Goal: Information Seeking & Learning: Learn about a topic

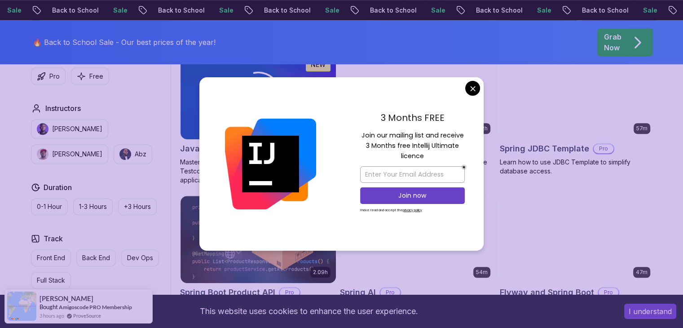
scroll to position [611, 0]
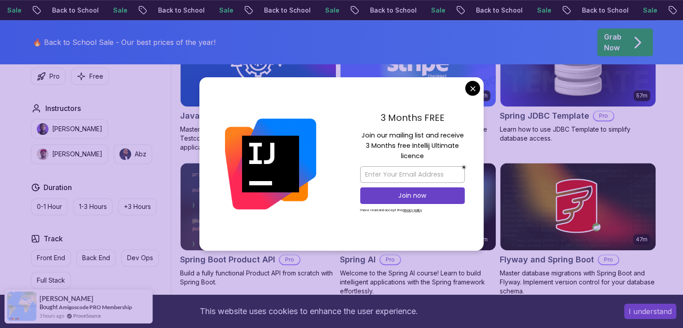
click at [460, 80] on div "3 Months FREE Join our mailing list and receive 3 Months free Intellij Ultimate…" at bounding box center [412, 163] width 142 height 173
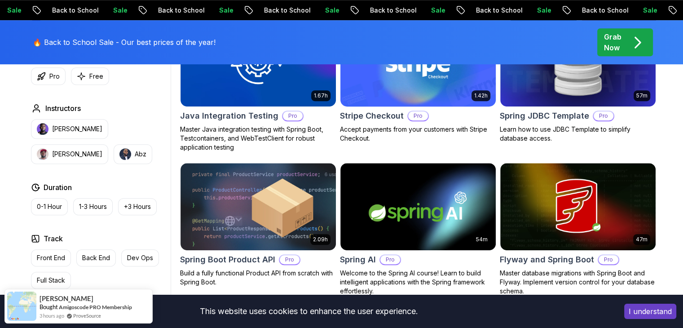
click at [470, 85] on body "Sale Back to School Sale Back to School Sale Back to School Sale Back to School…" at bounding box center [341, 155] width 683 height 1532
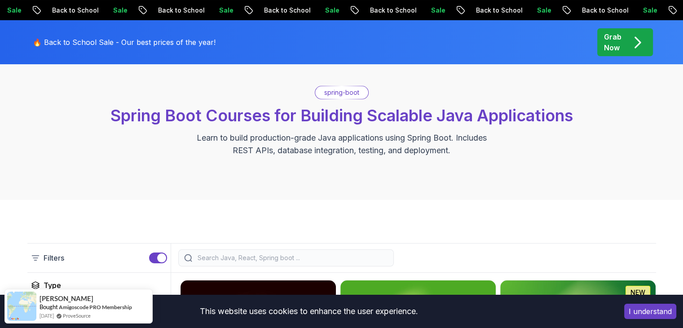
scroll to position [36, 0]
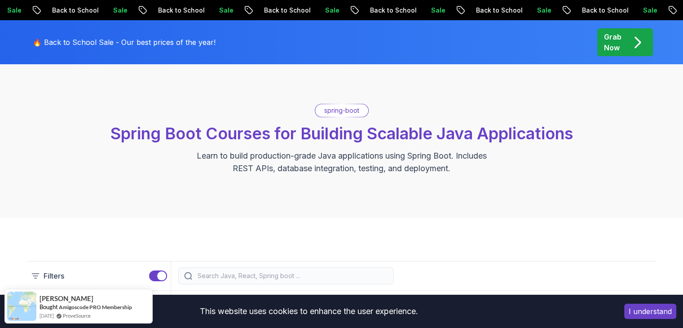
click at [339, 107] on p "spring-boot" at bounding box center [341, 110] width 35 height 9
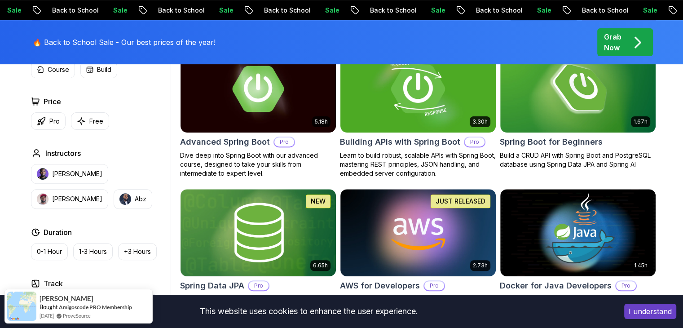
scroll to position [288, 0]
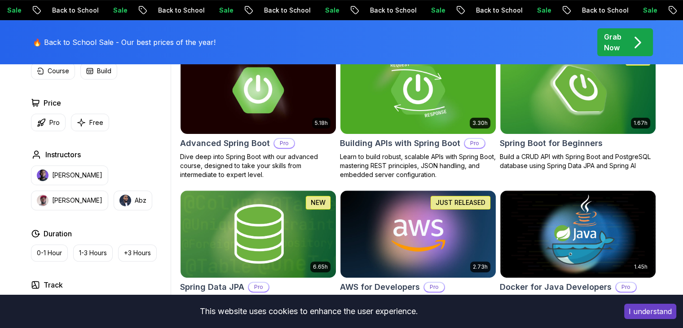
click at [433, 190] on img at bounding box center [418, 233] width 155 height 87
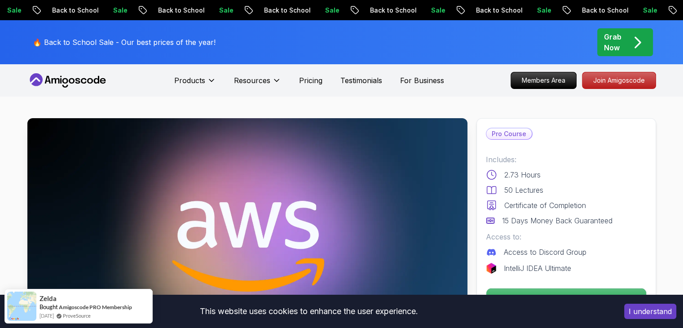
click at [502, 135] on p "Pro Course" at bounding box center [509, 133] width 45 height 11
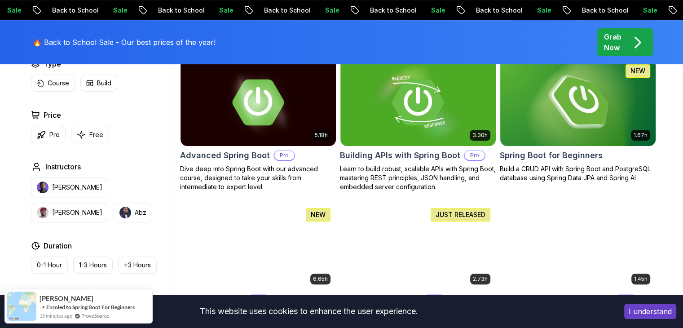
scroll to position [288, 0]
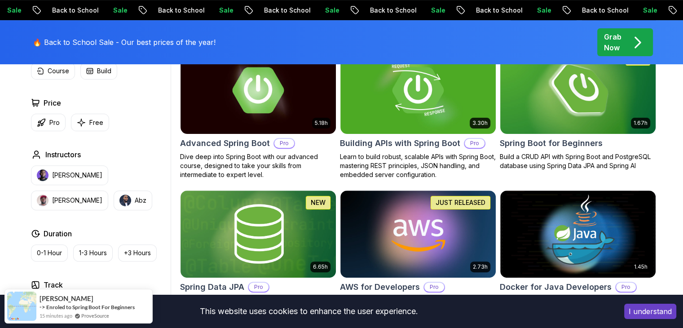
click at [569, 128] on img at bounding box center [577, 89] width 163 height 91
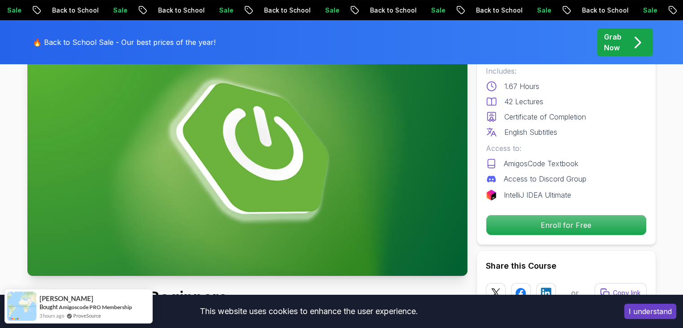
scroll to position [72, 0]
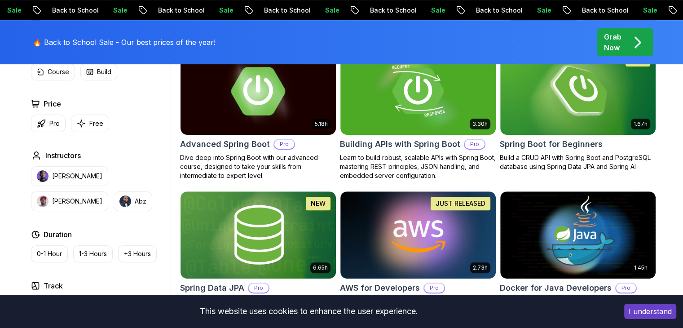
scroll to position [288, 0]
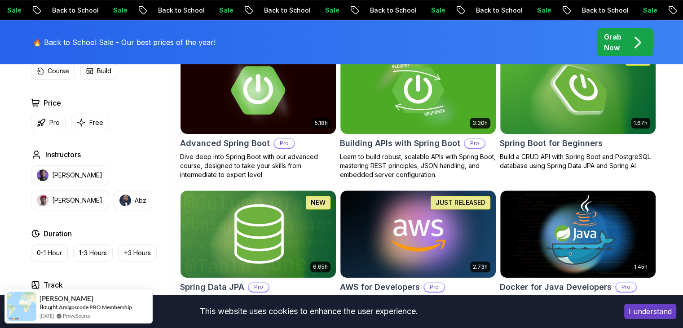
click at [283, 85] on img at bounding box center [258, 89] width 163 height 91
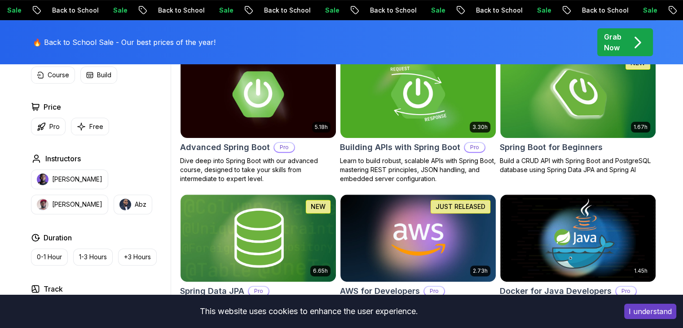
scroll to position [288, 0]
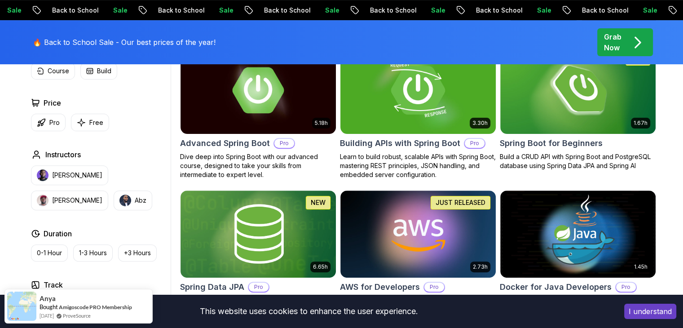
click at [368, 93] on img at bounding box center [418, 89] width 163 height 91
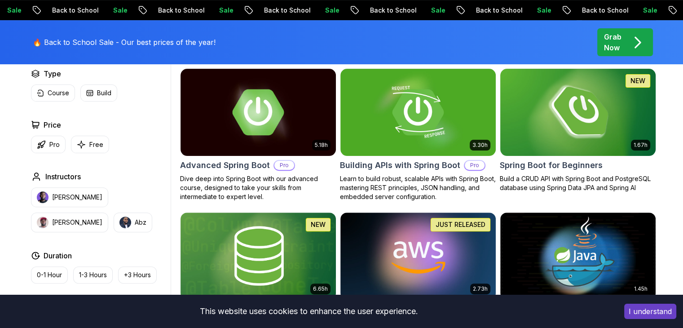
scroll to position [288, 0]
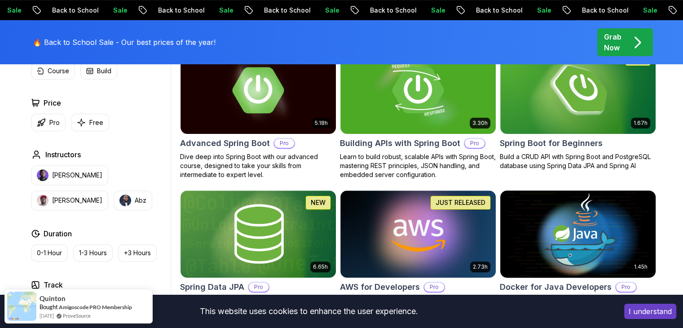
click at [557, 217] on img at bounding box center [577, 233] width 163 height 91
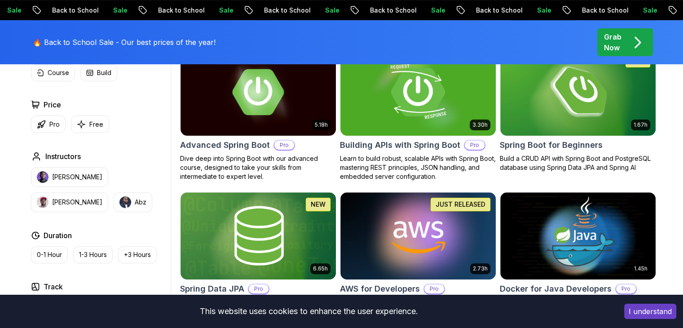
scroll to position [288, 0]
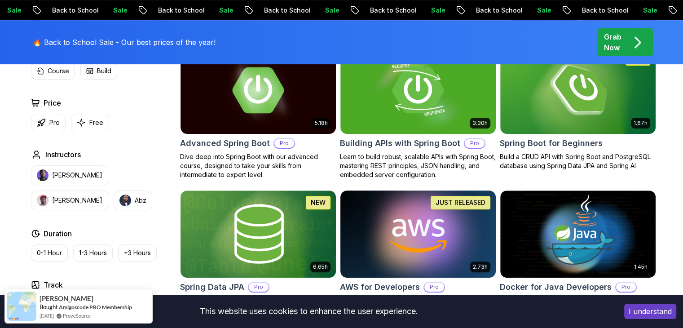
click at [399, 212] on img at bounding box center [418, 233] width 163 height 91
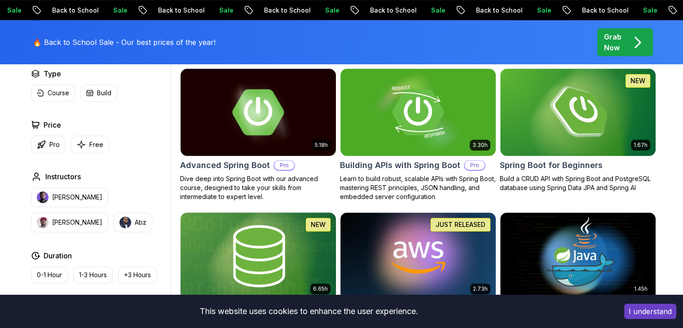
scroll to position [288, 0]
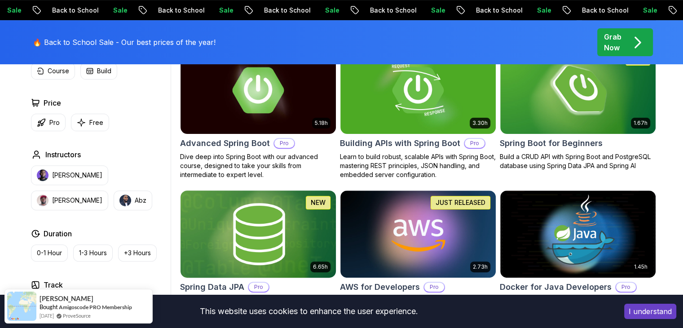
click at [230, 225] on img at bounding box center [258, 233] width 163 height 91
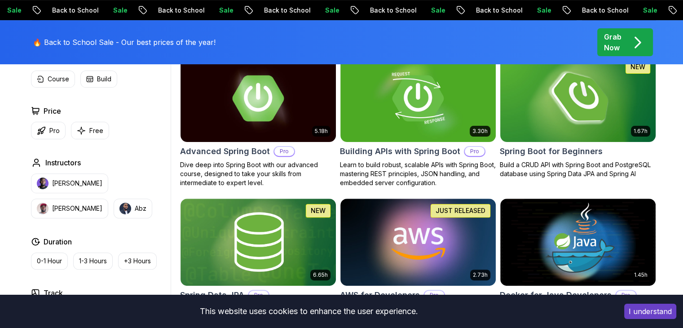
scroll to position [288, 0]
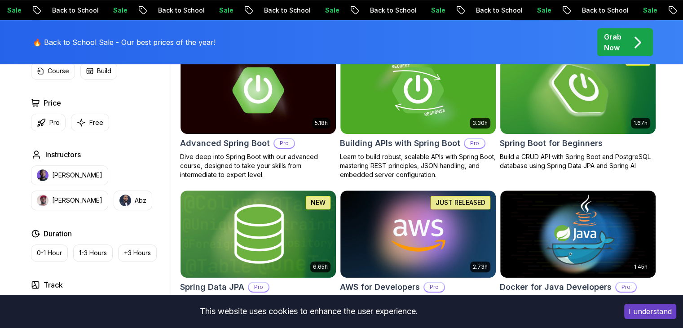
click at [562, 103] on img at bounding box center [577, 89] width 163 height 91
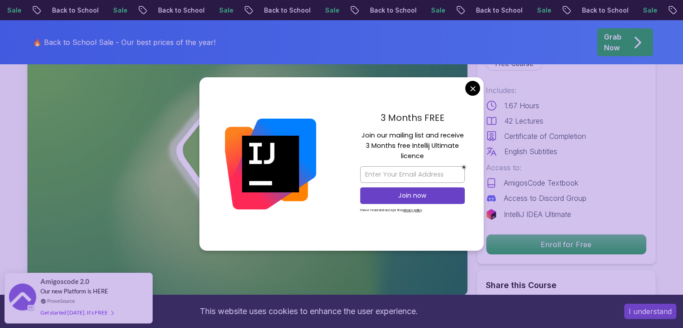
scroll to position [72, 0]
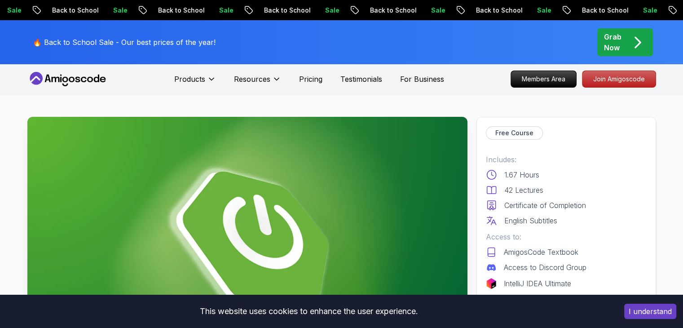
scroll to position [0, 0]
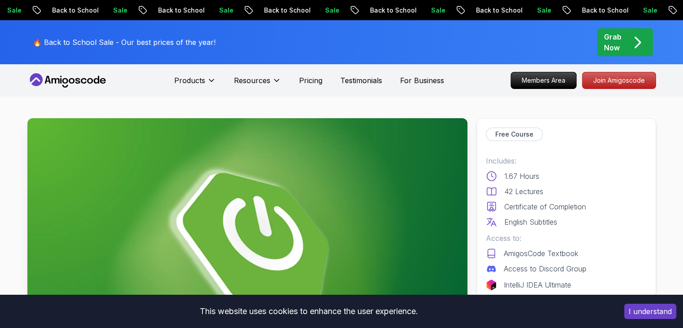
click at [543, 172] on div "1.67 Hours" at bounding box center [566, 176] width 161 height 11
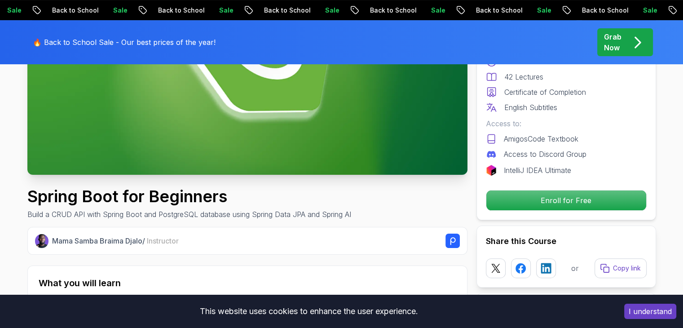
scroll to position [198, 0]
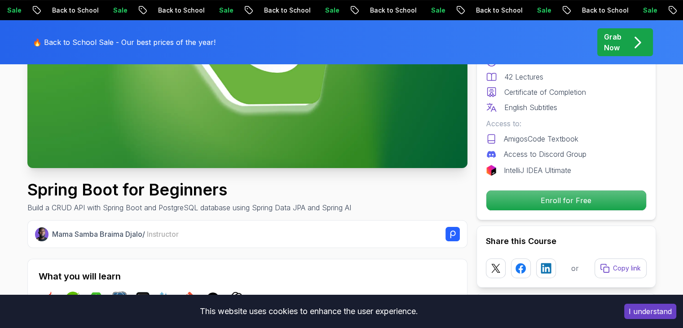
click at [520, 213] on div "Free Course Includes: 1.67 Hours 42 Lectures Certificate of Completion English …" at bounding box center [567, 112] width 180 height 217
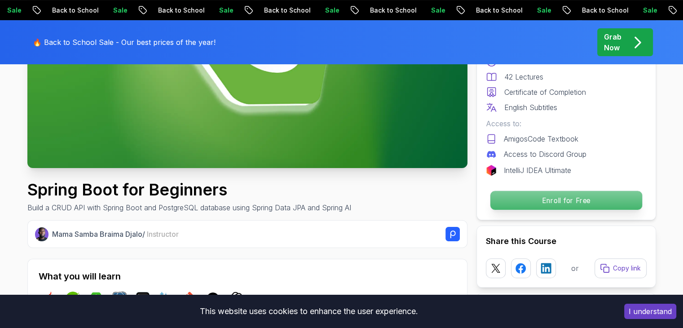
click at [518, 205] on p "Enroll for Free" at bounding box center [566, 200] width 152 height 19
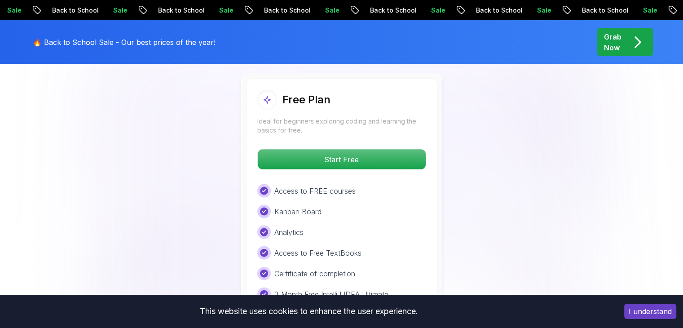
scroll to position [1916, 0]
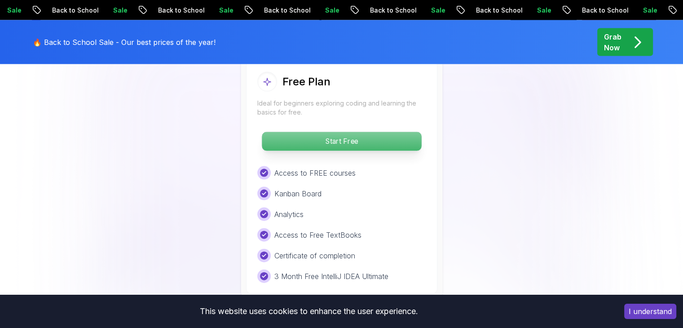
click at [364, 132] on p "Start Free" at bounding box center [341, 141] width 159 height 19
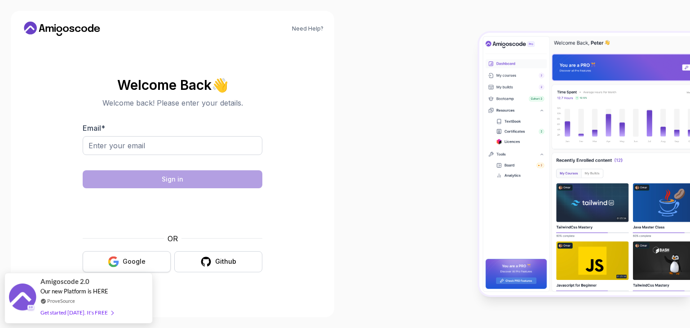
click at [149, 264] on button "Google" at bounding box center [127, 261] width 88 height 21
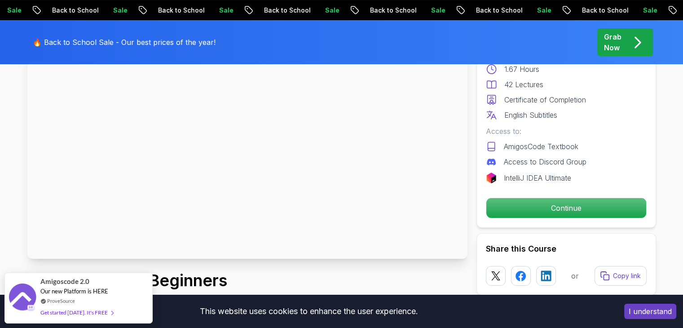
scroll to position [108, 0]
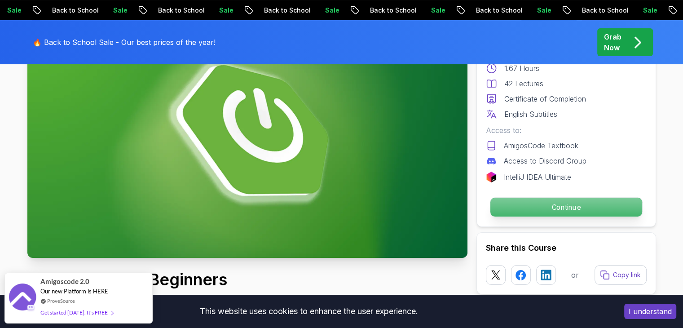
click at [562, 205] on p "Continue" at bounding box center [566, 207] width 152 height 19
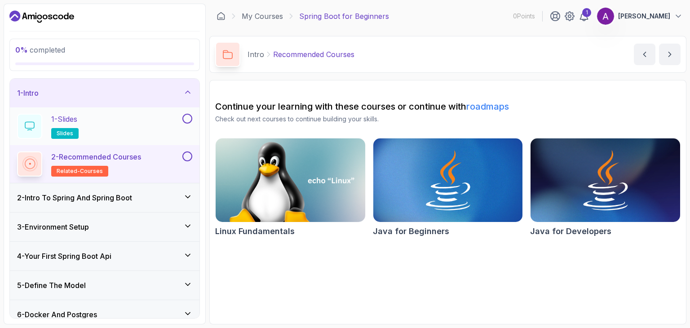
click at [113, 114] on div "1 - Slides slides" at bounding box center [99, 126] width 164 height 25
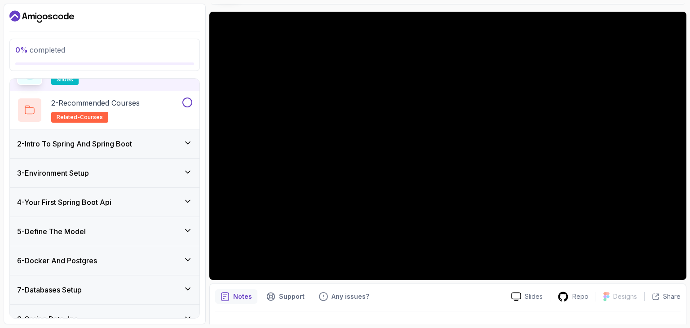
scroll to position [50, 0]
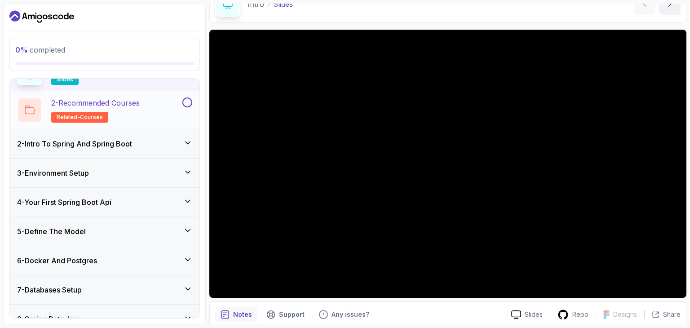
click at [120, 108] on h2 "2 - Recommended Courses related-courses" at bounding box center [95, 109] width 89 height 25
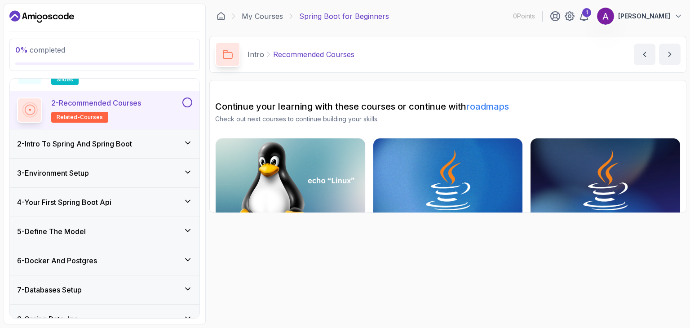
scroll to position [59, 0]
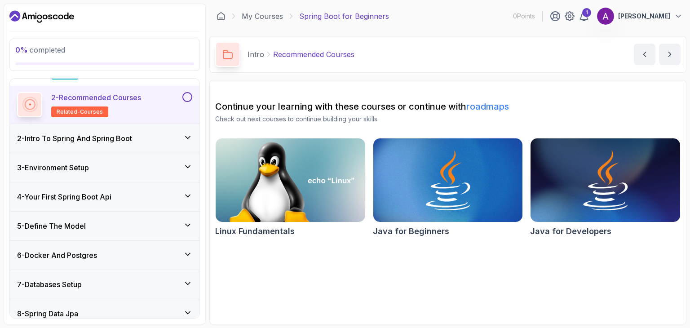
click at [137, 133] on div "2 - Intro To Spring And Spring Boot" at bounding box center [104, 138] width 175 height 11
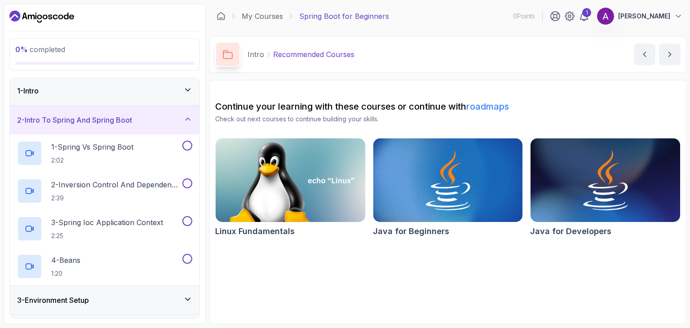
scroll to position [0, 0]
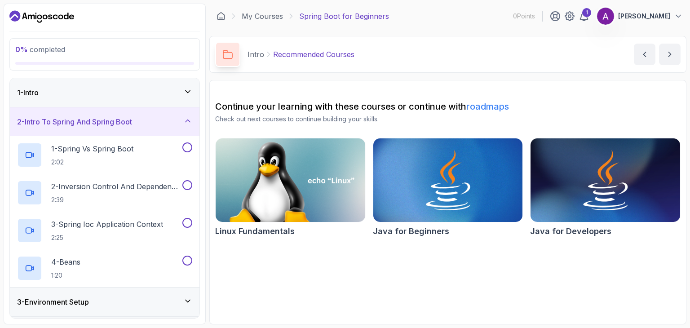
click at [185, 87] on icon at bounding box center [187, 91] width 9 height 9
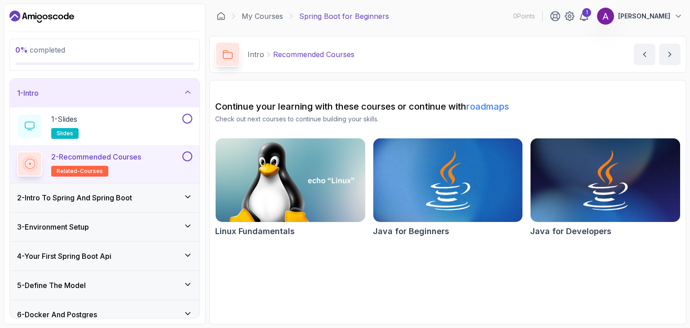
click at [157, 196] on div "2 - Intro To Spring And Spring Boot" at bounding box center [104, 197] width 175 height 11
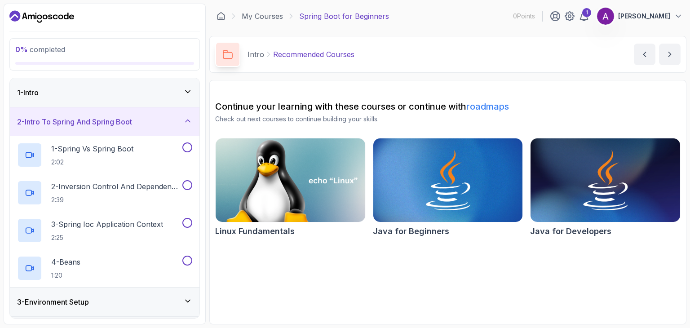
click at [233, 182] on img at bounding box center [290, 180] width 157 height 88
click at [133, 153] on p "1 - Spring Vs Spring Boot" at bounding box center [92, 148] width 82 height 11
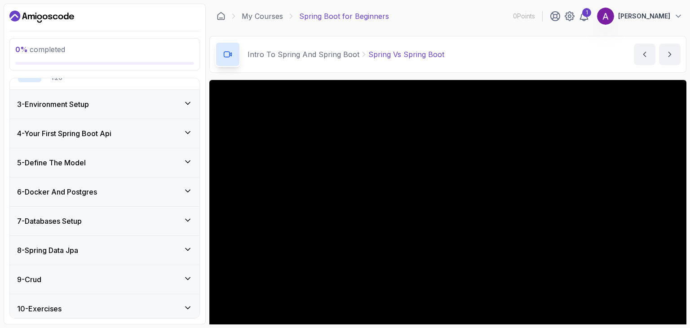
scroll to position [260, 0]
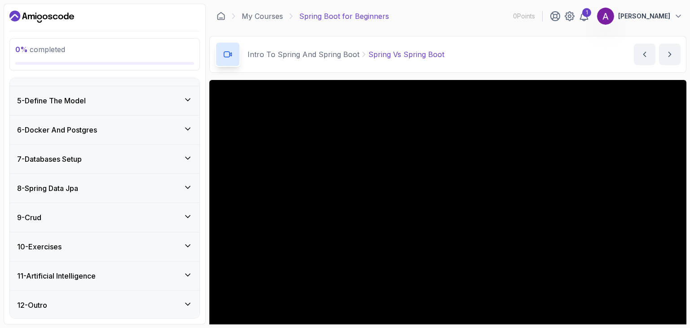
click at [121, 160] on div "7 - Databases Setup" at bounding box center [104, 159] width 175 height 11
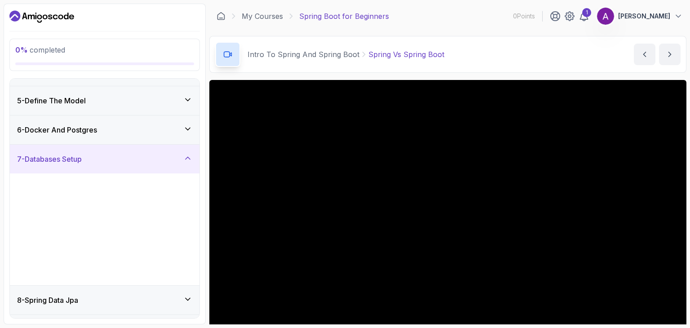
scroll to position [109, 0]
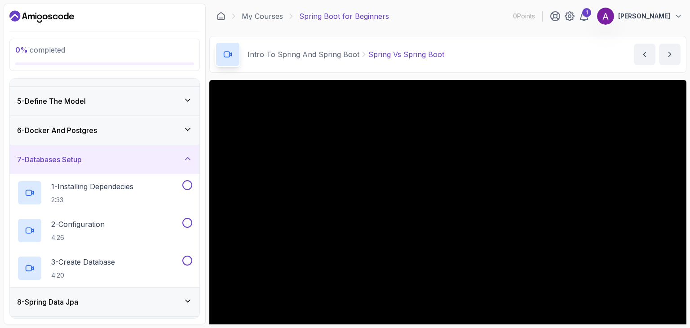
click at [121, 160] on div "7 - Databases Setup" at bounding box center [104, 159] width 175 height 11
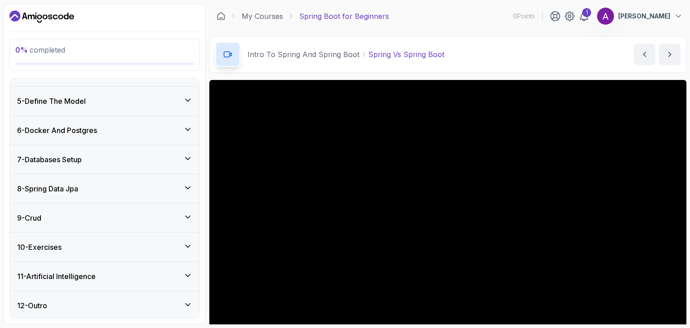
click at [130, 127] on div "6 - Docker And Postgres" at bounding box center [104, 130] width 175 height 11
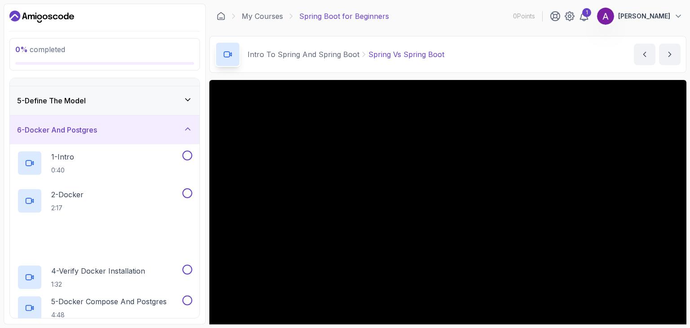
click at [130, 128] on div "6 - Docker And Postgres" at bounding box center [104, 129] width 175 height 11
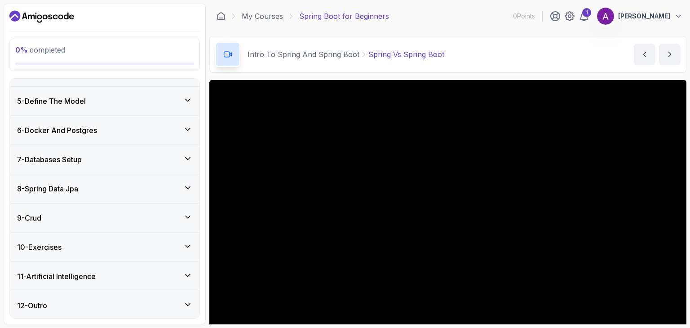
click at [137, 102] on div "5 - Define The Model" at bounding box center [104, 101] width 175 height 11
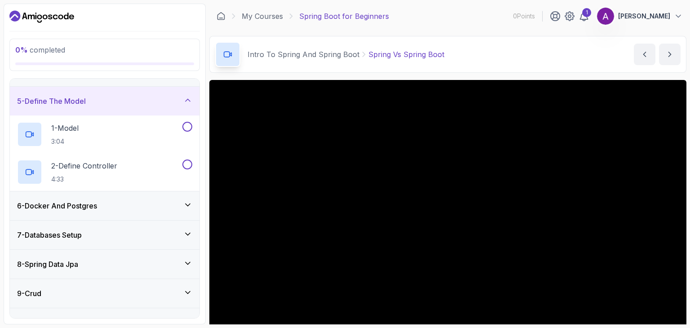
click at [136, 103] on div "5 - Define The Model" at bounding box center [104, 101] width 175 height 11
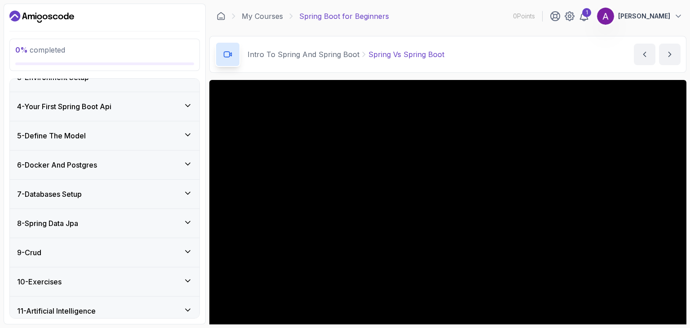
scroll to position [73, 0]
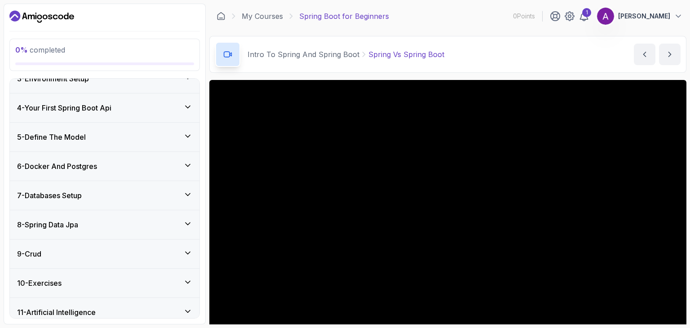
click at [136, 103] on div "4 - Your First Spring Boot Api" at bounding box center [104, 107] width 175 height 11
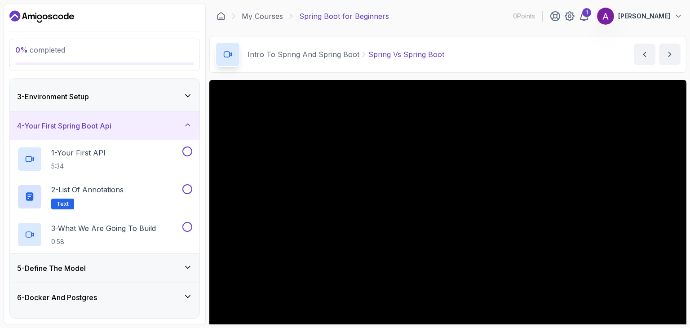
scroll to position [37, 0]
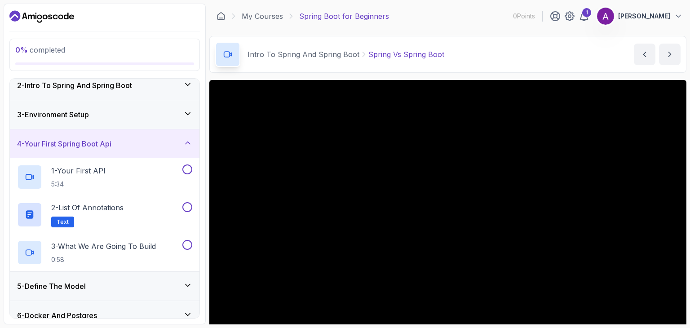
click at [124, 101] on div "3 - Environment Setup" at bounding box center [105, 114] width 190 height 29
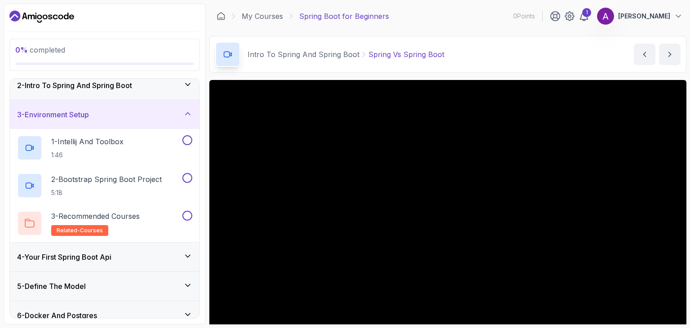
click at [120, 109] on div "3 - Environment Setup" at bounding box center [104, 114] width 175 height 11
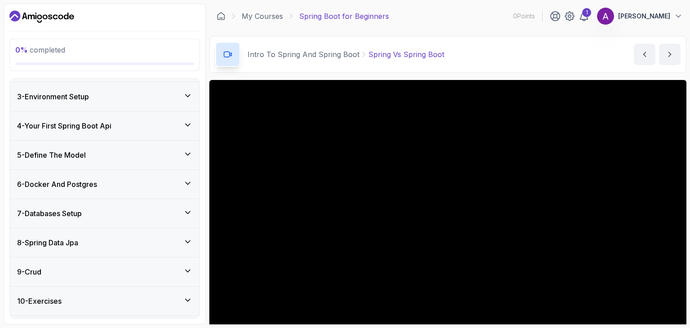
scroll to position [109, 0]
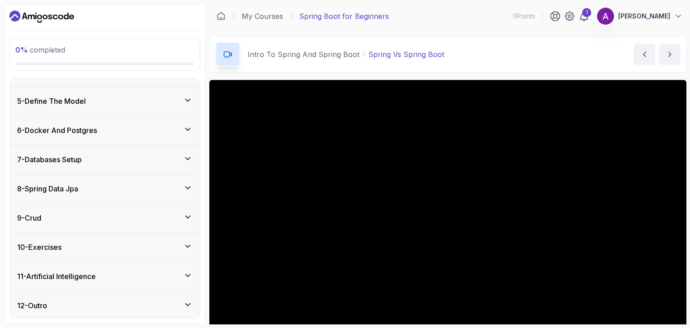
click at [93, 239] on div "10 - Exercises" at bounding box center [105, 247] width 190 height 29
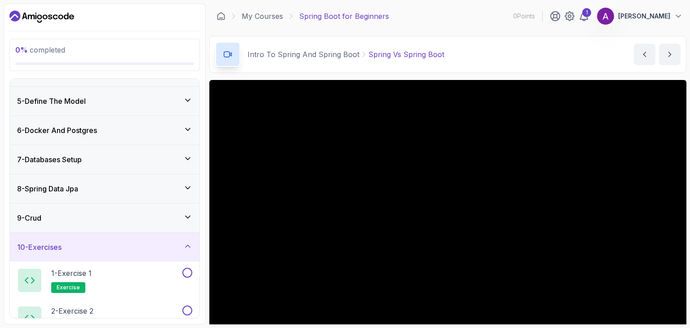
click at [91, 205] on div "9 - Crud" at bounding box center [105, 218] width 190 height 29
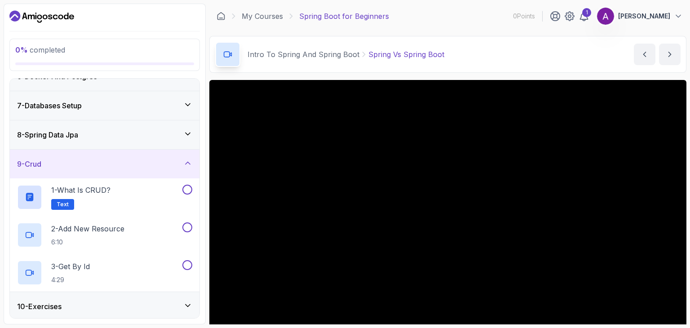
scroll to position [145, 0]
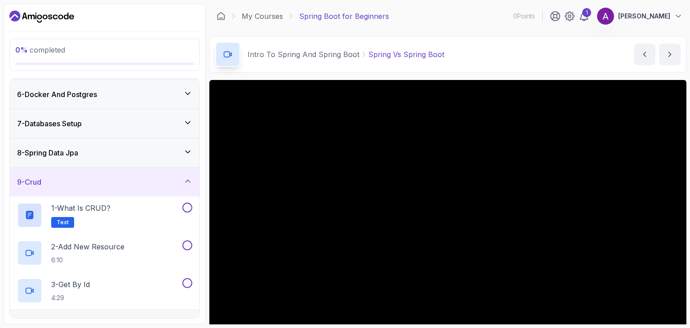
click at [93, 152] on div "8 - Spring Data Jpa" at bounding box center [104, 152] width 175 height 11
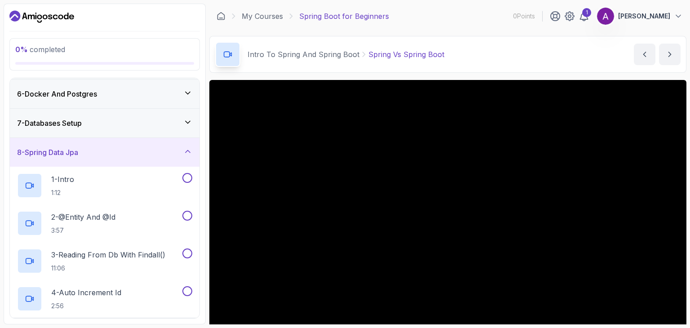
click at [93, 152] on div "8 - Spring Data Jpa" at bounding box center [104, 152] width 175 height 11
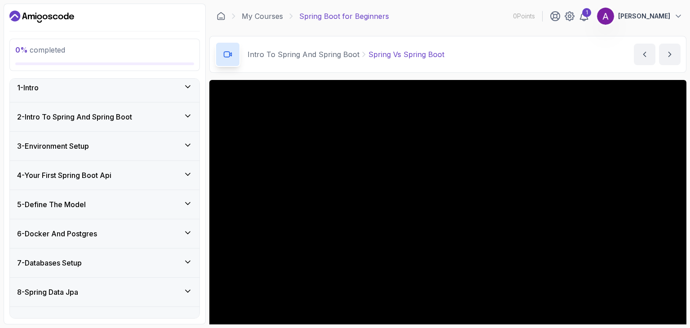
scroll to position [0, 0]
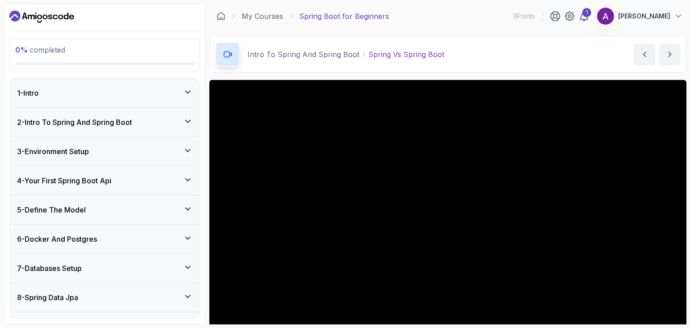
click at [86, 210] on h3 "5 - Define The Model" at bounding box center [51, 209] width 69 height 11
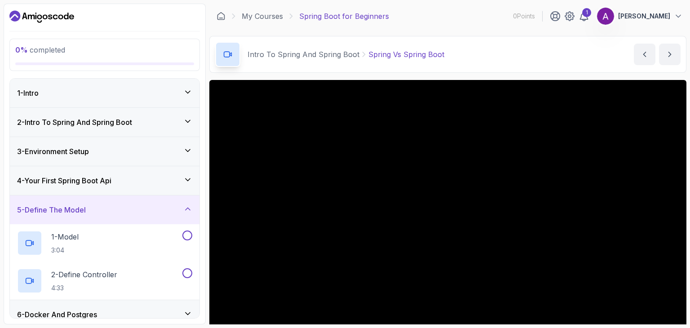
click at [86, 210] on h3 "5 - Define The Model" at bounding box center [51, 209] width 69 height 11
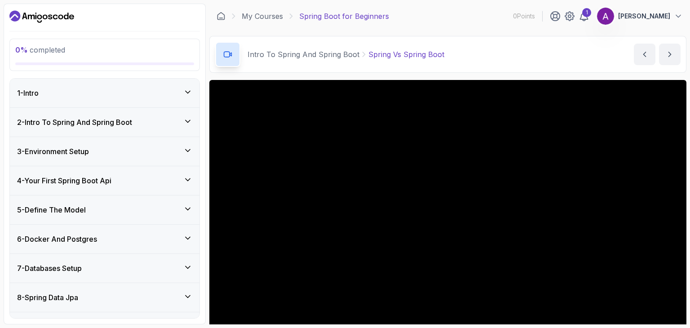
click at [98, 171] on div "4 - Your First Spring Boot Api" at bounding box center [105, 180] width 190 height 29
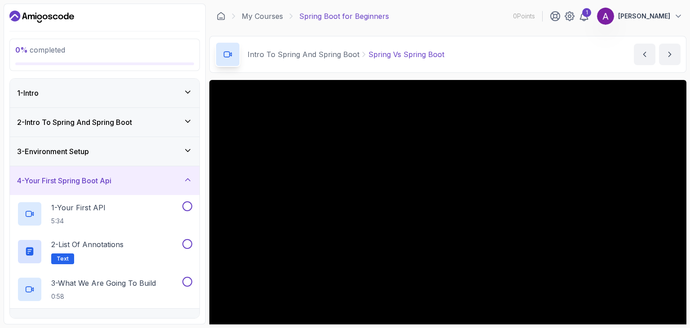
click at [101, 178] on h3 "4 - Your First Spring Boot Api" at bounding box center [64, 180] width 94 height 11
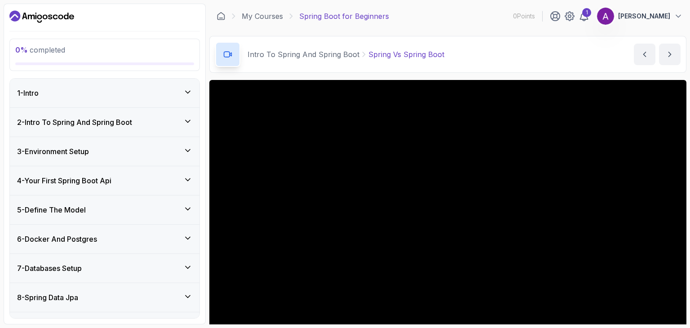
click at [113, 153] on div "3 - Environment Setup" at bounding box center [104, 151] width 175 height 11
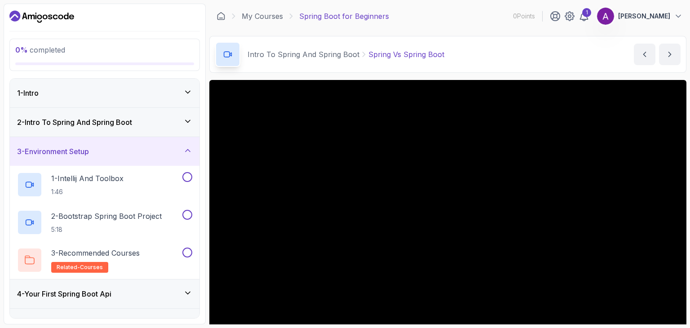
click at [108, 155] on div "3 - Environment Setup" at bounding box center [104, 151] width 175 height 11
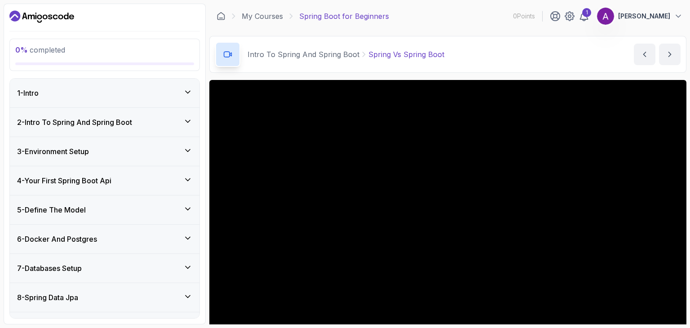
click at [110, 196] on div "5 - Define The Model" at bounding box center [105, 209] width 190 height 29
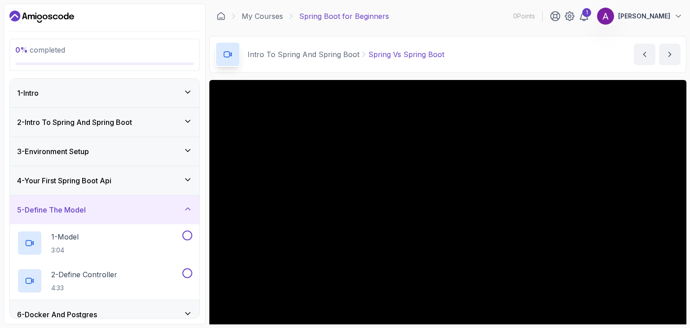
click at [127, 173] on div "4 - Your First Spring Boot Api" at bounding box center [105, 180] width 190 height 29
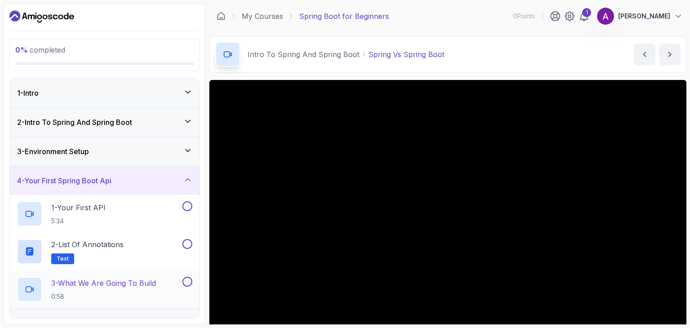
click at [126, 292] on p "0:58" at bounding box center [103, 296] width 105 height 9
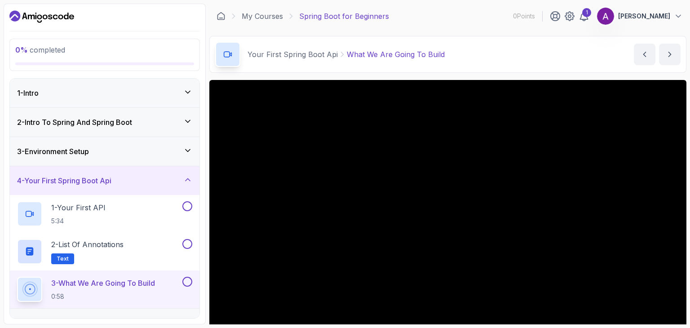
click at [156, 123] on div "2 - Intro To Spring And Spring Boot" at bounding box center [104, 122] width 175 height 11
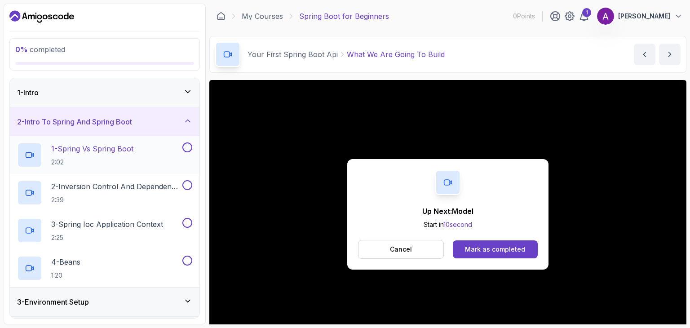
click at [133, 155] on h2 "1 - Spring Vs Spring Boot 2:02" at bounding box center [92, 154] width 82 height 23
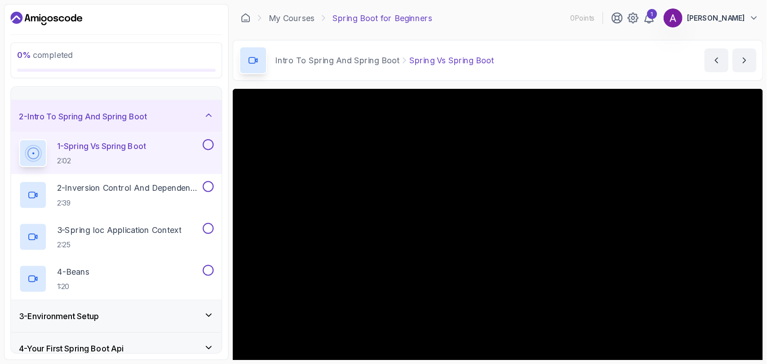
scroll to position [18, 0]
drag, startPoint x: 690, startPoint y: 78, endPoint x: 689, endPoint y: 152, distance: 74.1
click at [683, 152] on section "0 % completed 1 - Intro 2 - Intro To Spring And Spring Boot 1 - Spring Vs Sprin…" at bounding box center [345, 164] width 690 height 328
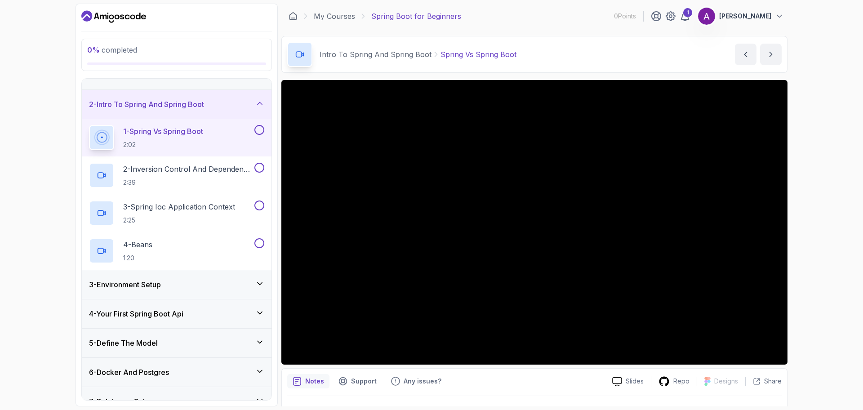
click at [683, 267] on div "0 % completed 1 - Intro 2 - Intro To Spring And Spring Boot 1 - Spring Vs Sprin…" at bounding box center [431, 205] width 863 height 410
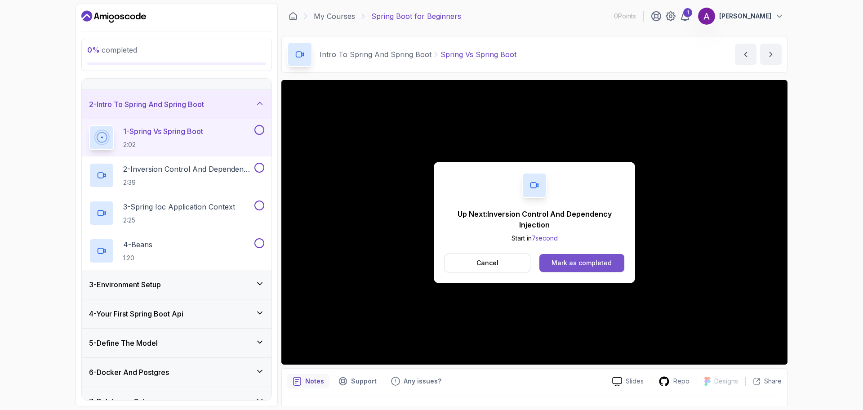
click at [580, 262] on div "Mark as completed" at bounding box center [581, 262] width 60 height 9
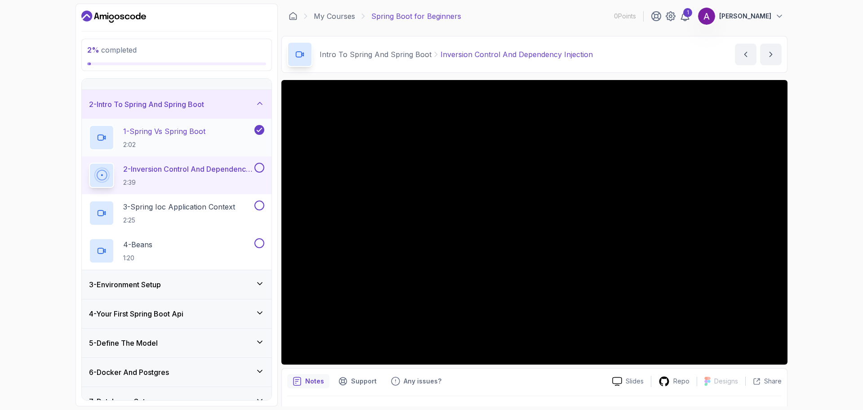
click at [213, 144] on div "1 - Spring Vs Spring Boot 2:02" at bounding box center [171, 137] width 164 height 25
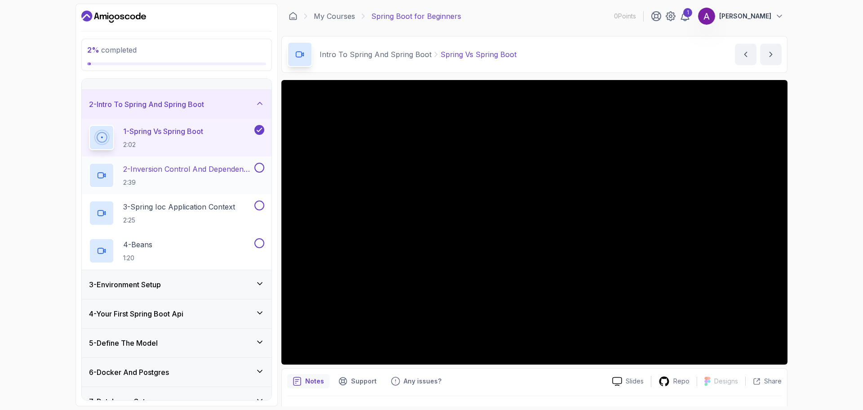
click at [217, 177] on h2 "2 - Inversion Control And Dependency Injection 2:39" at bounding box center [187, 175] width 129 height 23
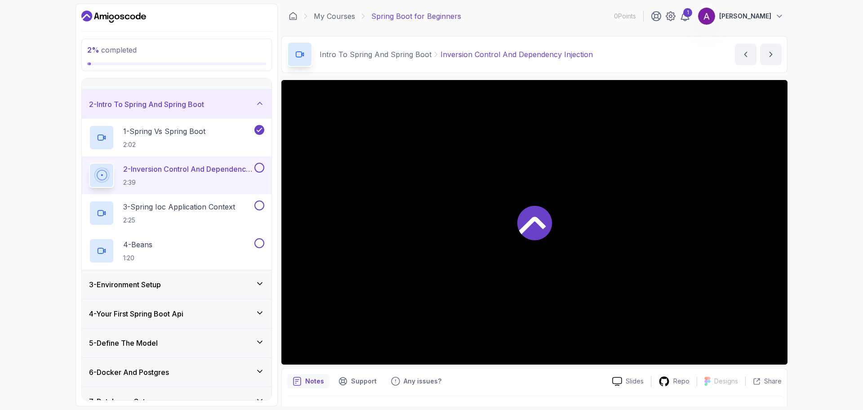
click at [367, 219] on div at bounding box center [534, 222] width 506 height 284
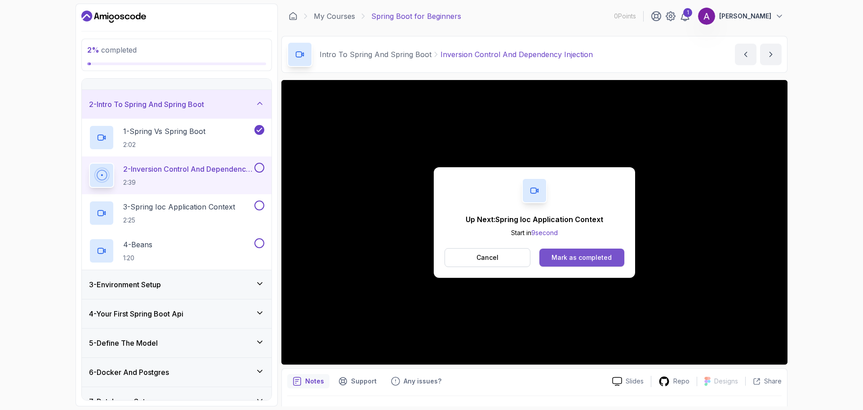
click at [583, 253] on div "Mark as completed" at bounding box center [581, 257] width 60 height 9
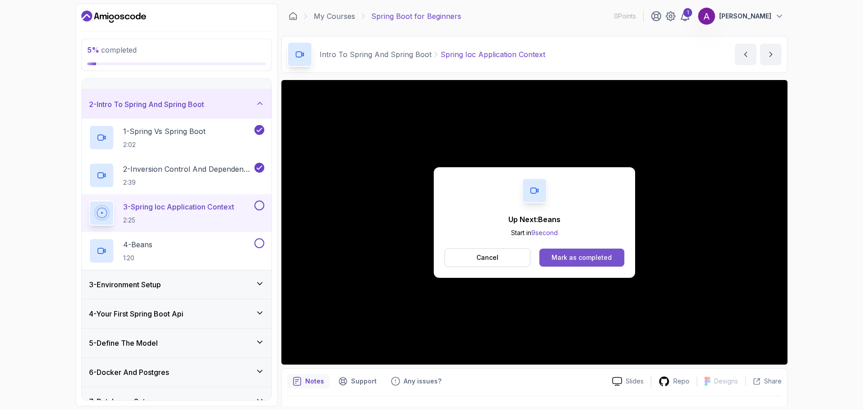
click at [576, 259] on div "Mark as completed" at bounding box center [581, 257] width 60 height 9
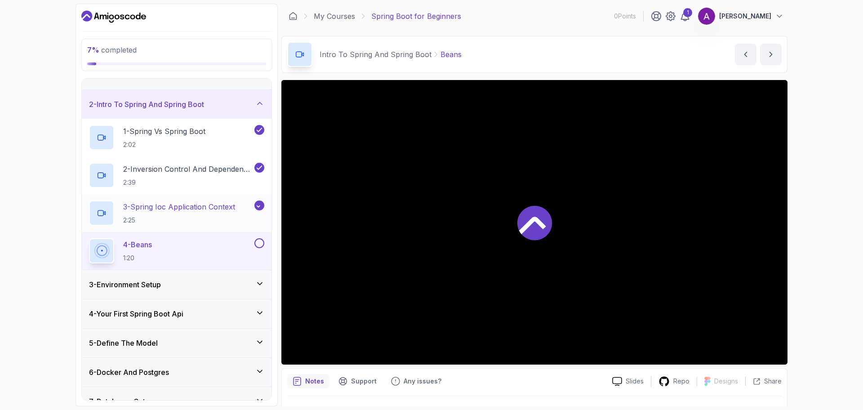
click at [192, 219] on p "2:25" at bounding box center [179, 220] width 112 height 9
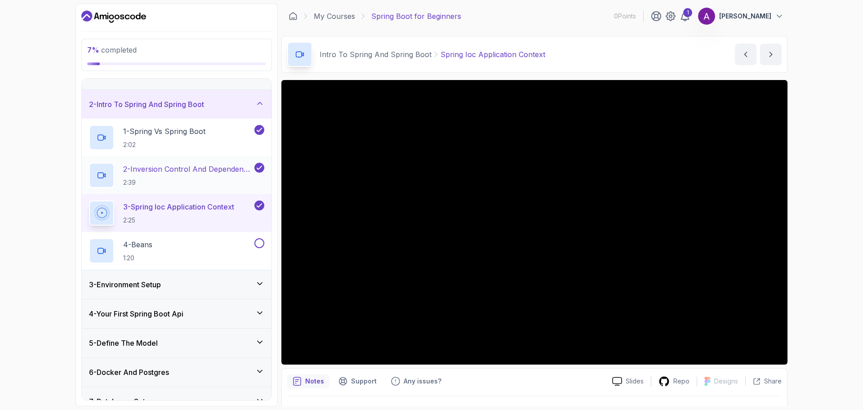
click at [190, 181] on p "2:39" at bounding box center [187, 182] width 129 height 9
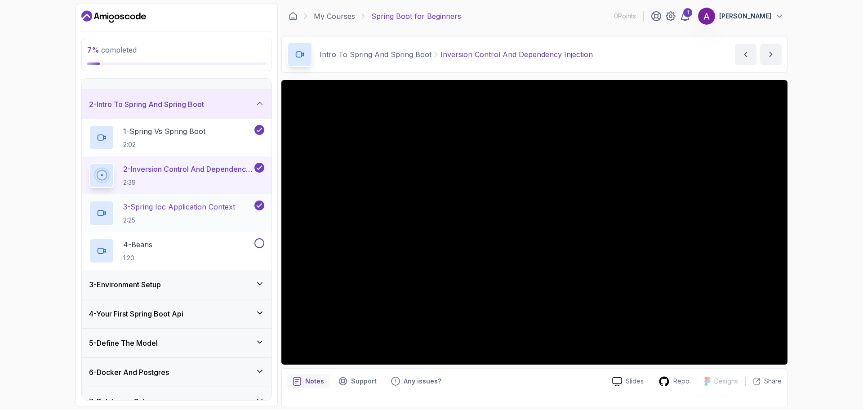
click at [190, 222] on p "2:25" at bounding box center [179, 220] width 112 height 9
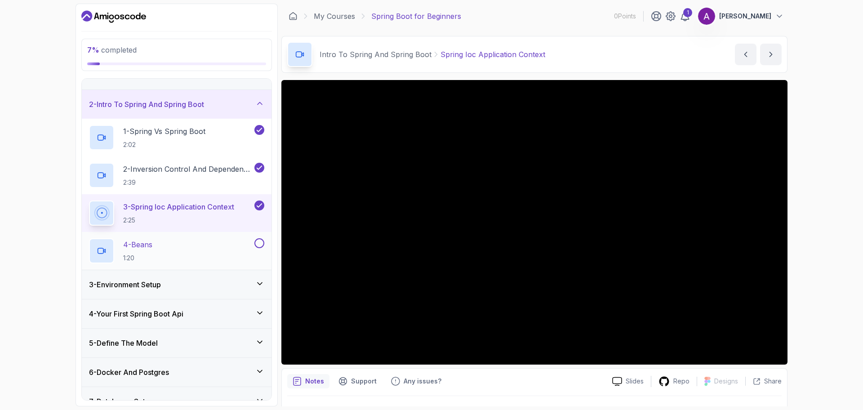
click at [171, 235] on div "4 - Beans 1:20" at bounding box center [177, 251] width 190 height 38
click at [216, 248] on div "4 - Beans 1:20" at bounding box center [171, 250] width 164 height 25
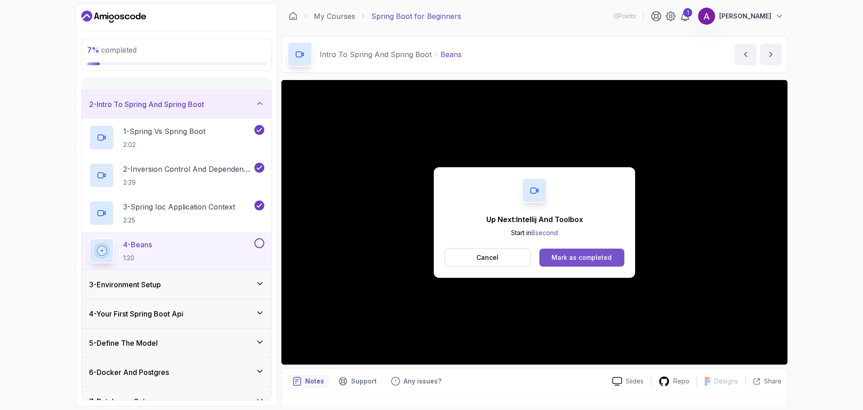
click at [606, 264] on button "Mark as completed" at bounding box center [581, 257] width 85 height 18
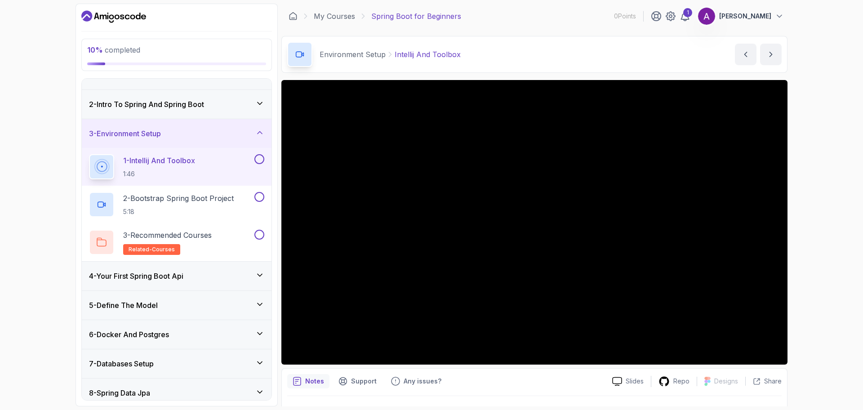
click at [195, 115] on div "2 - Intro To Spring And Spring Boot" at bounding box center [177, 104] width 190 height 29
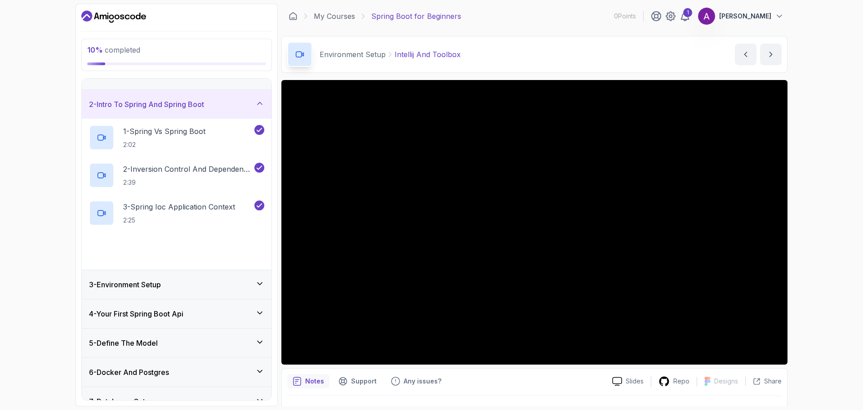
click at [222, 243] on div "4 - Beans 1:20" at bounding box center [171, 250] width 164 height 25
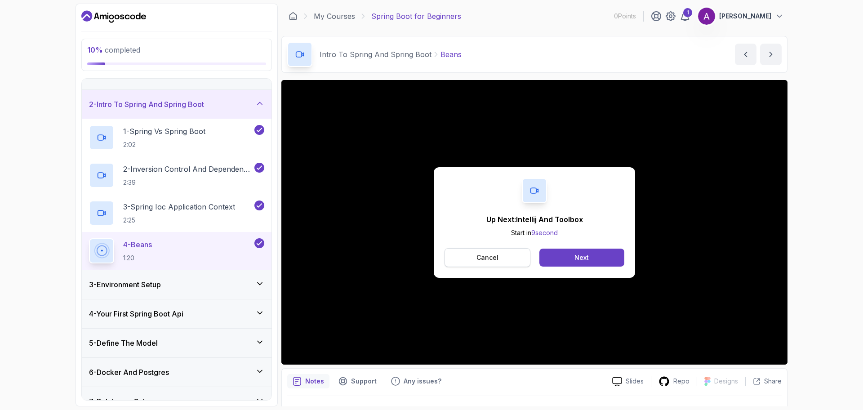
click at [483, 256] on p "Cancel" at bounding box center [487, 257] width 22 height 9
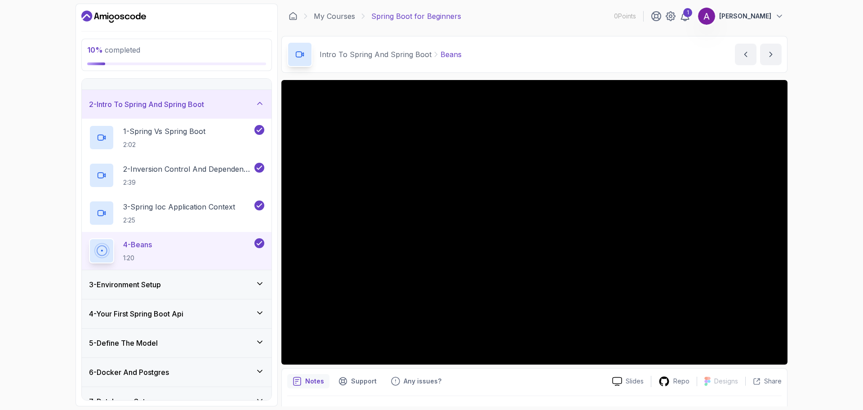
scroll to position [21, 0]
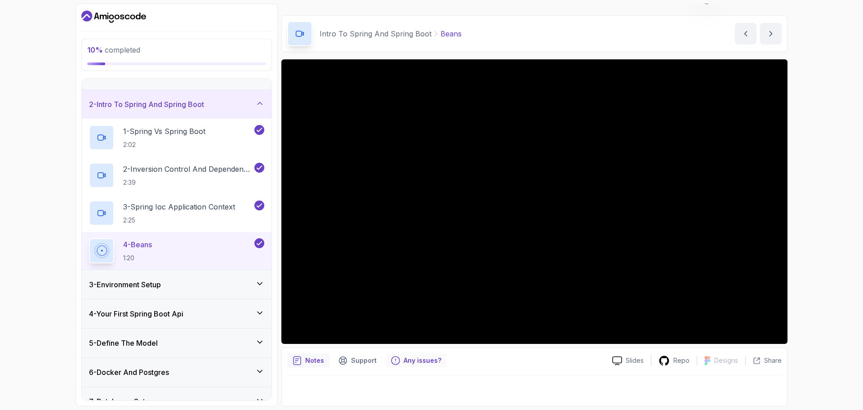
click at [415, 328] on p "Any issues?" at bounding box center [422, 360] width 38 height 9
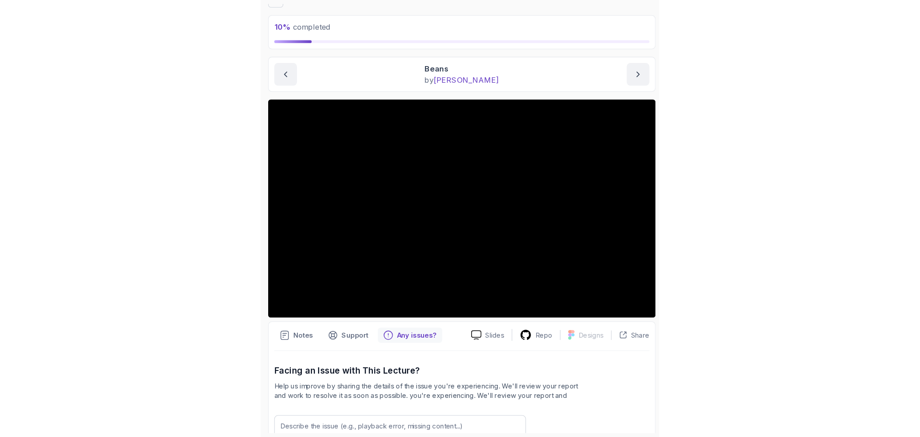
scroll to position [0, 0]
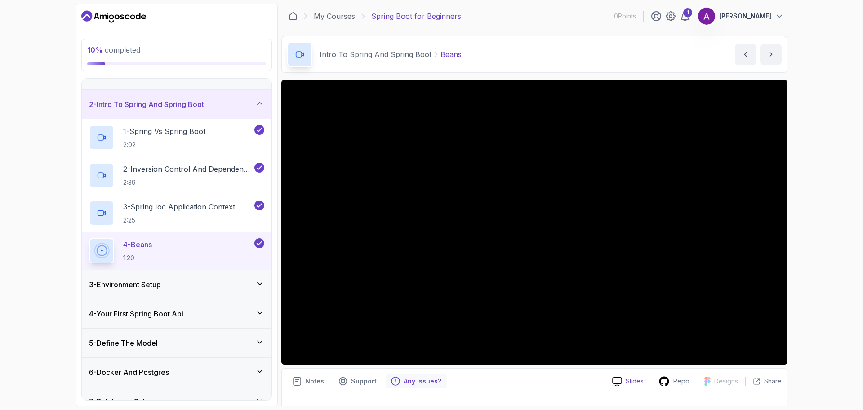
click at [632, 328] on p "Slides" at bounding box center [634, 380] width 18 height 9
click at [223, 286] on div "3 - Environment Setup" at bounding box center [176, 284] width 175 height 11
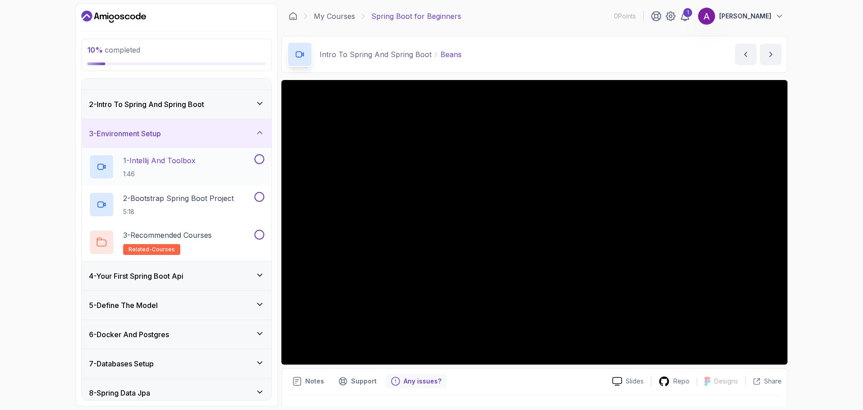
click at [226, 164] on div "1 - Intellij And Toolbox 1:46" at bounding box center [171, 166] width 164 height 25
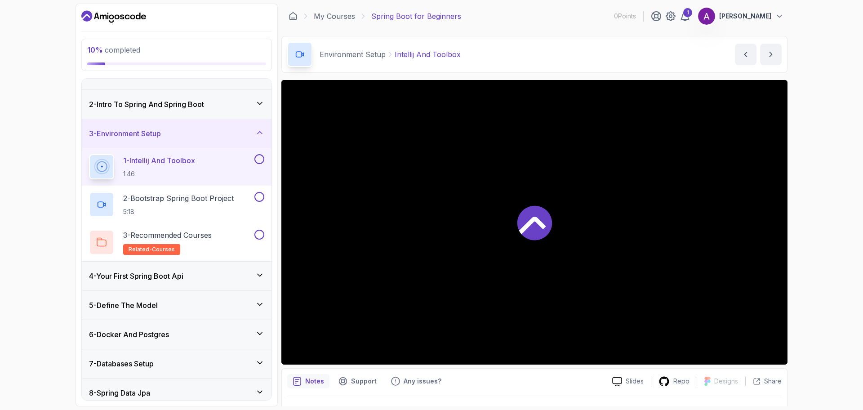
click at [376, 230] on div at bounding box center [534, 222] width 506 height 284
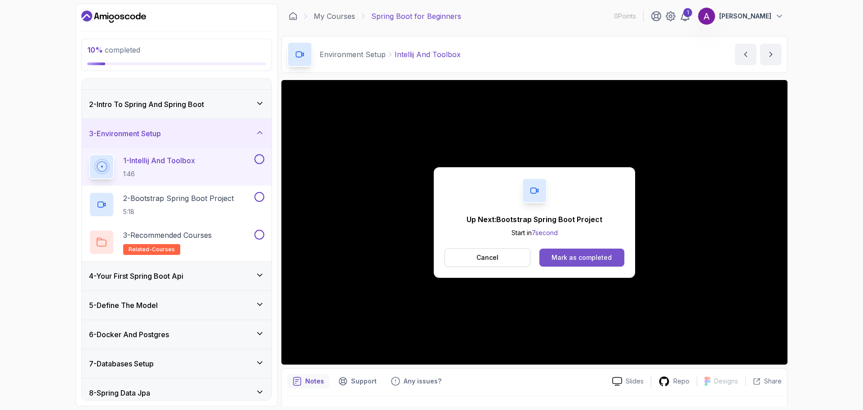
click at [580, 257] on div "Mark as completed" at bounding box center [581, 257] width 60 height 9
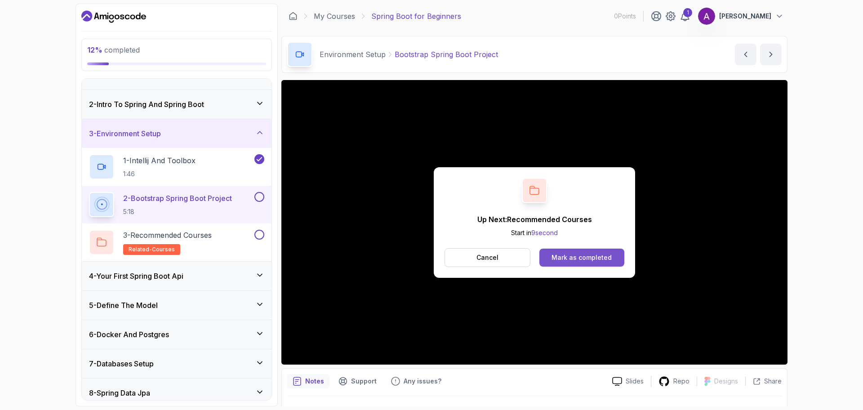
click at [583, 257] on div "Mark as completed" at bounding box center [581, 257] width 60 height 9
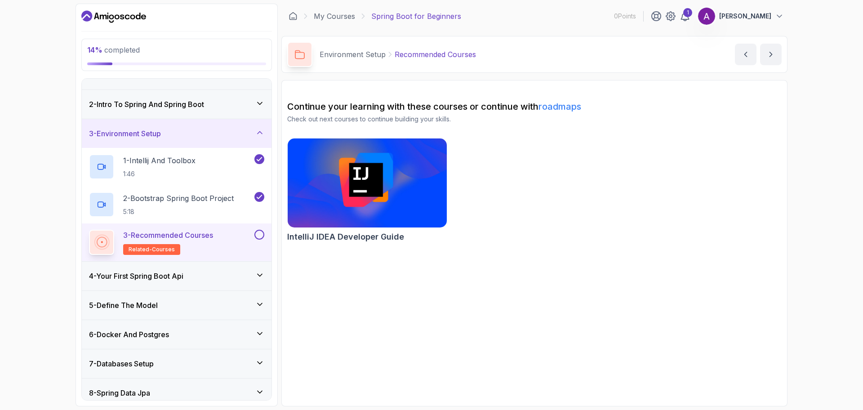
click at [235, 275] on div "4 - Your First Spring Boot Api" at bounding box center [176, 275] width 175 height 11
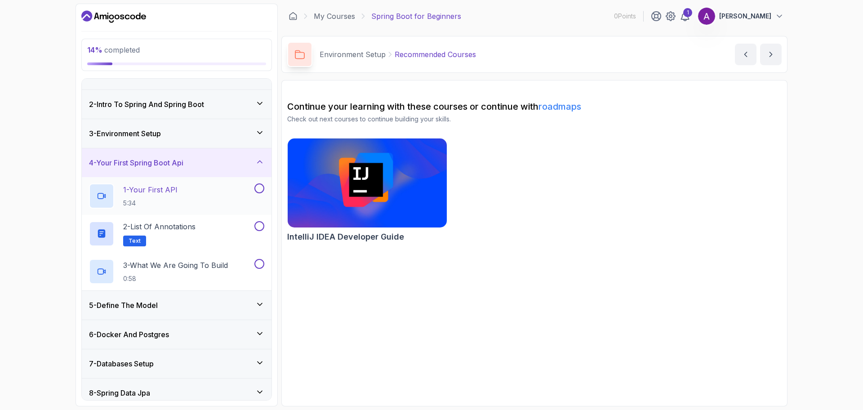
click at [166, 195] on h2 "1 - Your First API 5:34" at bounding box center [150, 195] width 54 height 23
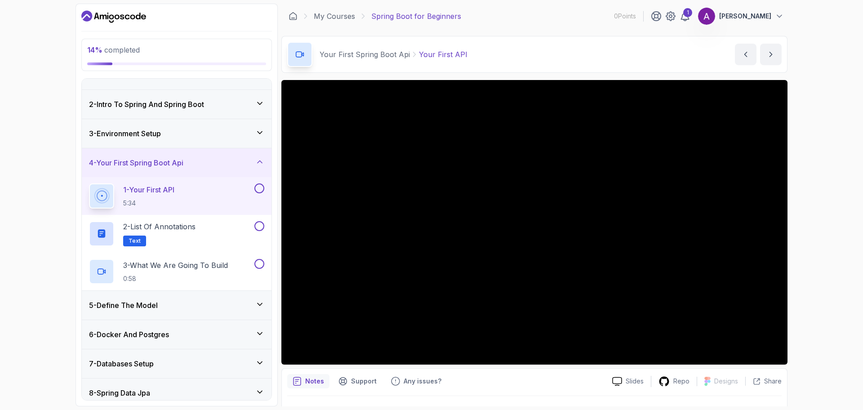
click at [569, 328] on div "Notes Support Any issues?" at bounding box center [446, 381] width 318 height 14
click at [683, 315] on div "14 % completed 1 - Intro 2 - Intro To Spring And Spring Boot 3 - Environment Se…" at bounding box center [431, 205] width 863 height 410
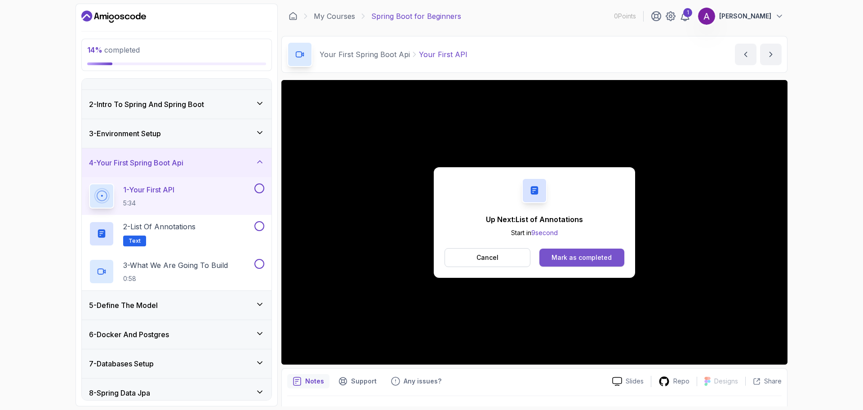
click at [562, 253] on div "Mark as completed" at bounding box center [581, 257] width 60 height 9
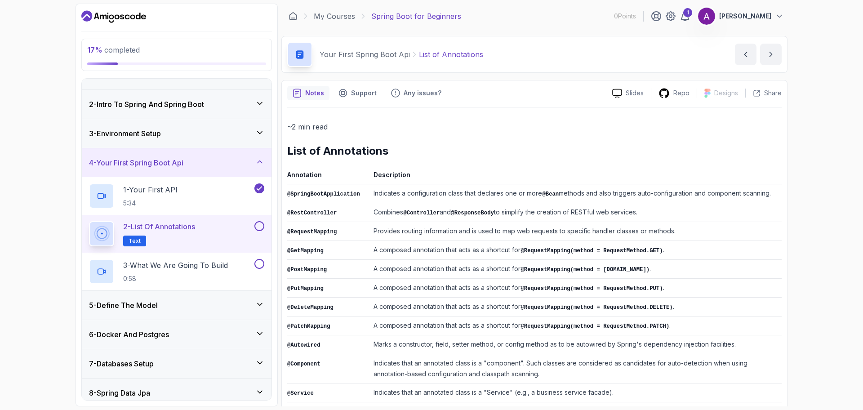
click at [683, 95] on div "17 % completed 1 - Intro 2 - Intro To Spring And Spring Boot 3 - Environment Se…" at bounding box center [431, 205] width 863 height 410
click at [683, 134] on div "17 % completed 1 - Intro 2 - Intro To Spring And Spring Boot 3 - Environment Se…" at bounding box center [431, 205] width 863 height 410
click at [683, 204] on td "Combines @Controller and @ResponseBody to simplify the creation of RESTful web …" at bounding box center [576, 212] width 412 height 19
click at [683, 217] on div "17 % completed 1 - Intro 2 - Intro To Spring And Spring Boot 3 - Environment Se…" at bounding box center [431, 205] width 863 height 410
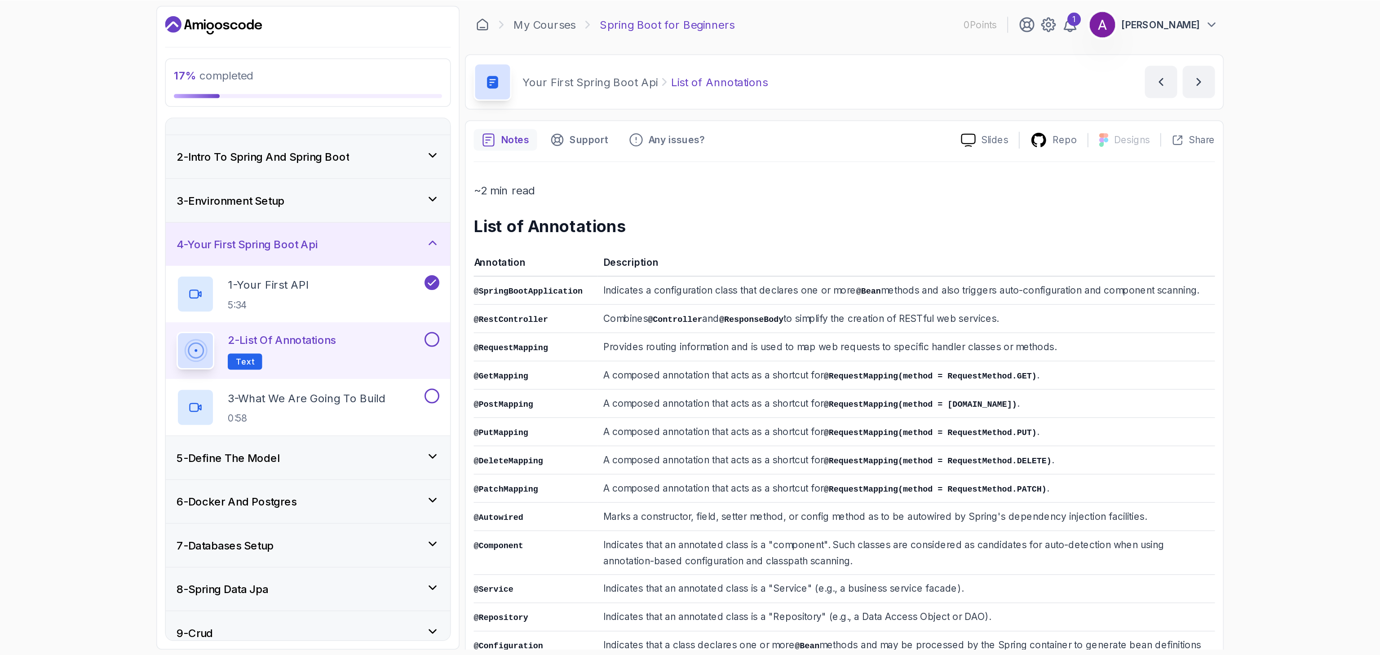
scroll to position [18, 0]
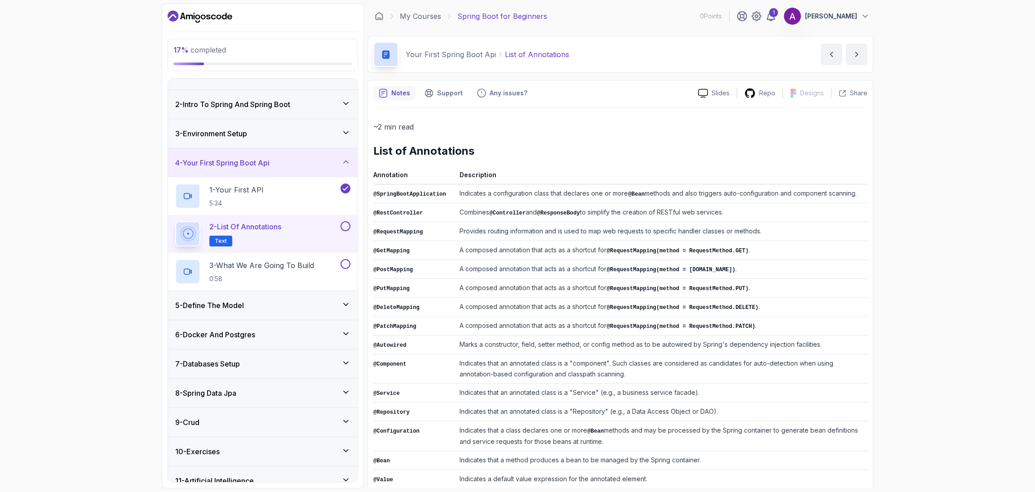
drag, startPoint x: 859, startPoint y: 0, endPoint x: 746, endPoint y: 299, distance: 319.9
click at [683, 299] on td "A composed annotation that acts as a shortcut for @RequestMapping(method = Requ…" at bounding box center [662, 306] width 412 height 19
click at [683, 313] on div "17 % completed 1 - Intro 2 - Intro To Spring And Spring Boot 3 - Environment Se…" at bounding box center [517, 246] width 1035 height 492
click at [683, 69] on div "17 % completed 1 - Intro 2 - Intro To Spring And Spring Boot 3 - Environment Se…" at bounding box center [517, 246] width 1035 height 492
drag, startPoint x: 1026, startPoint y: 54, endPoint x: 1006, endPoint y: 41, distance: 23.8
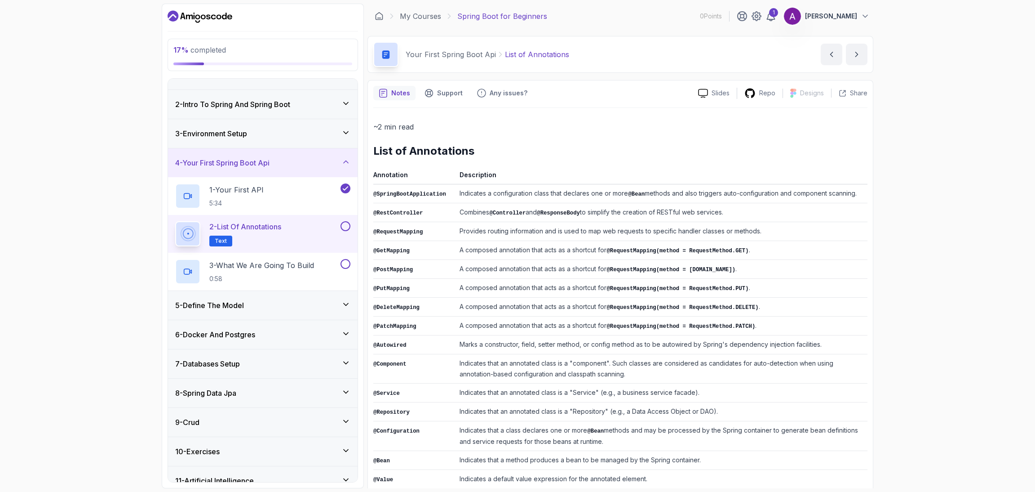
click at [683, 44] on div "17 % completed 1 - Intro 2 - Intro To Spring And Spring Boot 3 - Environment Se…" at bounding box center [517, 246] width 1035 height 492
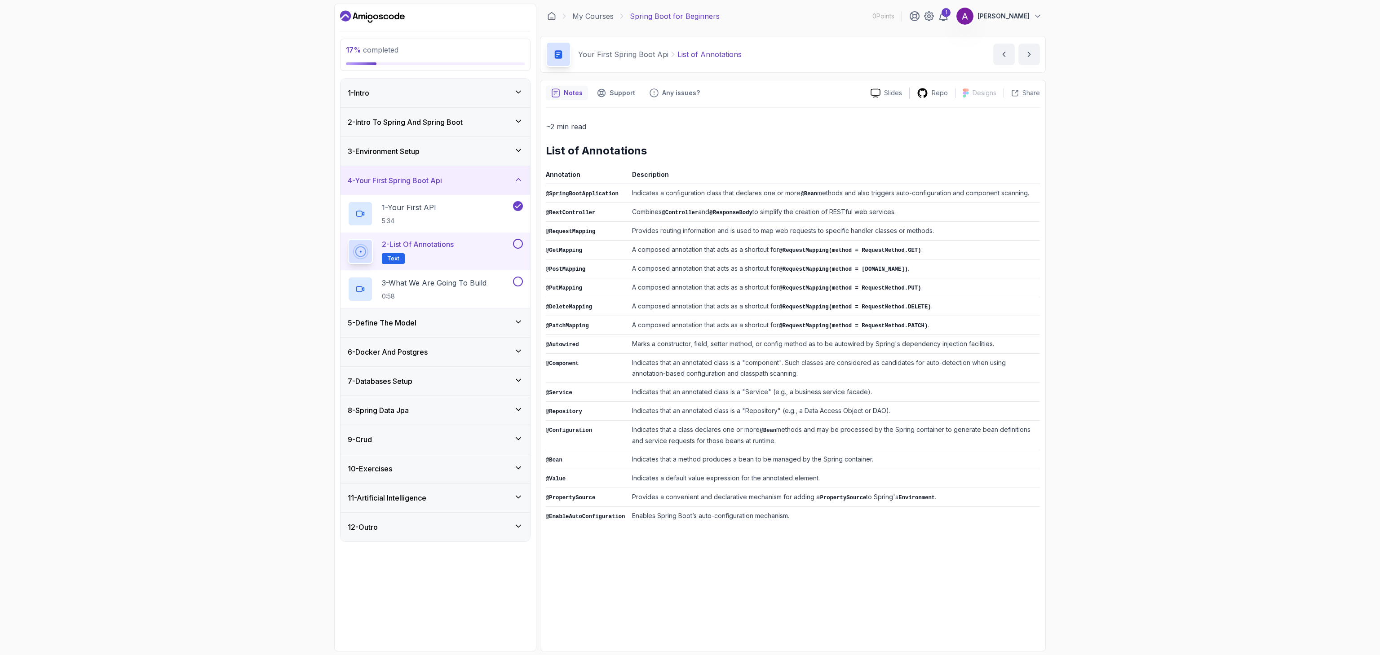
drag, startPoint x: 1021, startPoint y: 4, endPoint x: 954, endPoint y: 375, distance: 377.2
click at [683, 328] on td "Indicates that an annotated class is a "component". Such classes are considered…" at bounding box center [835, 368] width 412 height 29
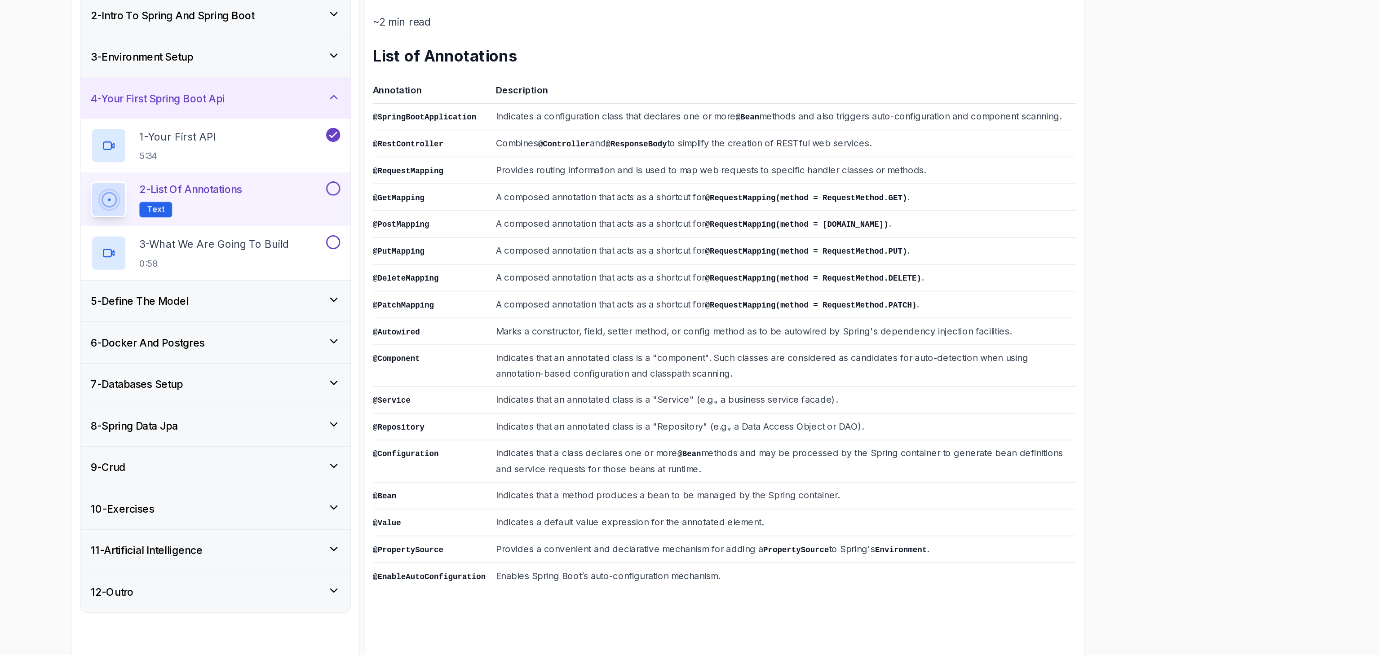
drag, startPoint x: 546, startPoint y: 173, endPoint x: 954, endPoint y: 536, distance: 546.7
click at [683, 328] on div "~2 min read List of Annotations Annotation Description @SpringBootApplication I…" at bounding box center [793, 377] width 494 height 538
copy thead
click at [683, 311] on td "A composed annotation that acts as a shortcut for @RequestMapping(method = Requ…" at bounding box center [835, 306] width 412 height 19
click at [683, 206] on div "17 % completed 1 - Intro 2 - Intro To Spring And Spring Boot 3 - Environment Se…" at bounding box center [690, 327] width 1380 height 655
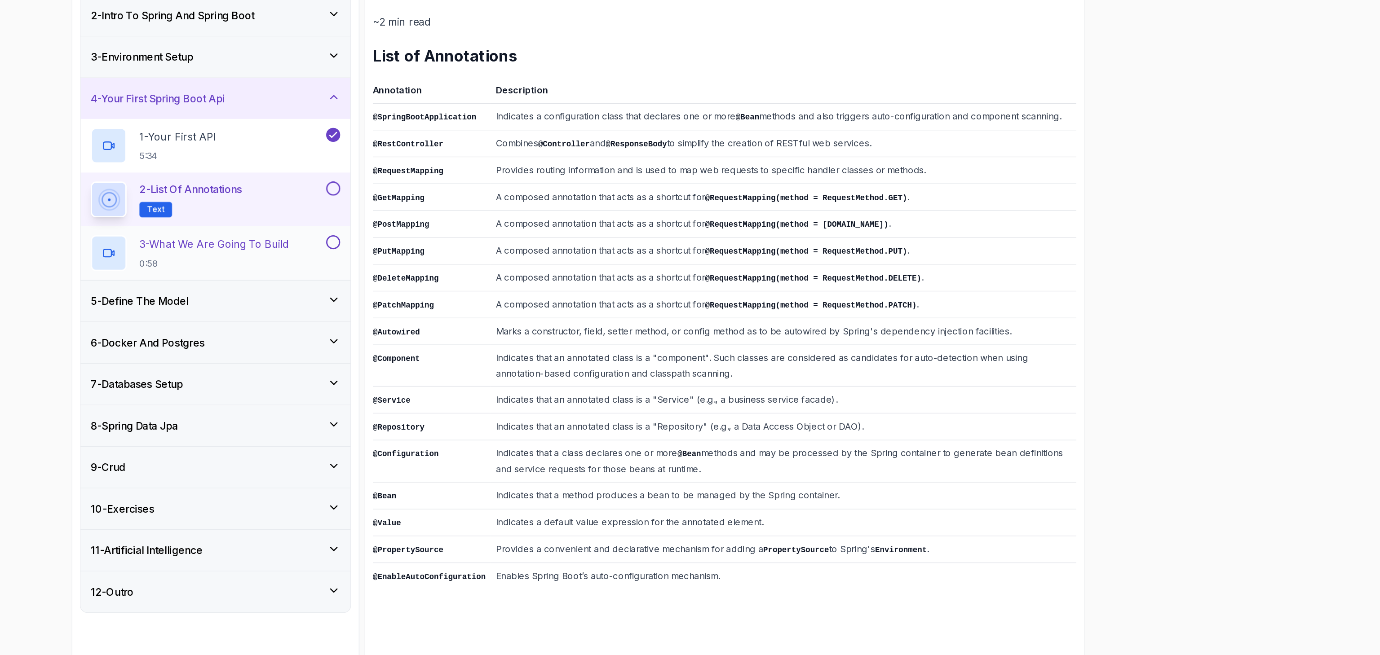
click at [466, 291] on h2 "3 - What We Are Going To Build 0:58" at bounding box center [434, 289] width 105 height 23
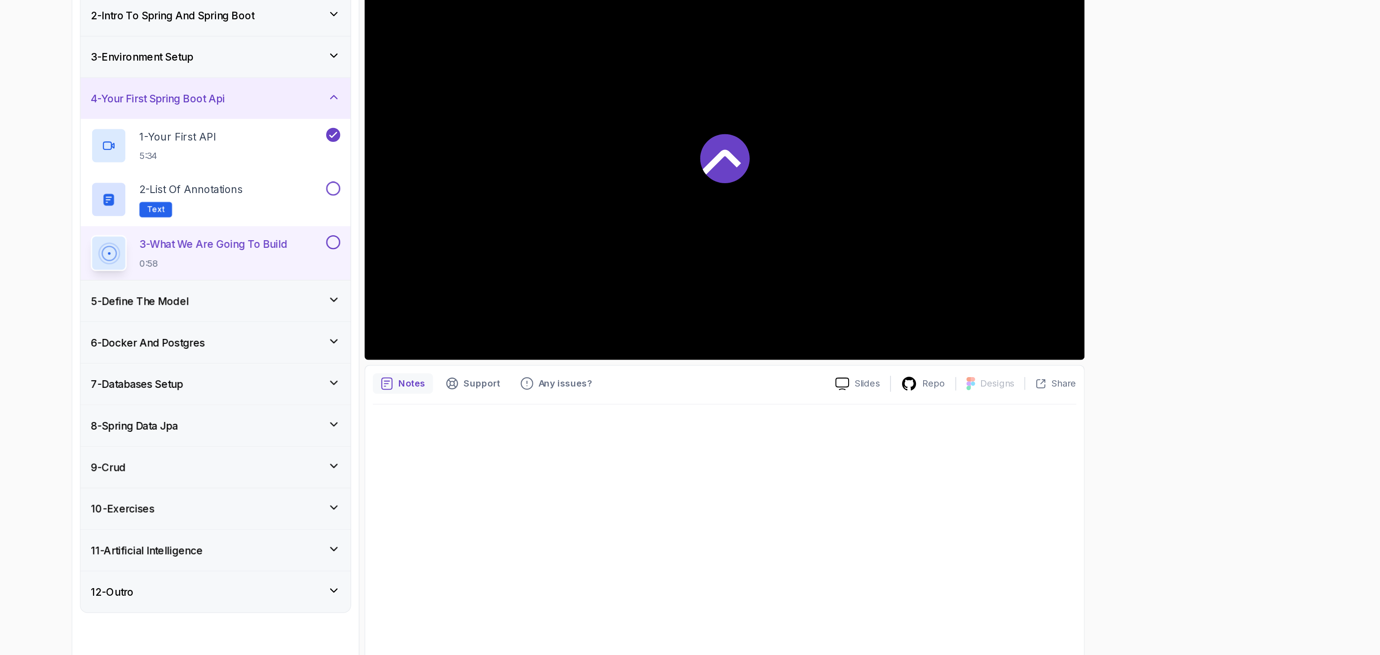
drag, startPoint x: 1245, startPoint y: 337, endPoint x: 1234, endPoint y: 270, distance: 67.8
click at [683, 270] on div "17 % completed 1 - Intro 2 - Intro To Spring And Spring Boot 3 - Environment Se…" at bounding box center [690, 327] width 1380 height 655
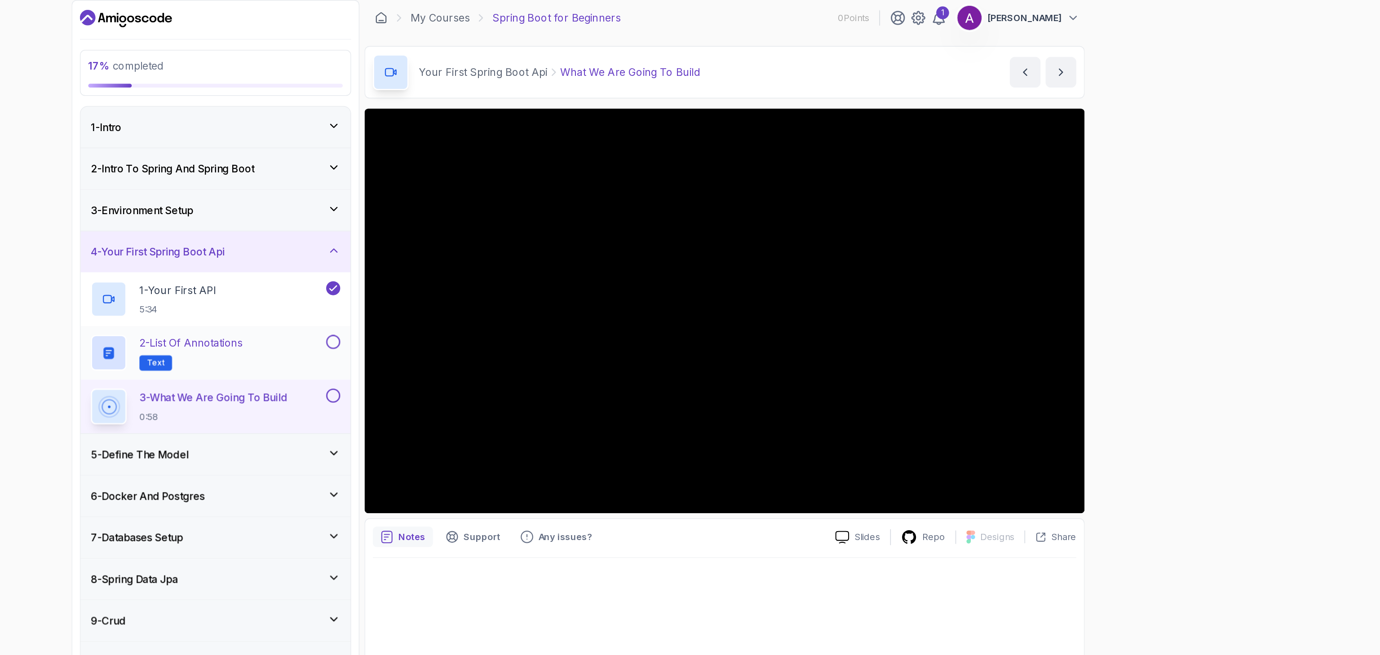
click at [447, 241] on p "2 - List of Annotations" at bounding box center [418, 244] width 72 height 11
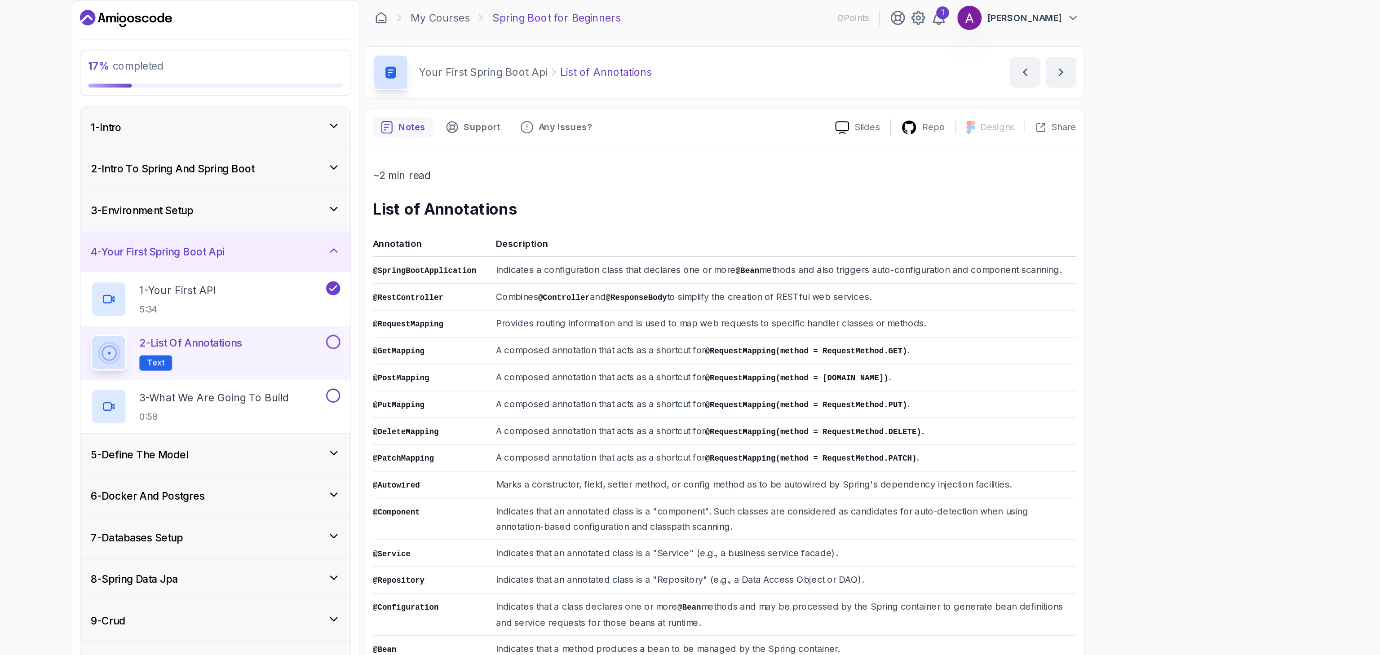
click at [683, 143] on div "17 % completed 1 - Intro 2 - Intro To Spring And Spring Boot 3 - Environment Se…" at bounding box center [690, 327] width 1380 height 655
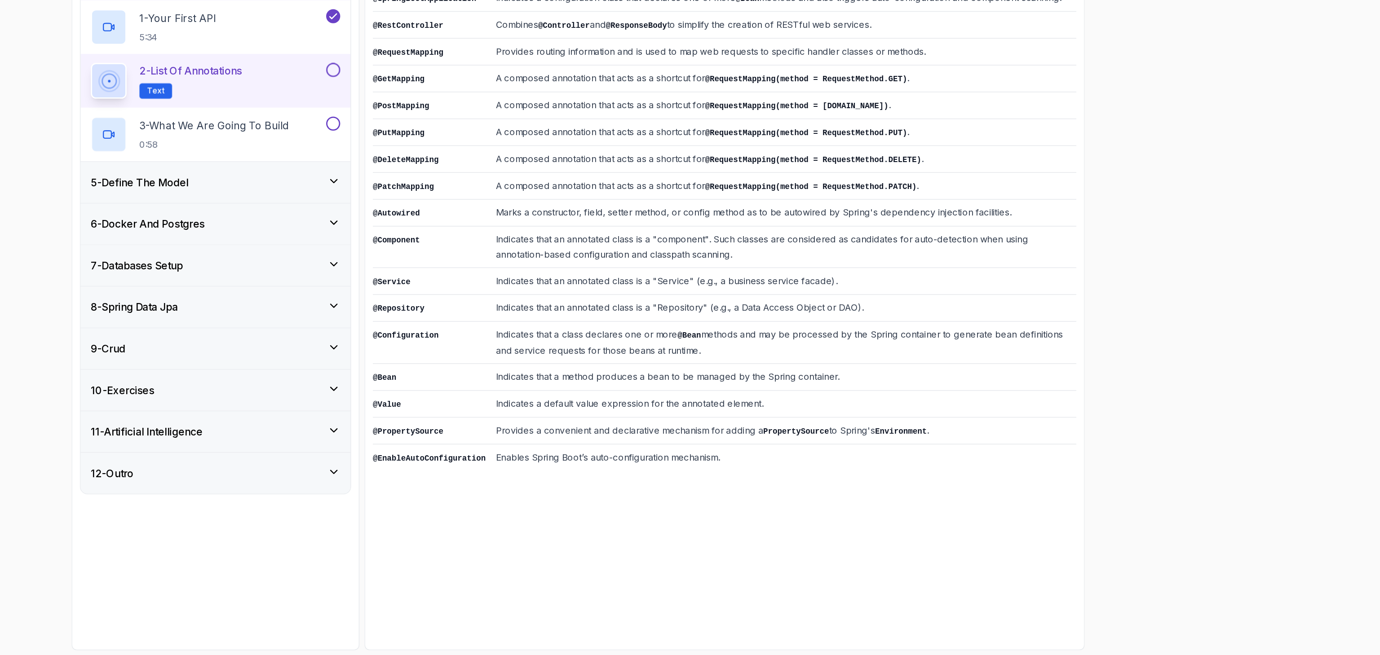
click at [683, 328] on td "Enables Spring Boot’s auto-configuration mechanism." at bounding box center [835, 516] width 412 height 19
click at [683, 328] on td "Provides a convenient and declarative mechanism for adding a PropertySource to …" at bounding box center [835, 497] width 412 height 19
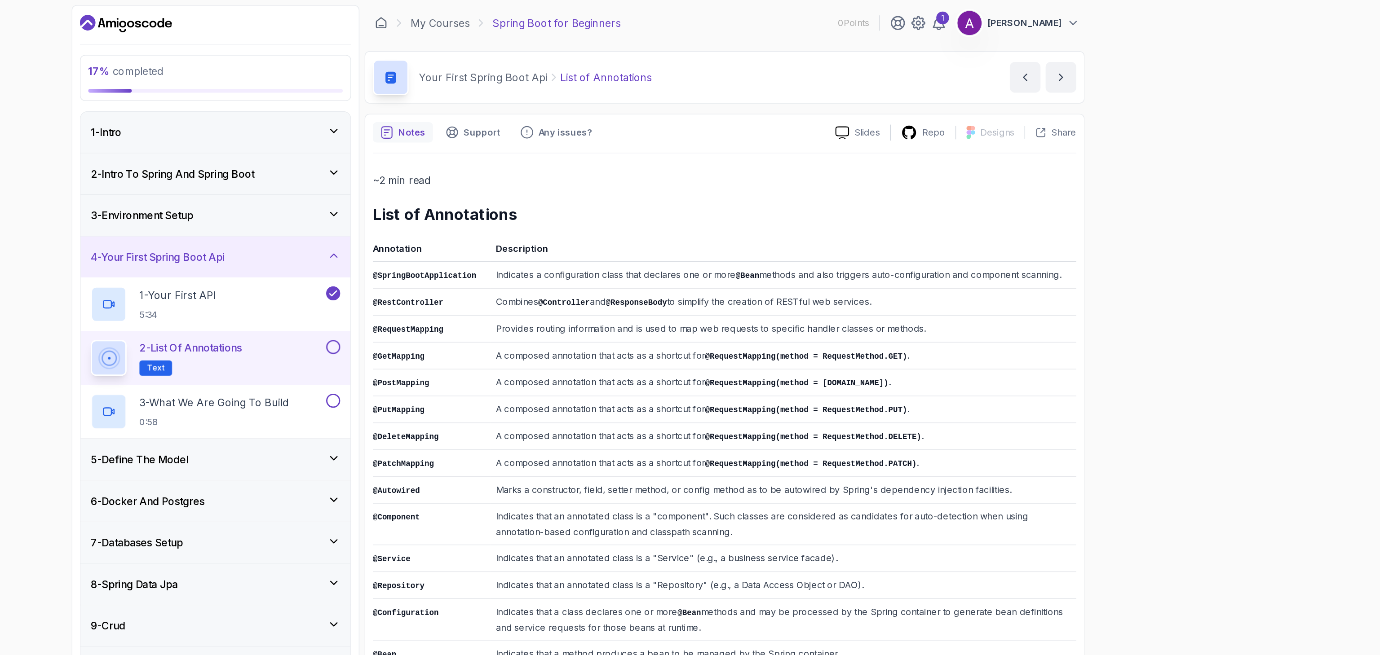
click at [515, 247] on button at bounding box center [518, 244] width 10 height 10
click at [469, 288] on p "3 - What We Are Going To Build" at bounding box center [434, 283] width 105 height 11
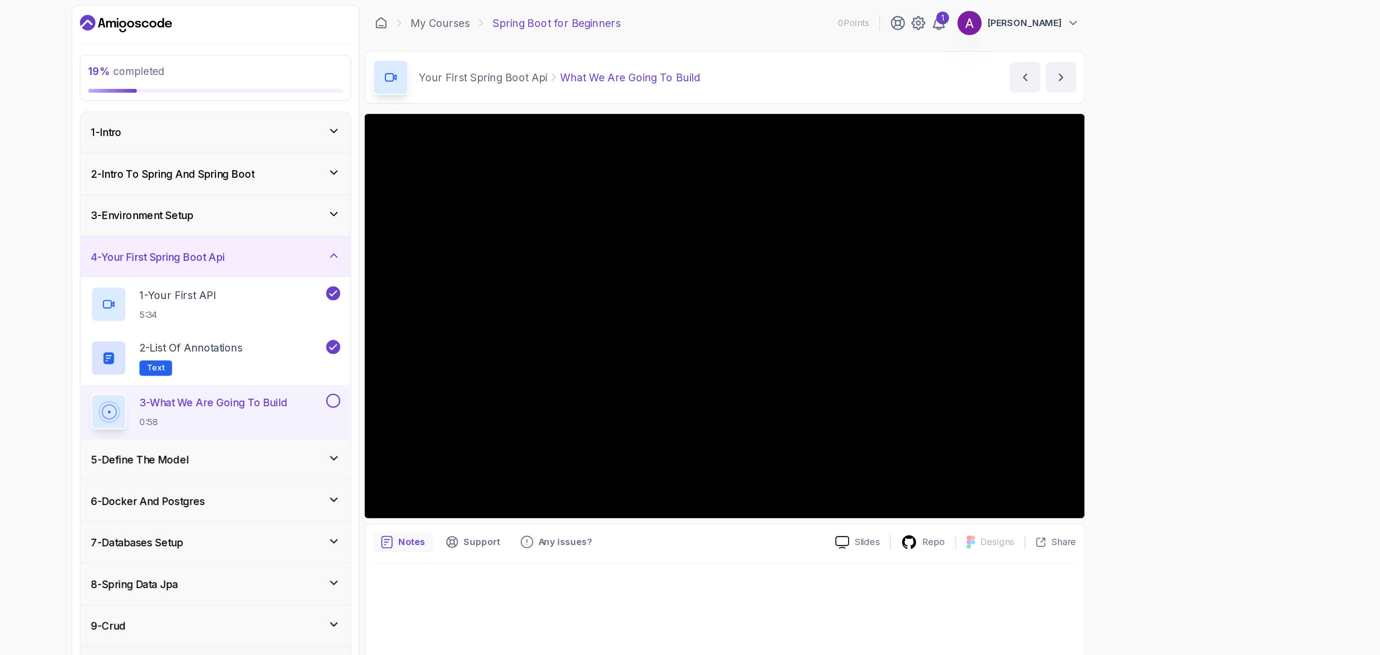
click at [494, 161] on div "3 - Environment Setup" at bounding box center [436, 151] width 190 height 29
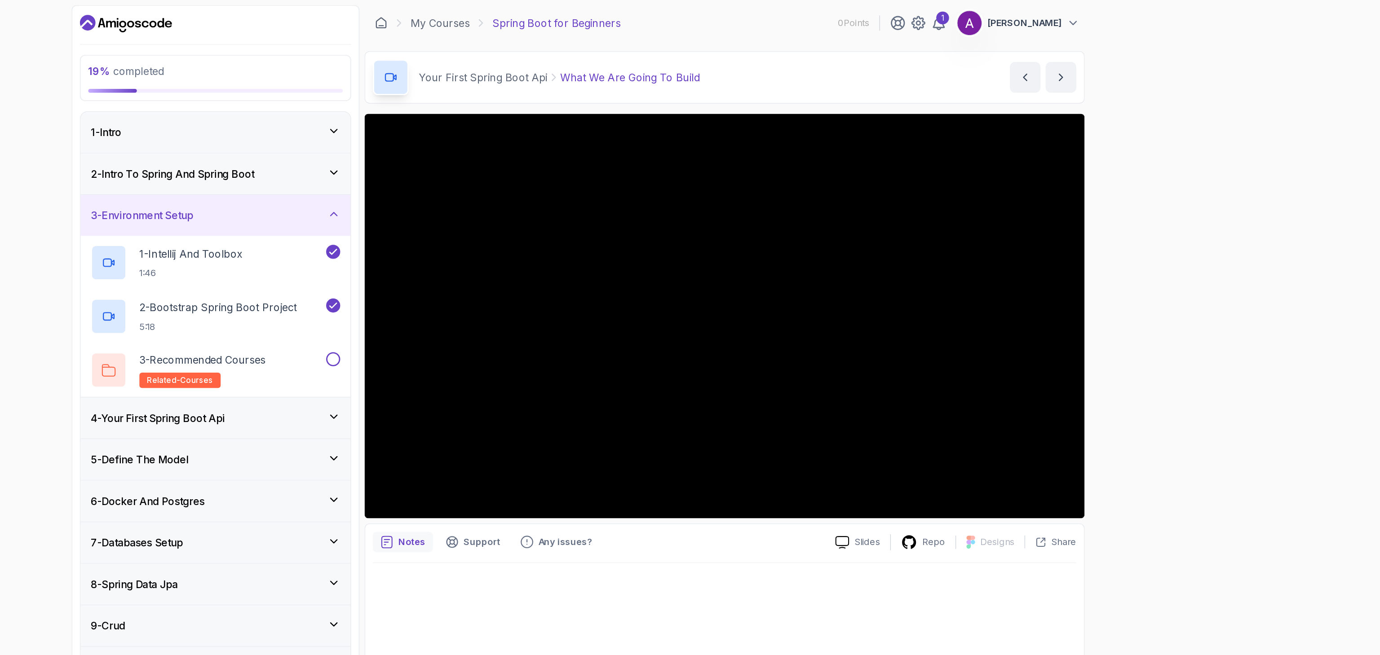
click at [494, 161] on div "3 - Environment Setup" at bounding box center [436, 151] width 190 height 29
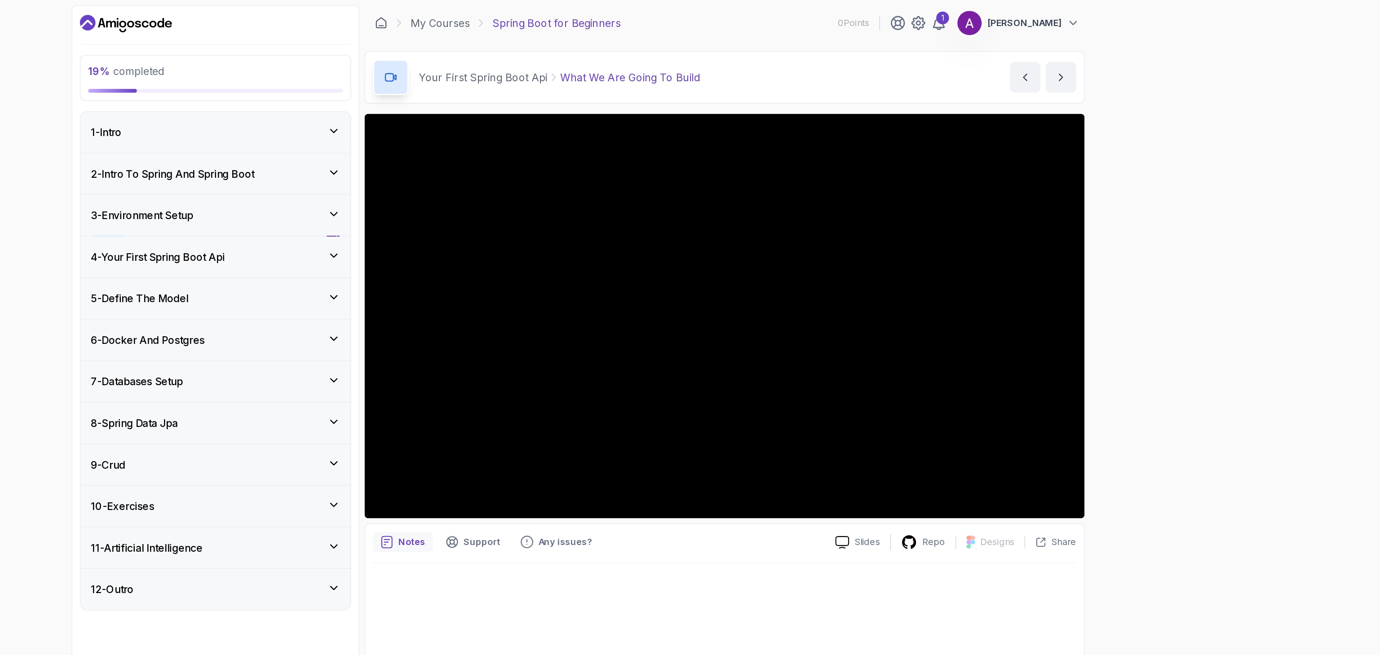
click at [494, 161] on div "3 - Environment Setup" at bounding box center [436, 151] width 190 height 29
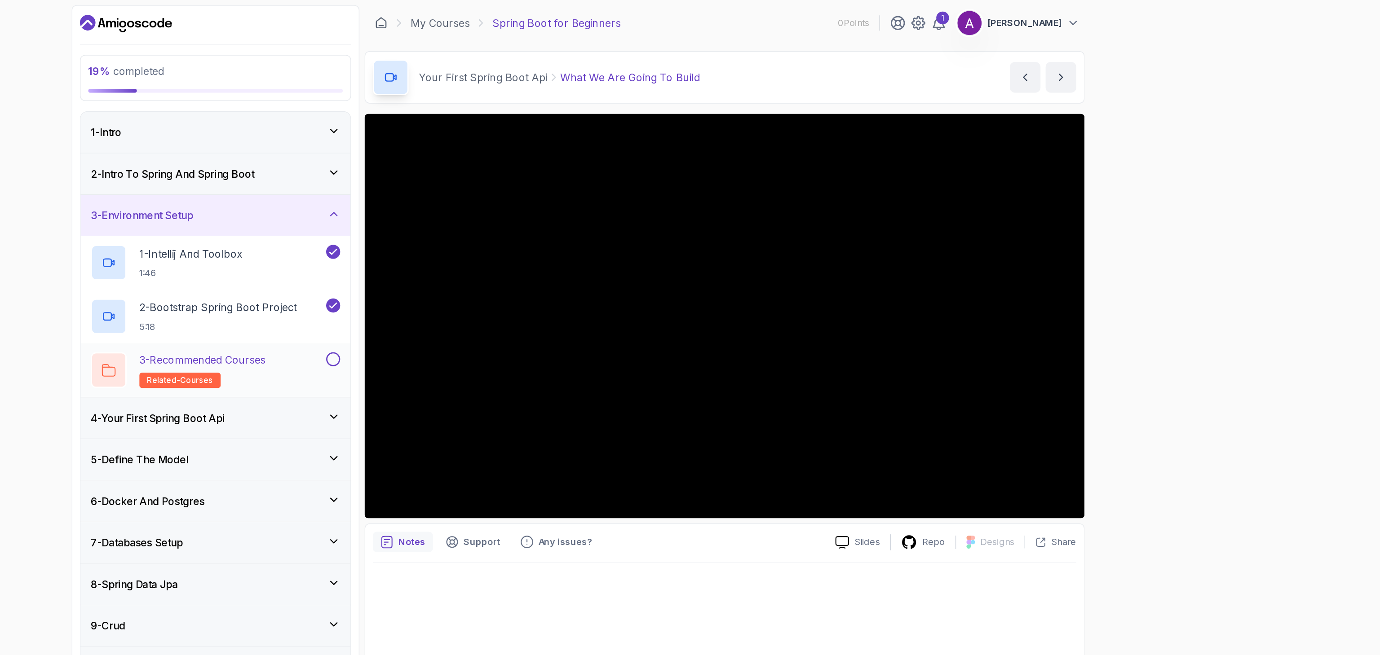
click at [518, 252] on button at bounding box center [518, 253] width 10 height 10
click at [512, 122] on div "2 - Intro To Spring And Spring Boot" at bounding box center [435, 122] width 175 height 11
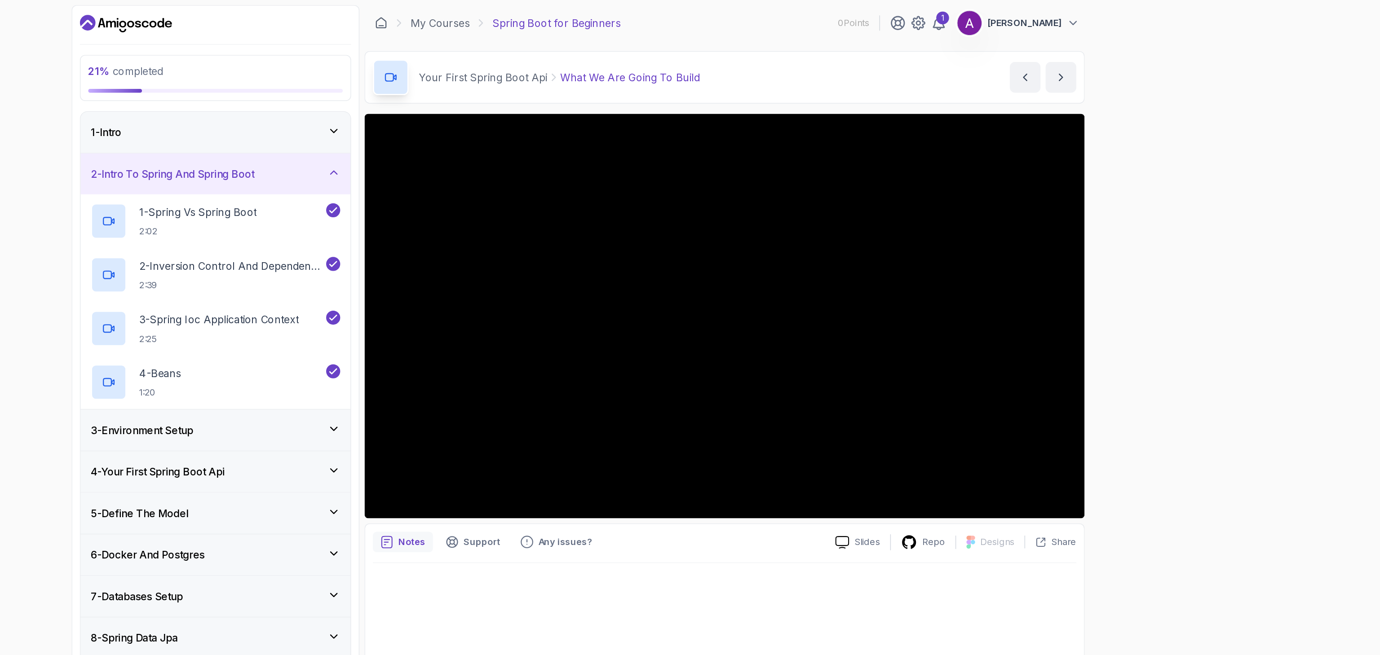
click at [489, 92] on div "1 - Intro" at bounding box center [435, 93] width 175 height 11
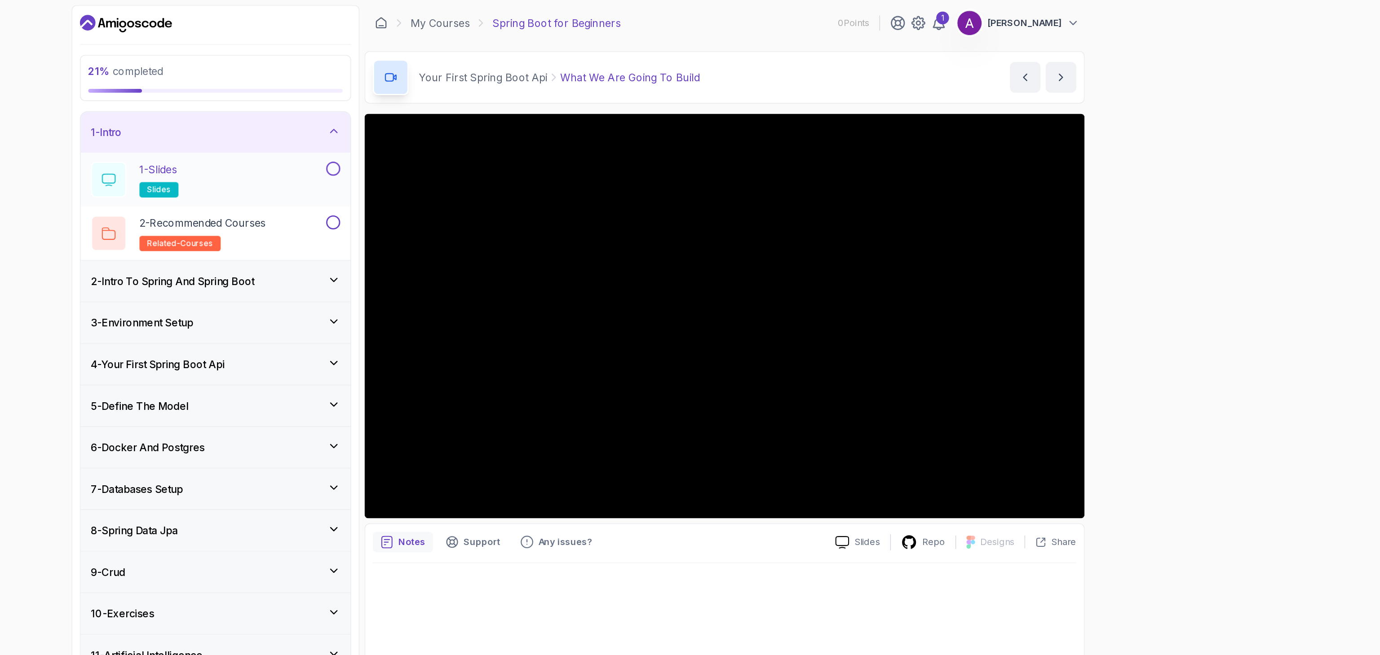
click at [513, 116] on button at bounding box center [518, 119] width 10 height 10
click at [519, 157] on button at bounding box center [518, 156] width 10 height 10
click at [505, 95] on div "1 - Intro" at bounding box center [435, 93] width 175 height 11
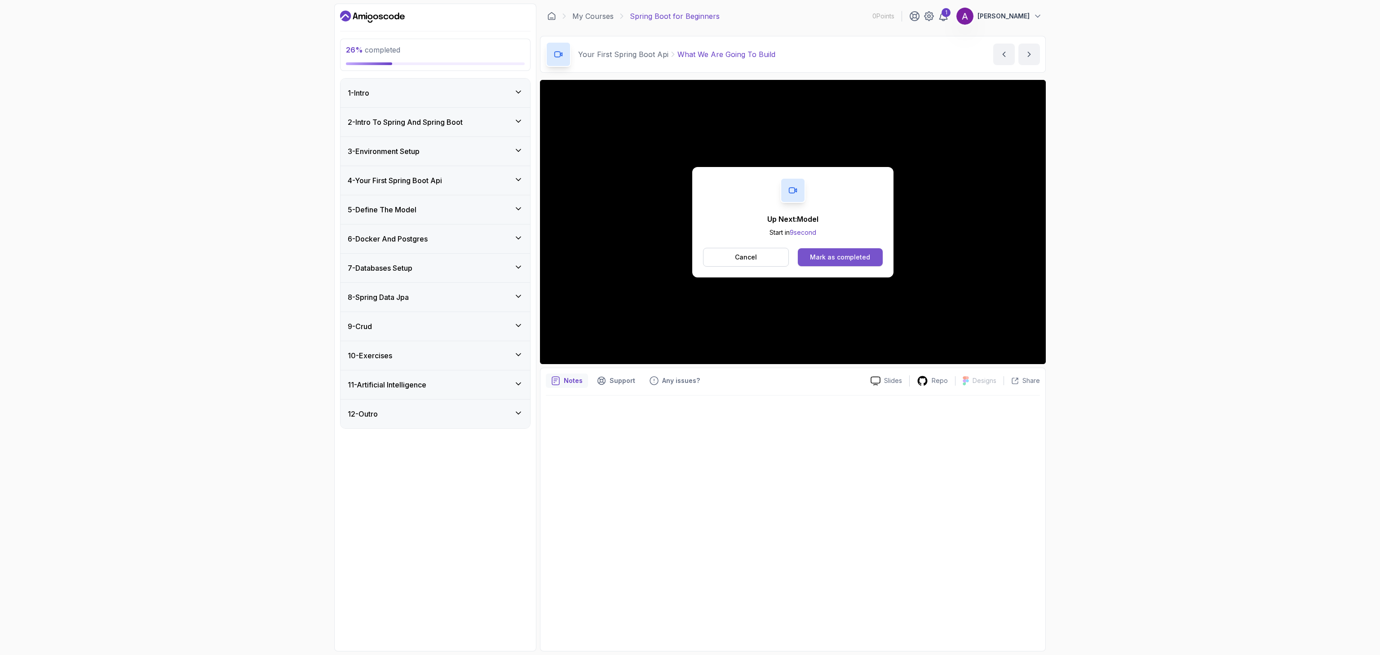
click at [683, 255] on div "Mark as completed" at bounding box center [840, 257] width 60 height 9
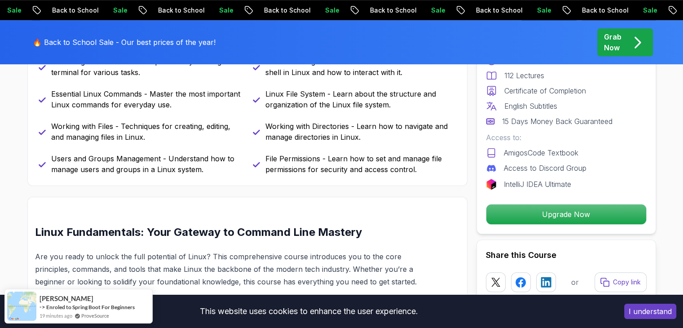
scroll to position [575, 0]
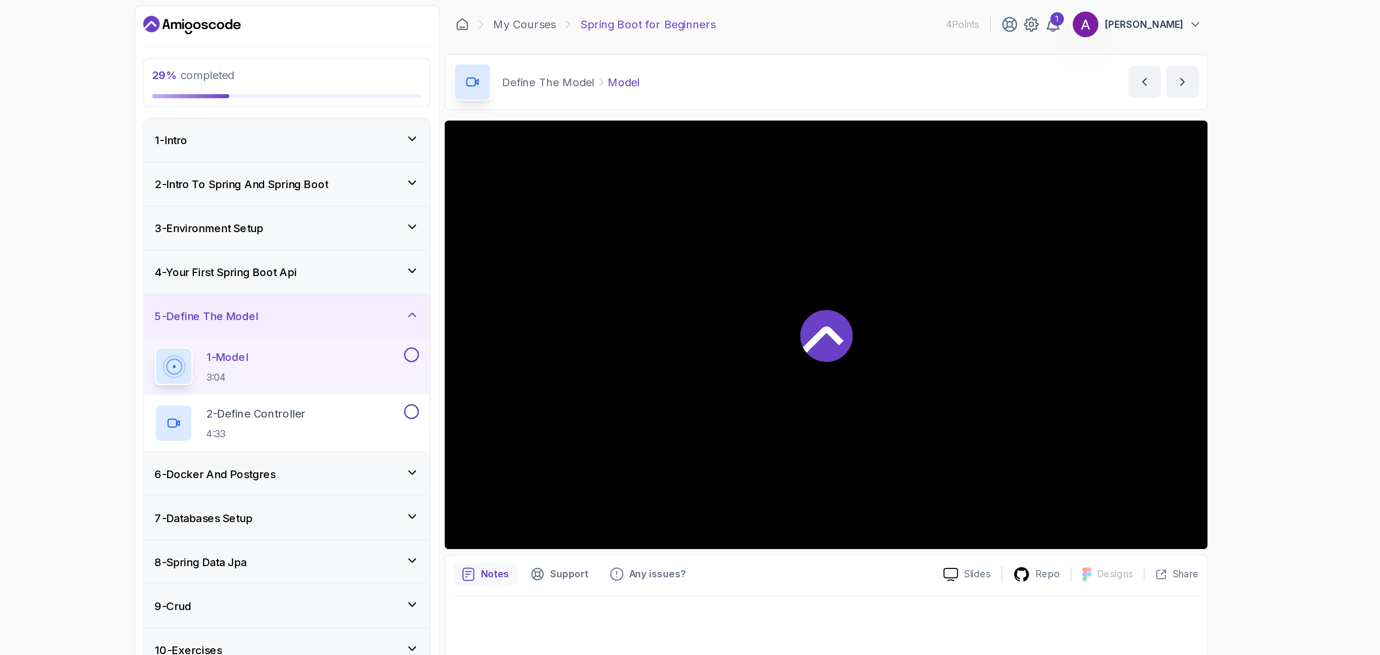
click at [511, 215] on div "5 - Define The Model" at bounding box center [435, 209] width 175 height 11
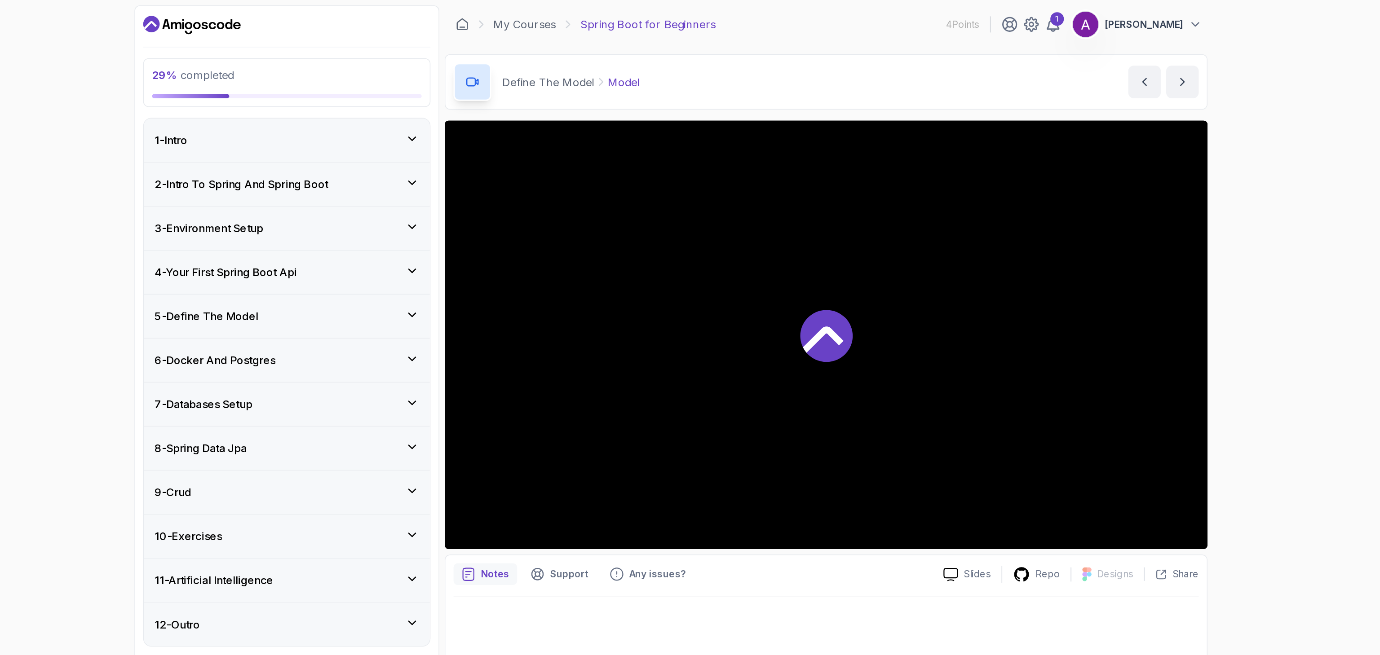
click at [511, 212] on div "5 - Define The Model" at bounding box center [435, 209] width 175 height 11
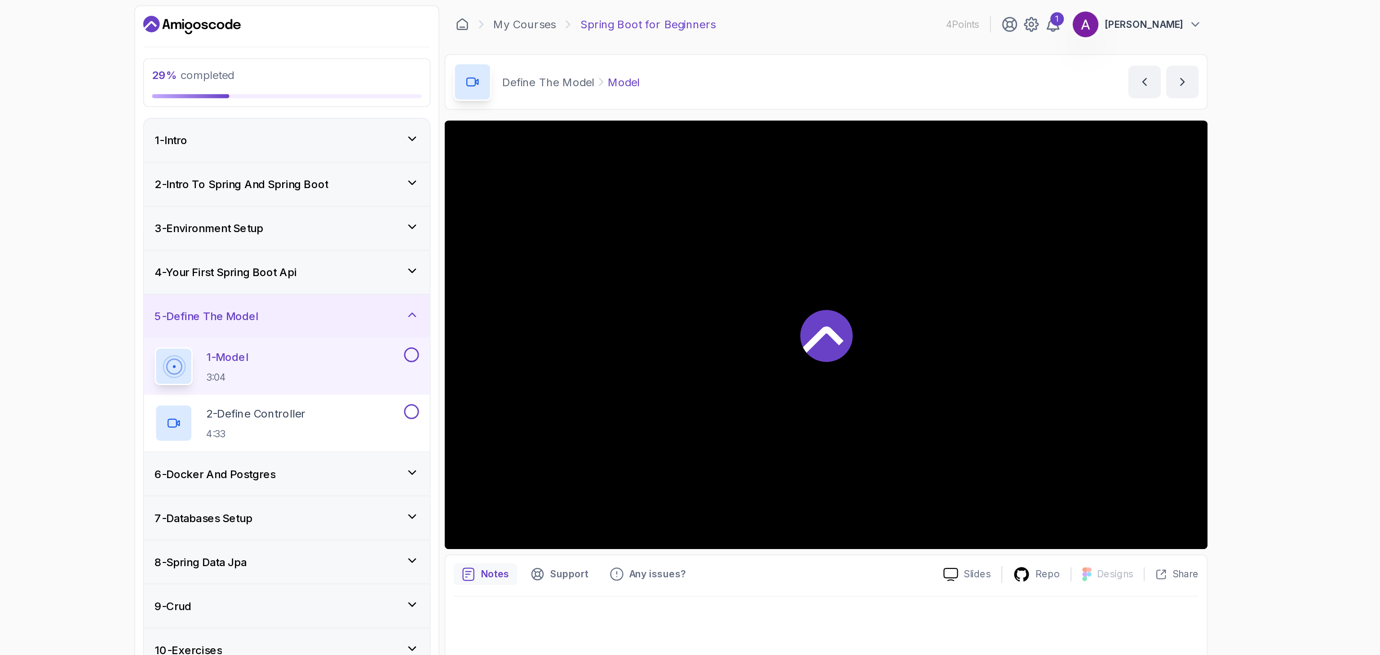
drag, startPoint x: 470, startPoint y: 210, endPoint x: 425, endPoint y: 215, distance: 46.1
click at [425, 215] on div "5 - Define The Model" at bounding box center [435, 209] width 175 height 11
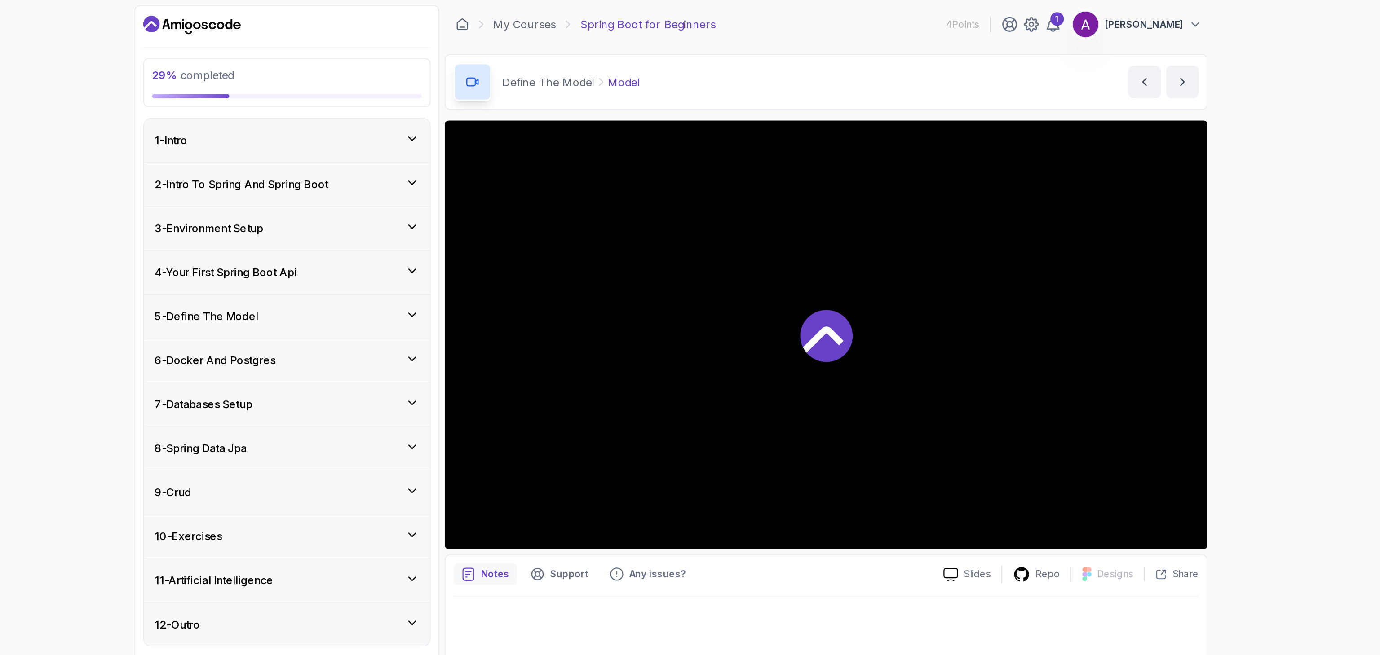
click at [416, 215] on h3 "5 - Define The Model" at bounding box center [382, 209] width 69 height 11
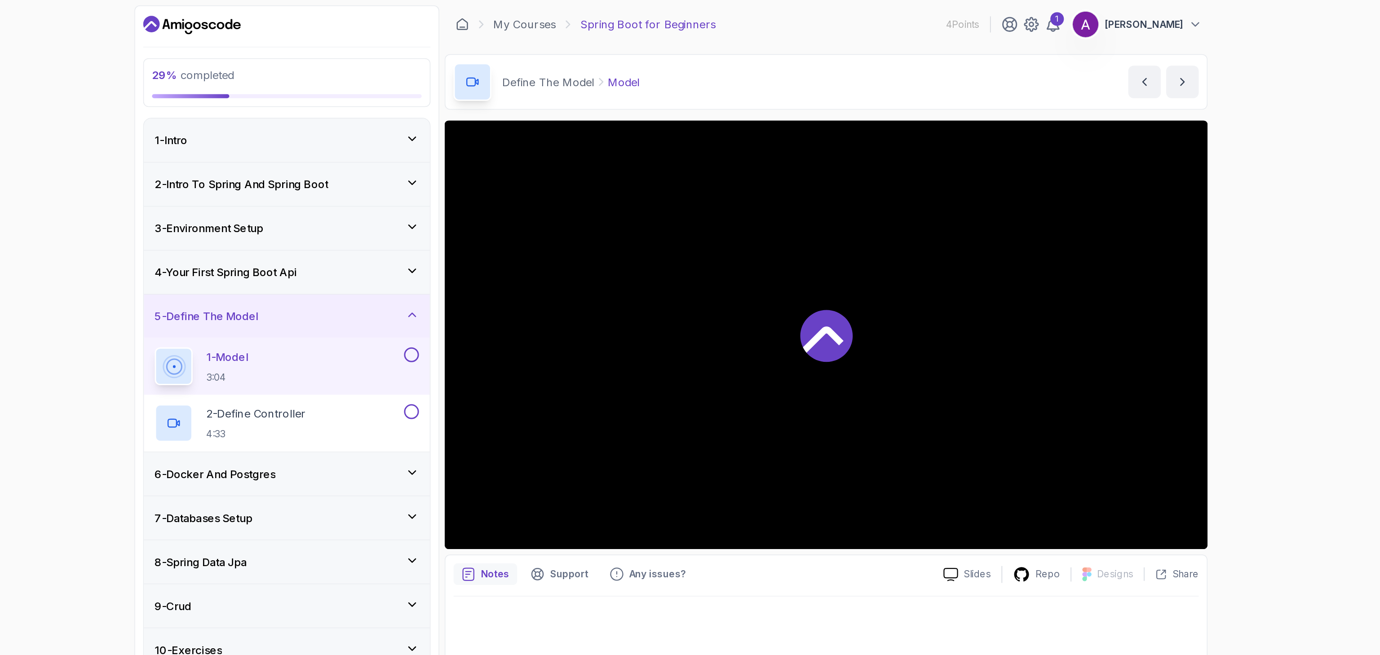
click at [427, 248] on div "1 - Model 3:04" at bounding box center [430, 242] width 164 height 25
click at [951, 22] on div "1 Antoine Sobhy" at bounding box center [975, 16] width 133 height 18
click at [949, 18] on icon at bounding box center [943, 16] width 11 height 11
click at [951, 15] on div "1" at bounding box center [946, 12] width 9 height 9
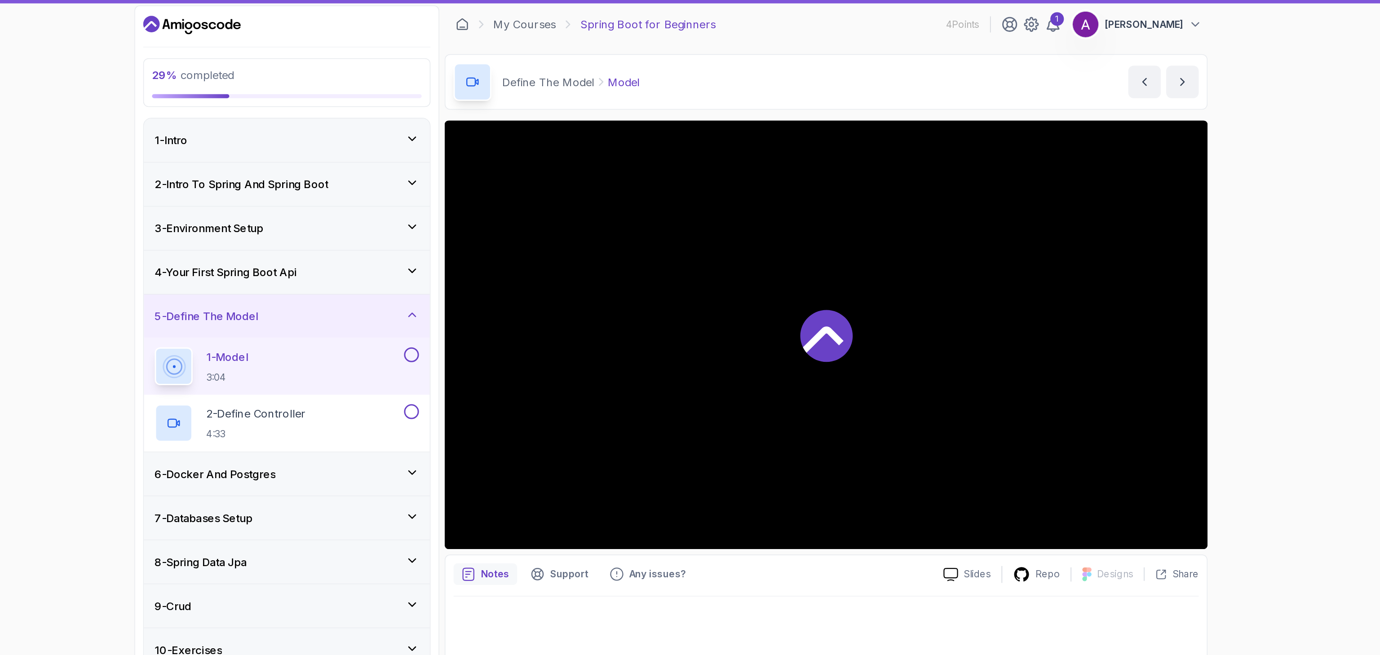
click at [498, 402] on div "9 - Crud" at bounding box center [435, 402] width 175 height 11
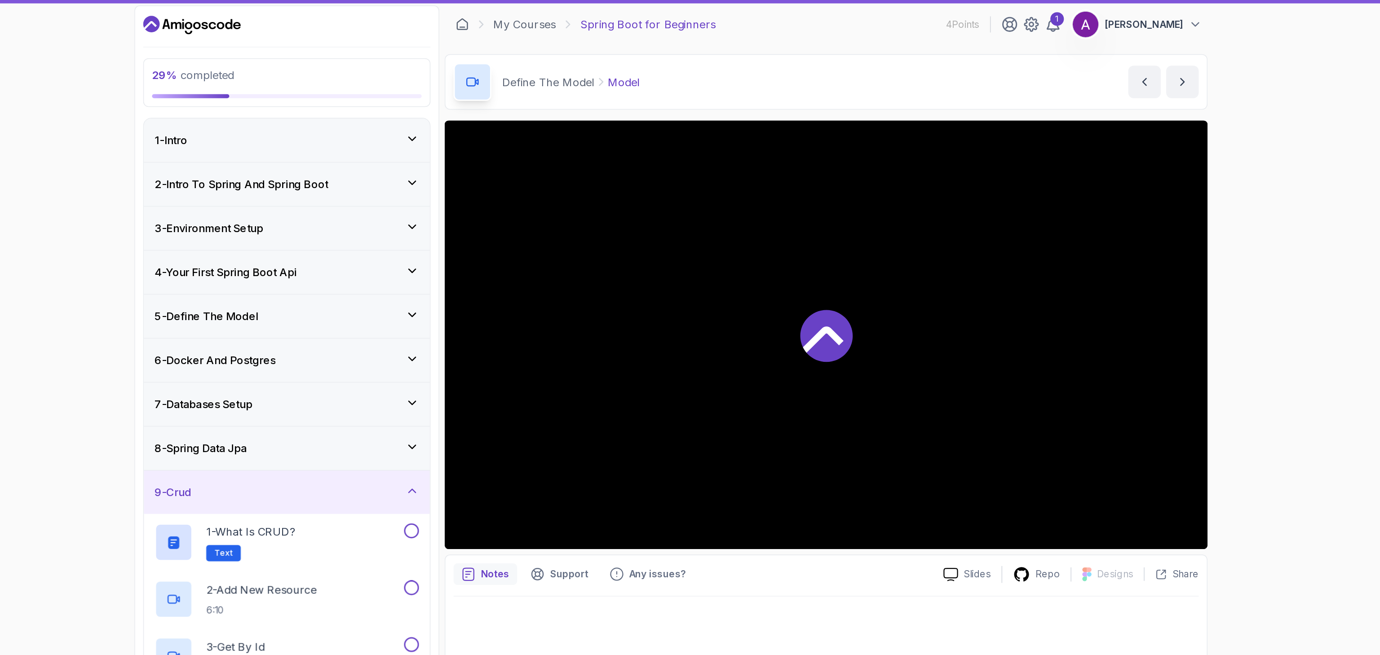
click at [1126, 172] on div "29 % completed 1 - Intro 2 - Intro To Spring And Spring Boot 3 - Environment Se…" at bounding box center [690, 327] width 1380 height 655
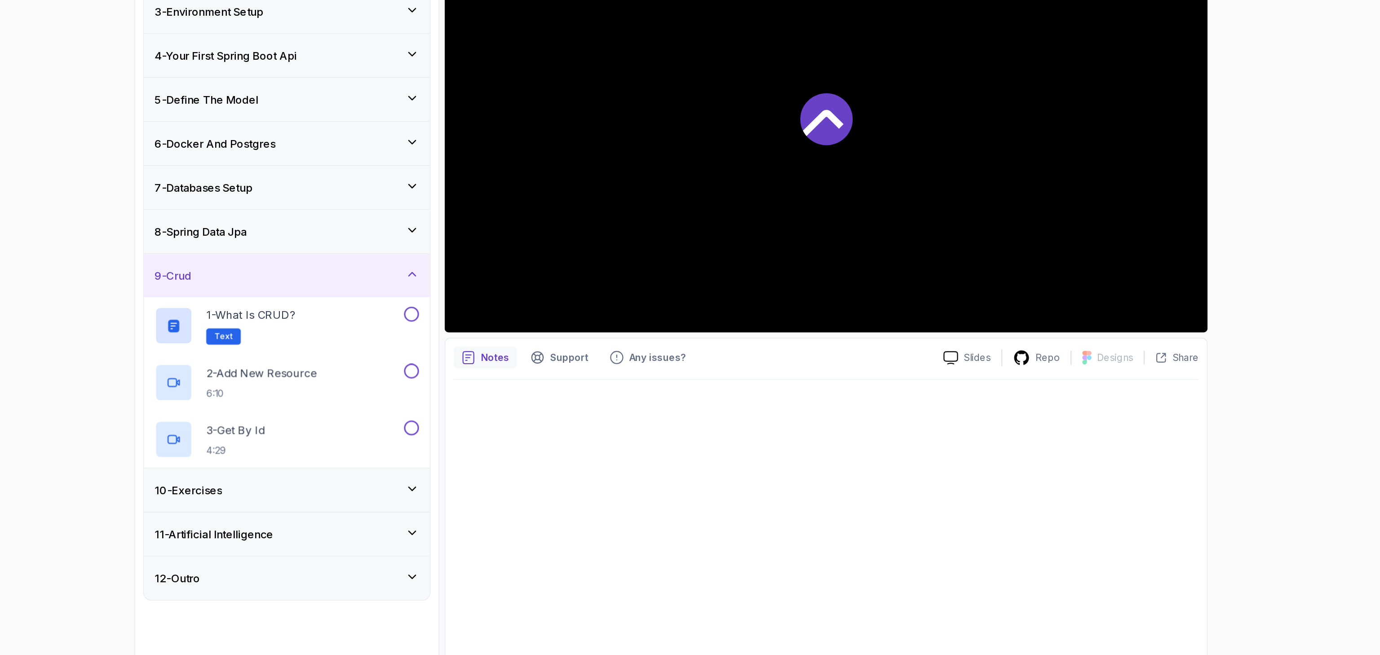
click at [435, 317] on div "9 - Crud" at bounding box center [436, 326] width 190 height 29
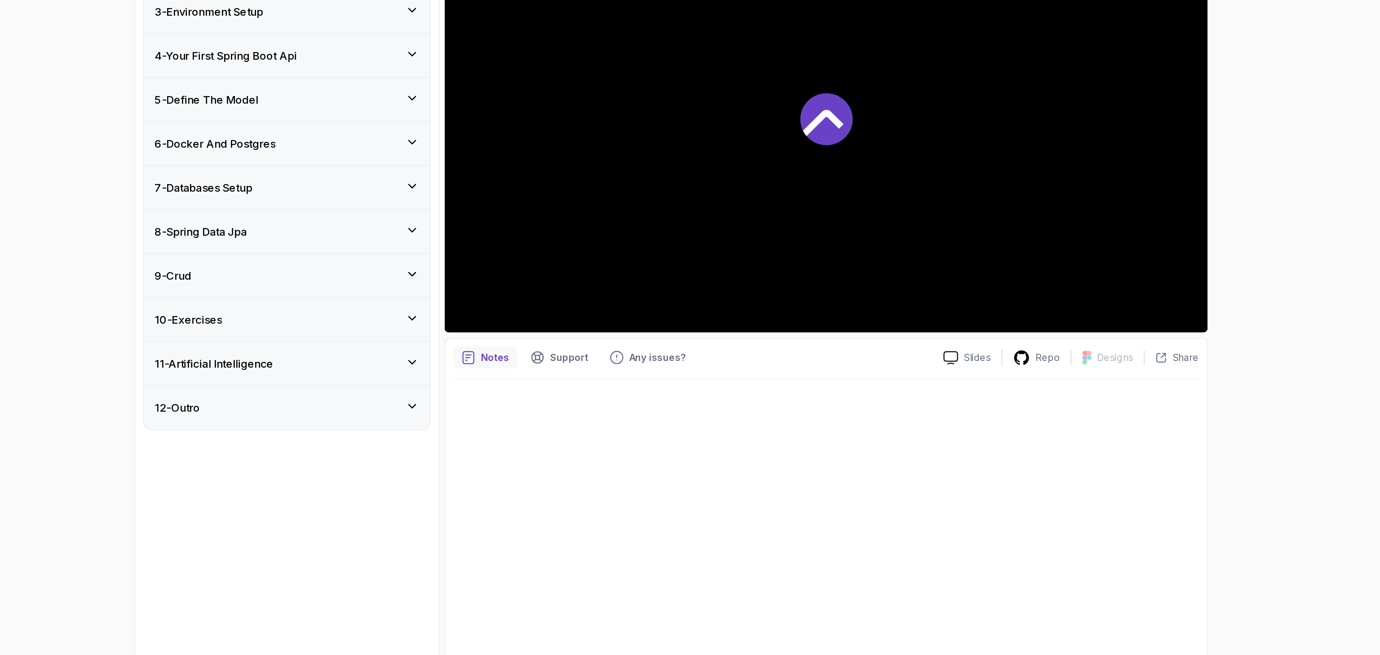
click at [423, 389] on h3 "11 - Artificial Intelligence" at bounding box center [387, 385] width 79 height 11
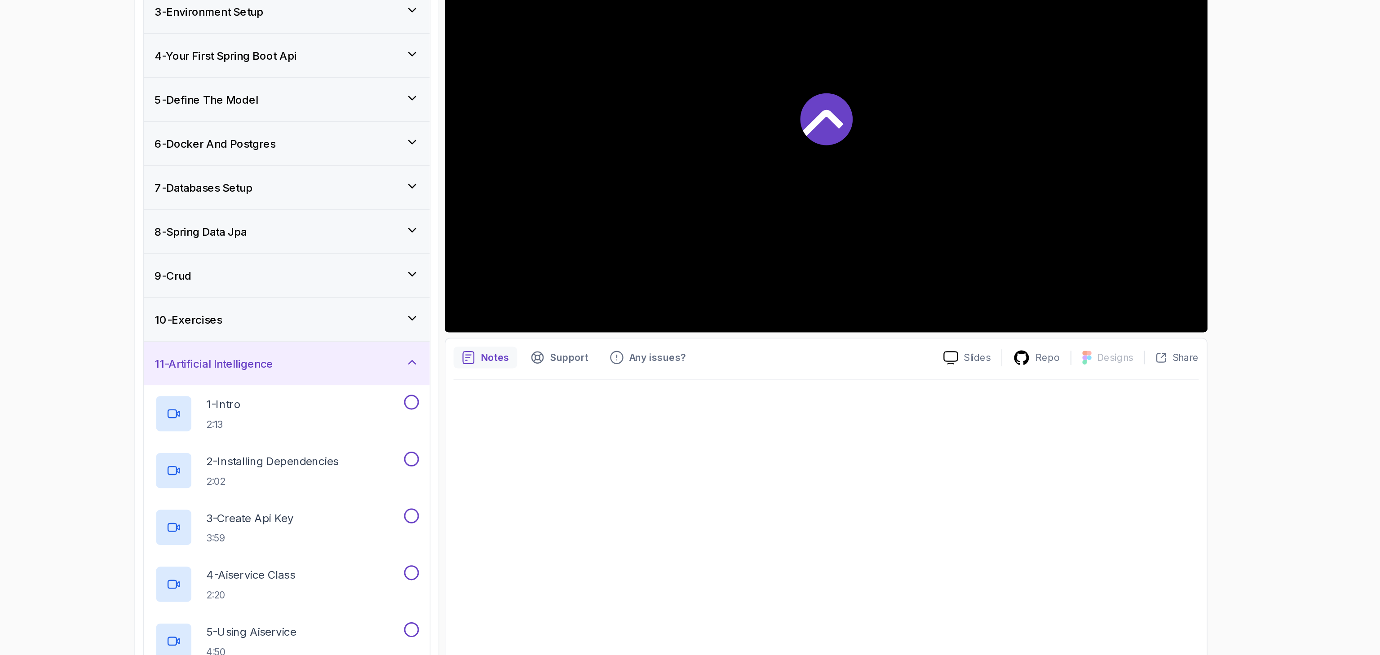
click at [426, 384] on h3 "11 - Artificial Intelligence" at bounding box center [387, 385] width 79 height 11
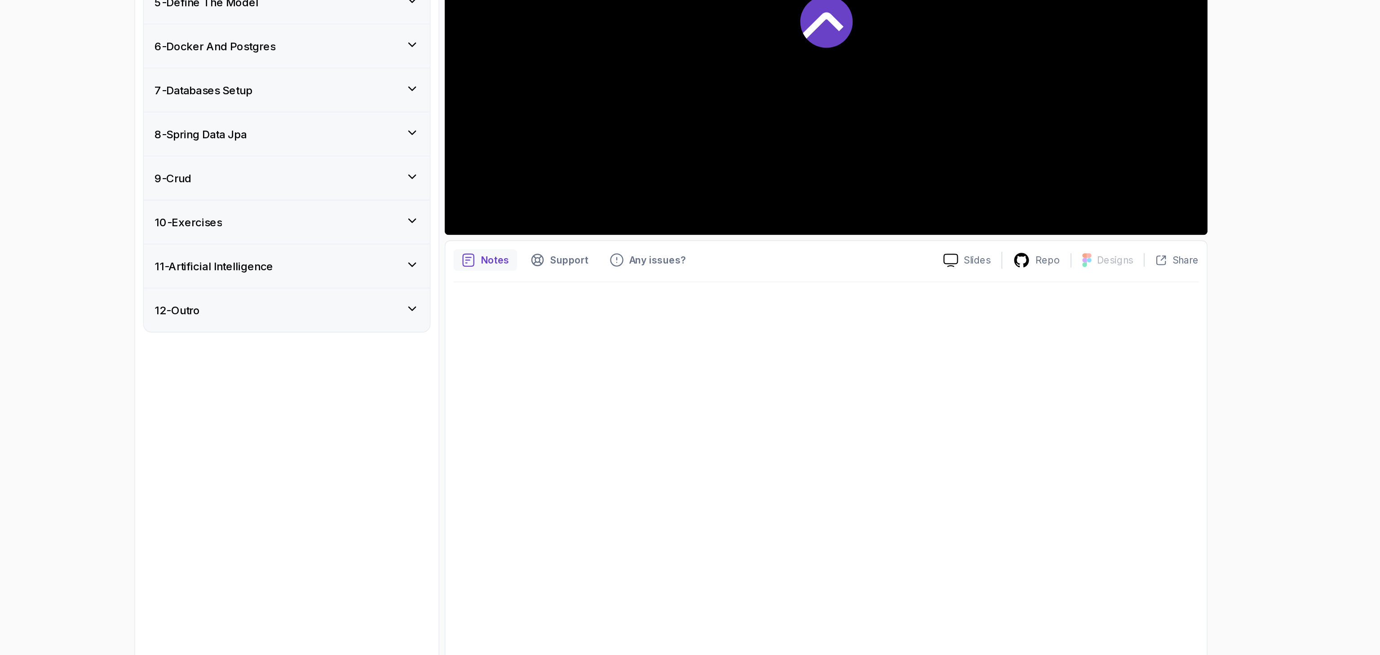
click at [443, 375] on div "11 - Artificial Intelligence" at bounding box center [436, 385] width 190 height 29
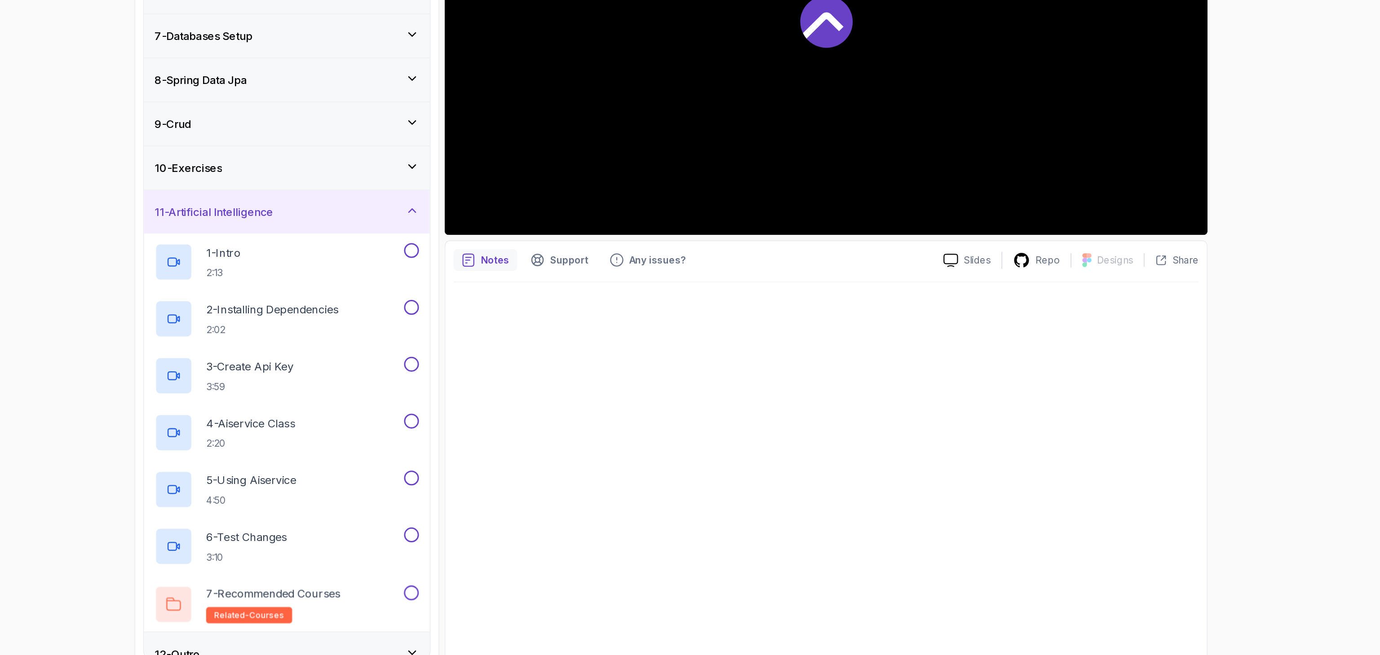
scroll to position [51, 0]
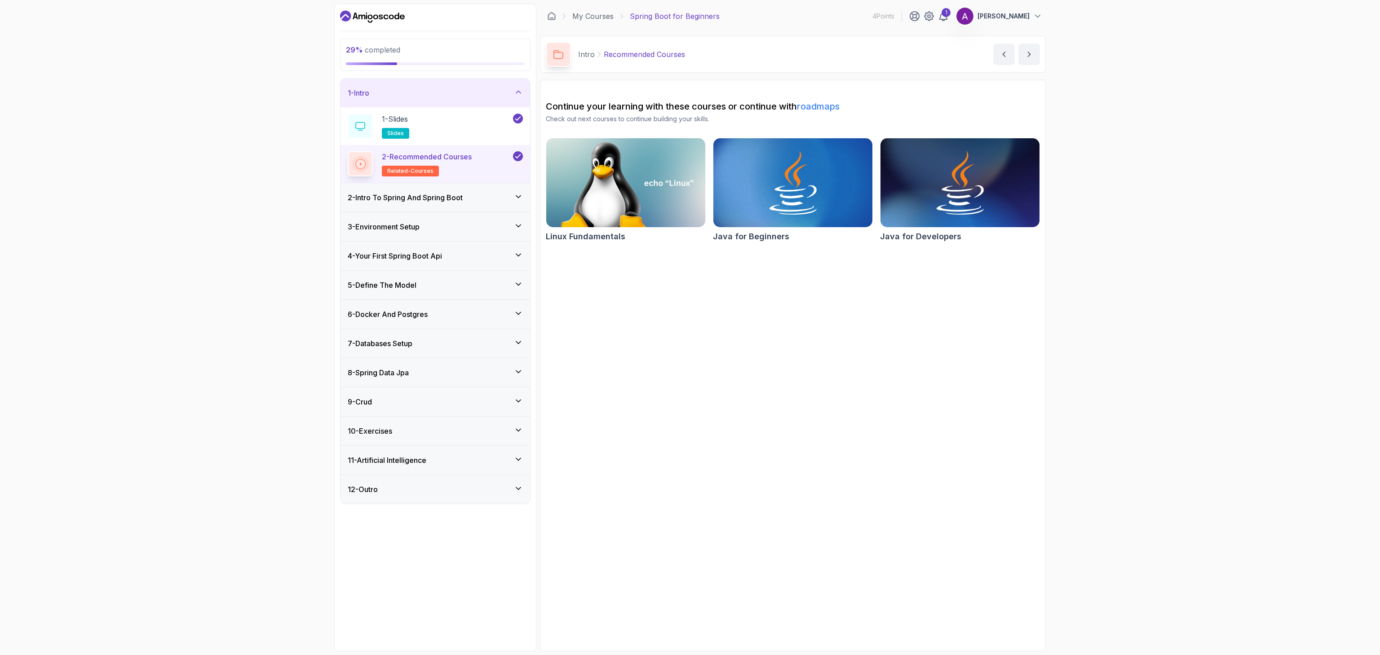
click at [254, 198] on div "29 % completed 1 - Intro 1 - Slides slides 2 - Recommended Courses related-cour…" at bounding box center [690, 327] width 1380 height 655
click at [410, 315] on h3 "6 - Docker And Postgres" at bounding box center [388, 314] width 80 height 11
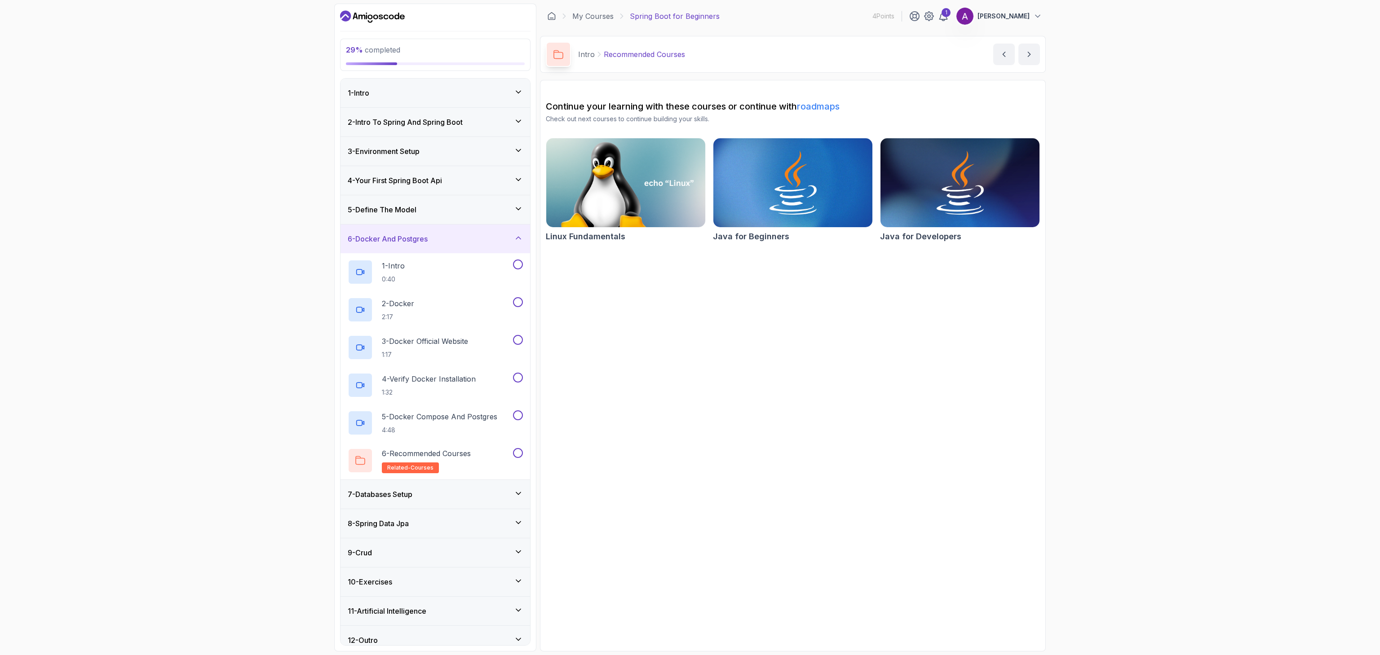
click at [422, 213] on div "5 - Define The Model" at bounding box center [435, 209] width 175 height 11
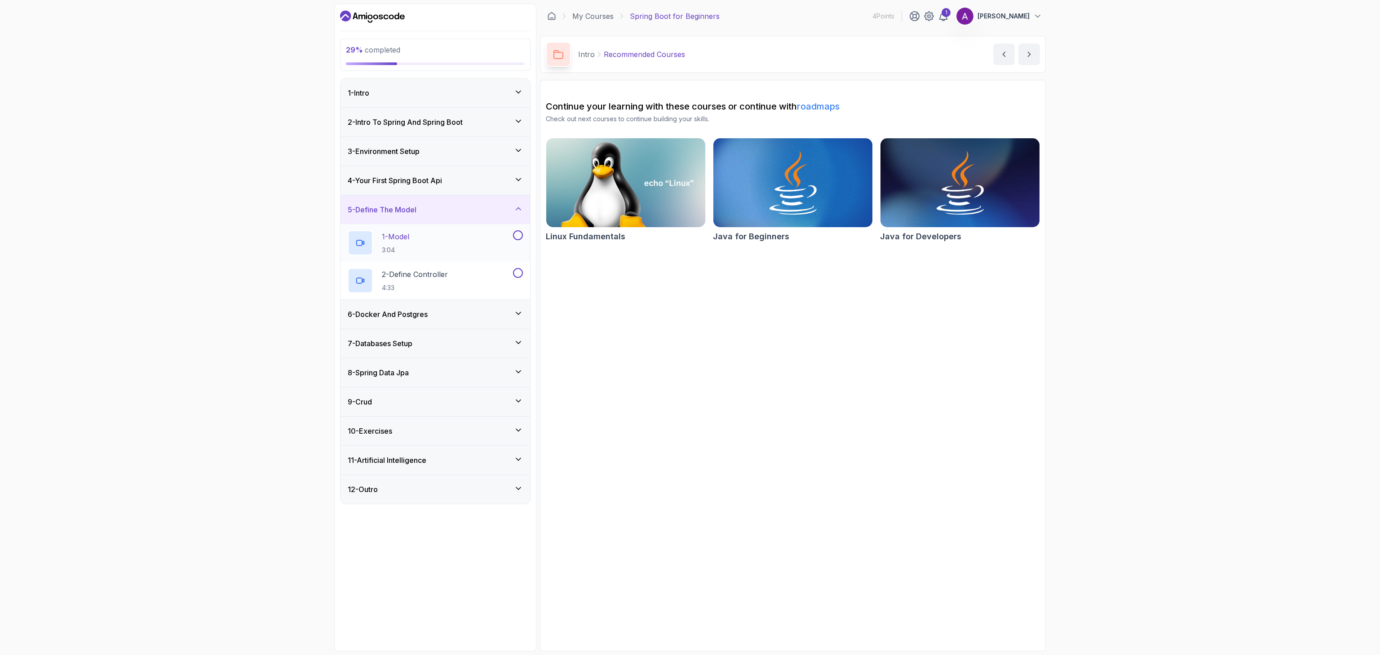
click at [420, 242] on div "1 - Model 3:04" at bounding box center [430, 242] width 164 height 25
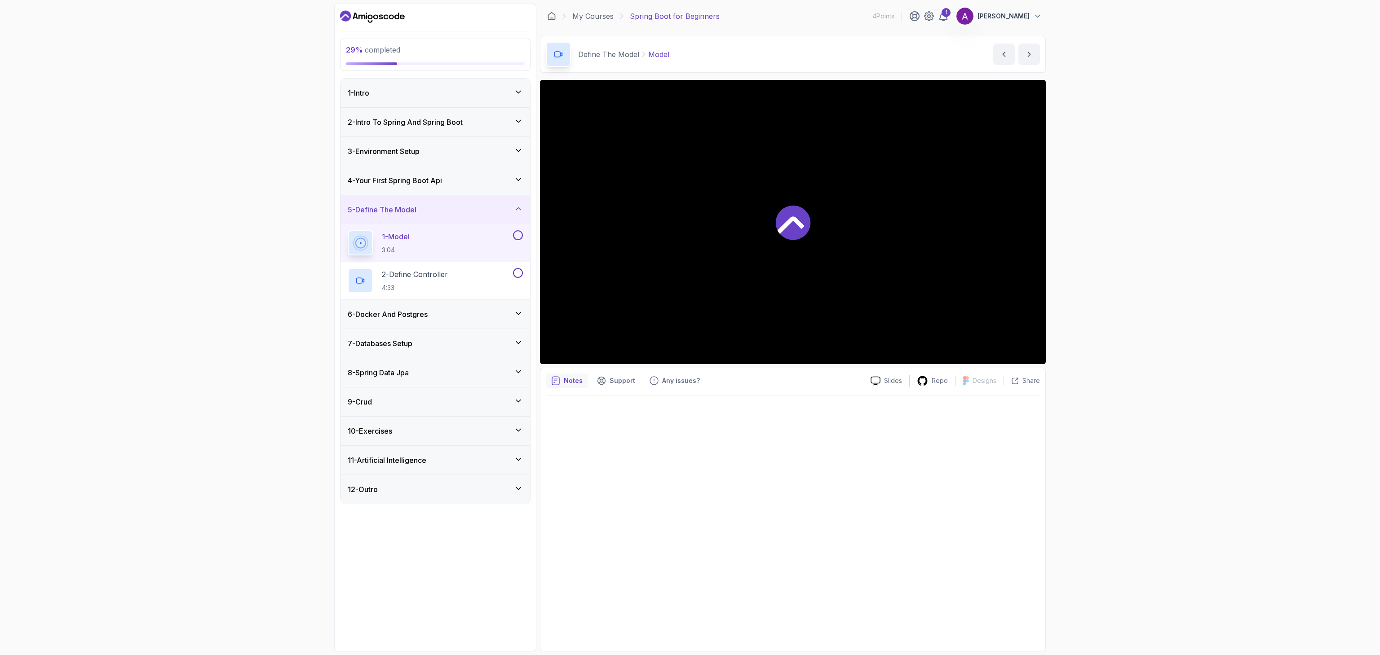
click at [462, 502] on div "12 - Outro" at bounding box center [436, 489] width 190 height 29
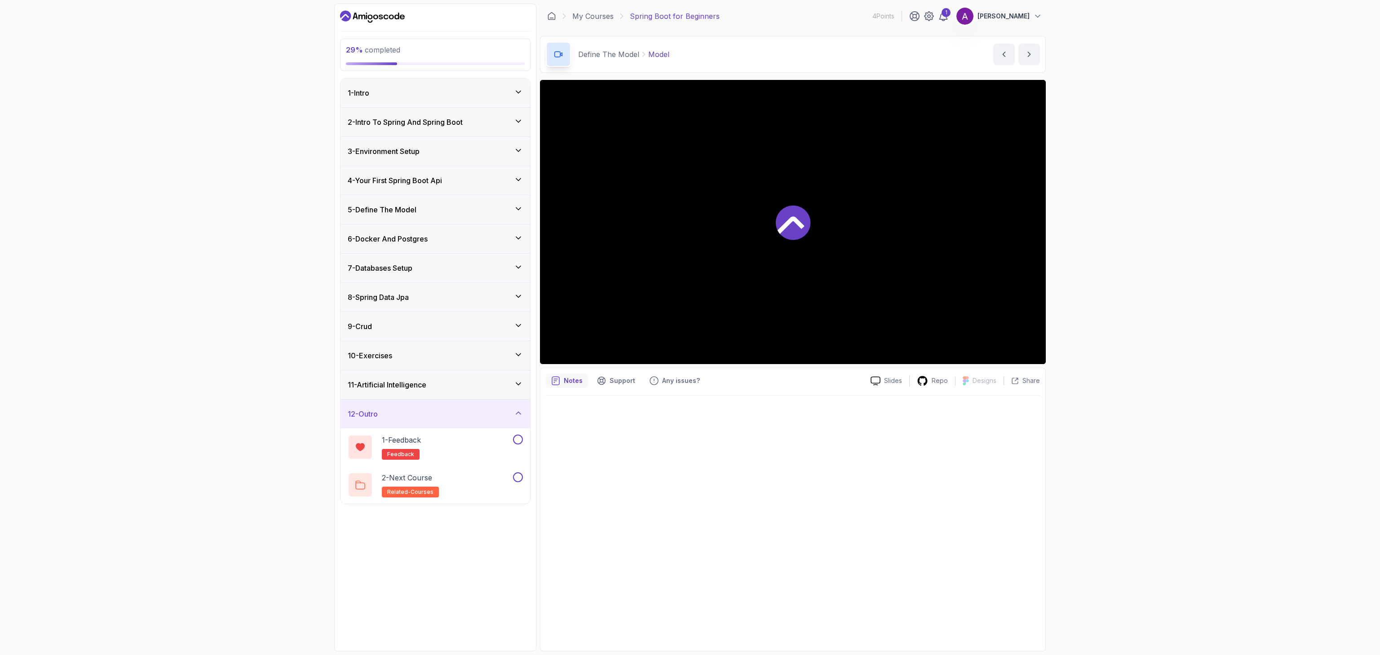
click at [505, 415] on div "12 - Outro" at bounding box center [435, 414] width 175 height 11
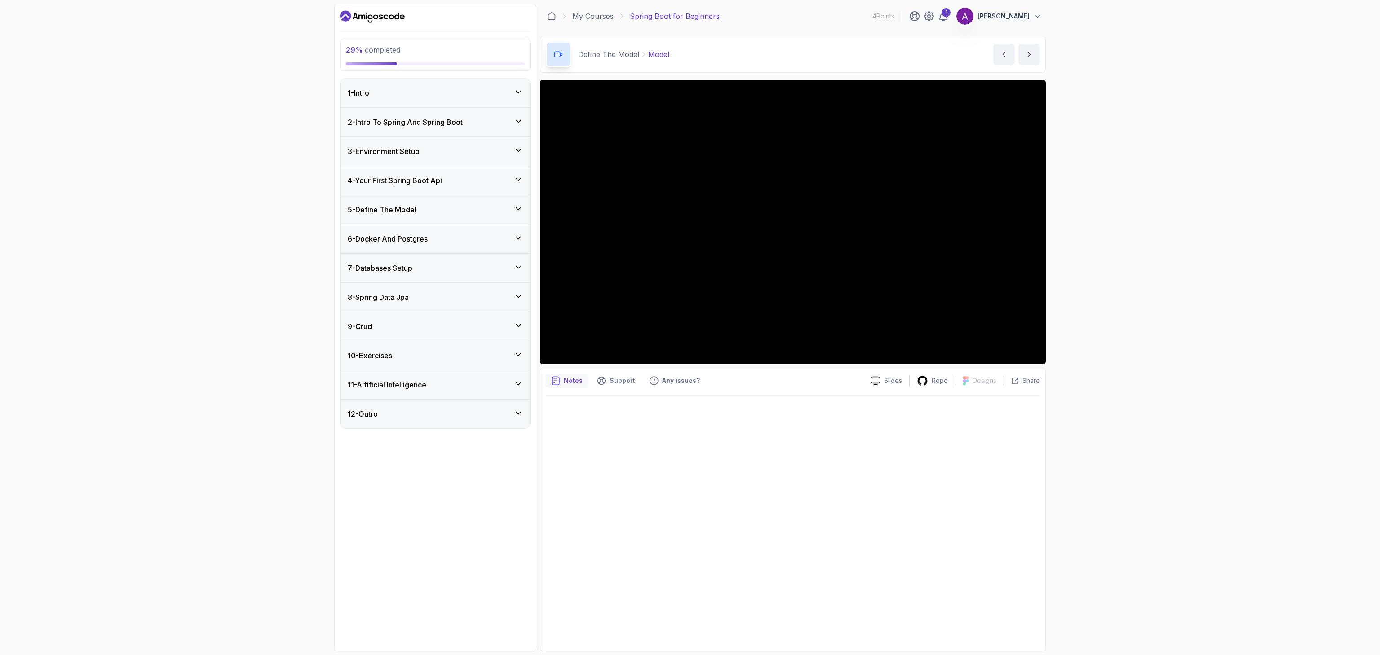
click at [792, 415] on div at bounding box center [793, 521] width 494 height 250
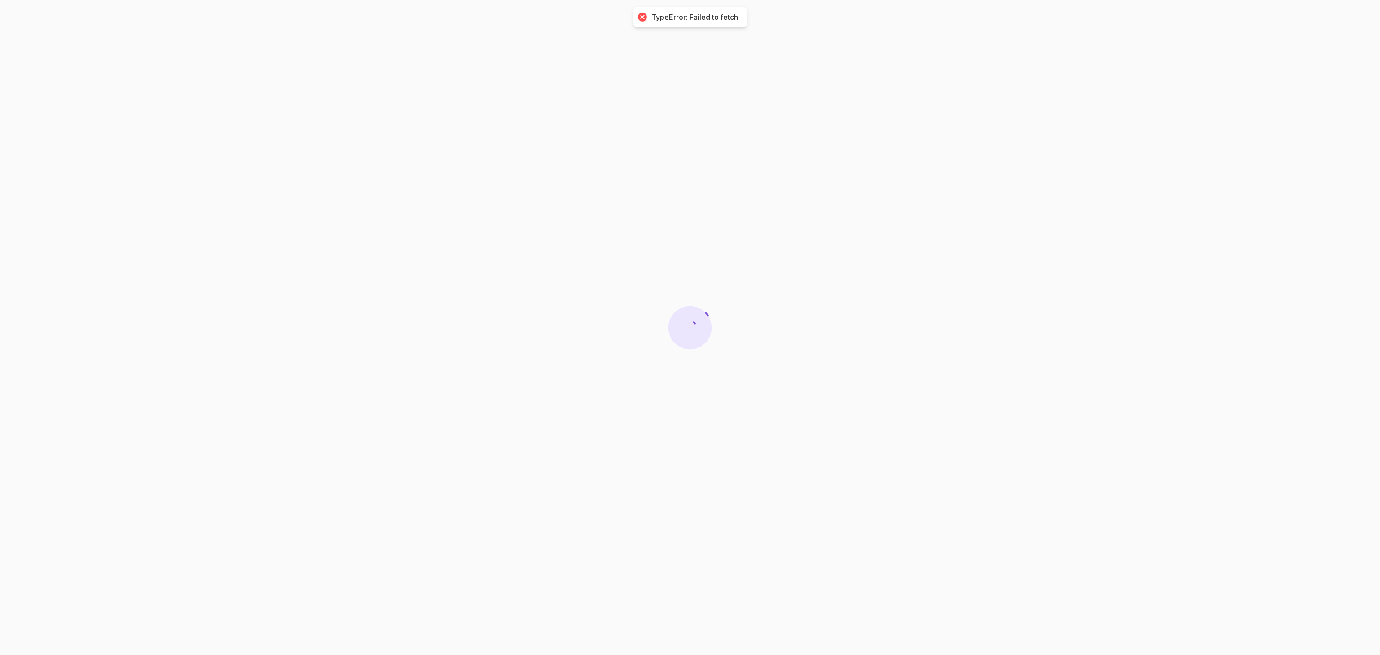
click at [634, 252] on div at bounding box center [690, 327] width 1380 height 655
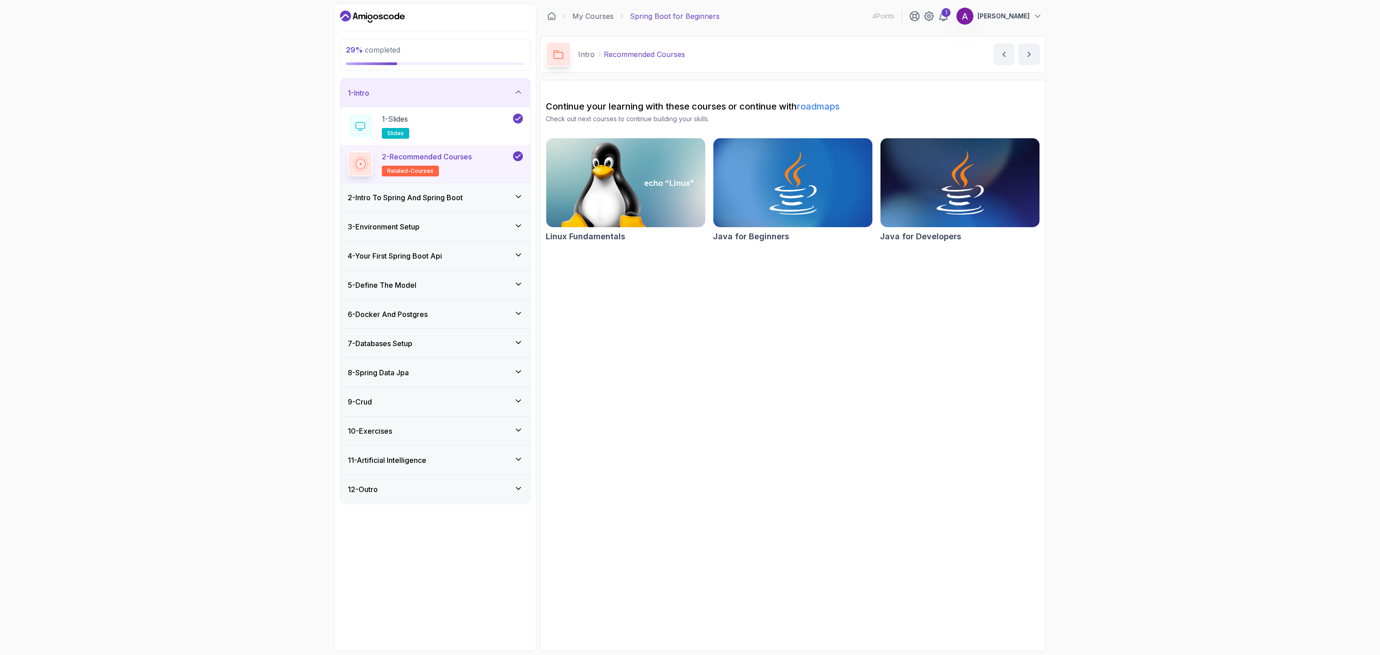
click at [399, 291] on h3 "5 - Define The Model" at bounding box center [382, 285] width 69 height 11
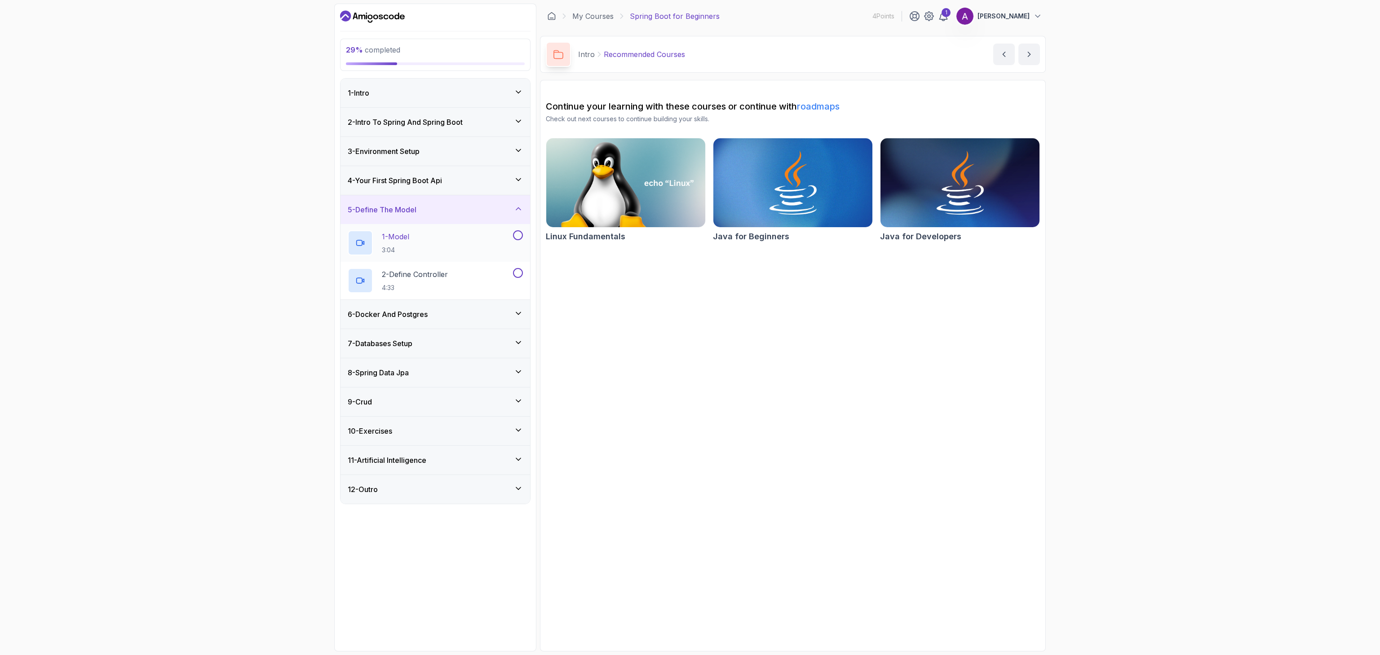
click at [433, 250] on div "1 - Model 3:04" at bounding box center [430, 242] width 164 height 25
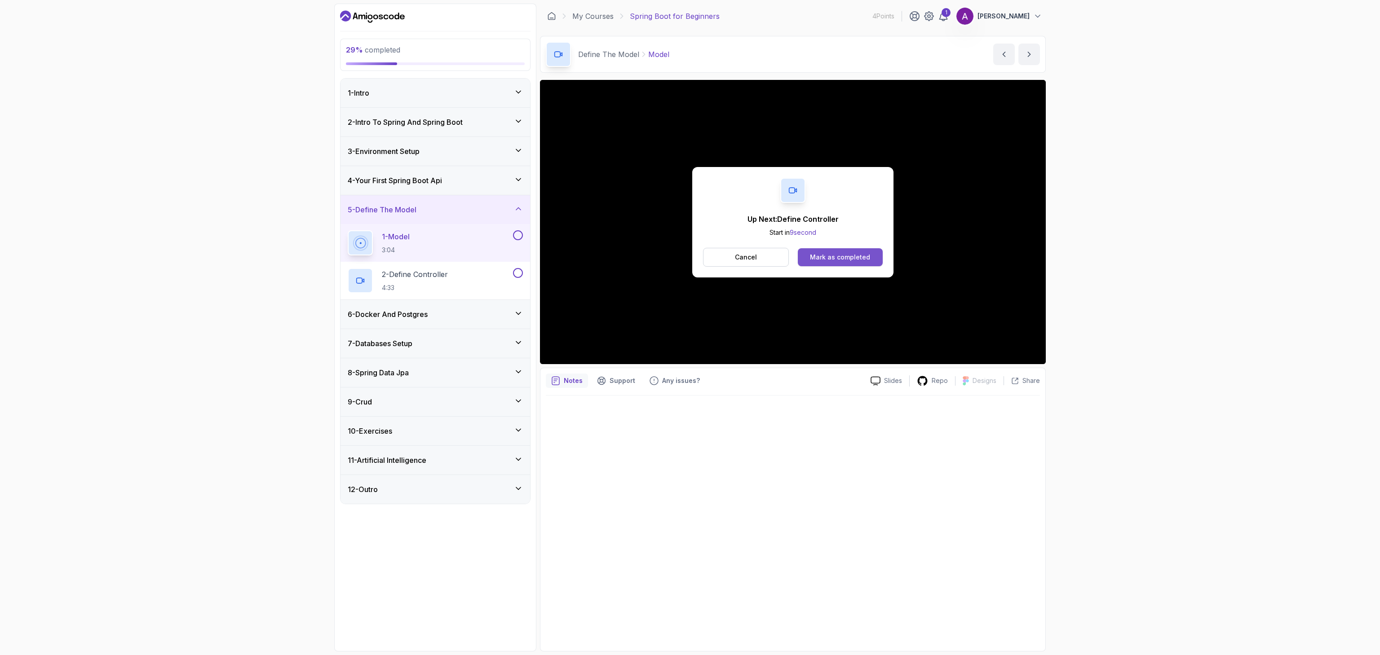
click at [827, 256] on div "Mark as completed" at bounding box center [840, 257] width 60 height 9
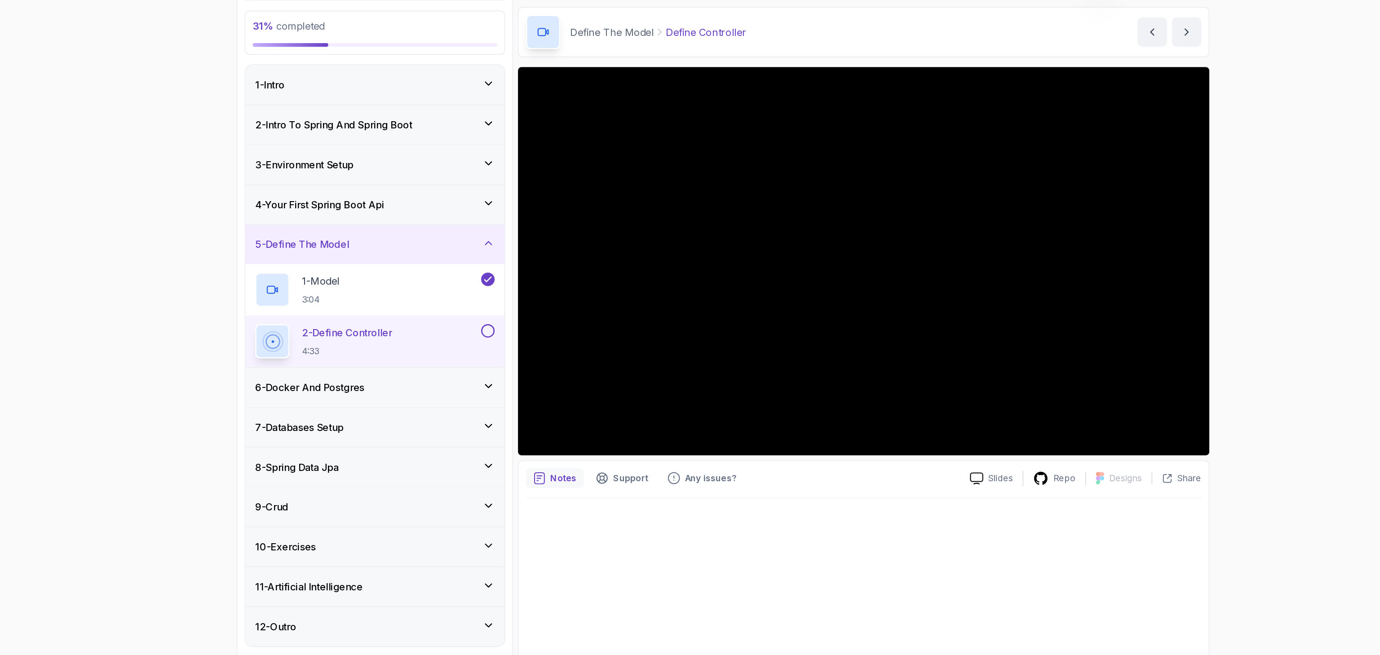
click at [824, 493] on div at bounding box center [793, 521] width 494 height 250
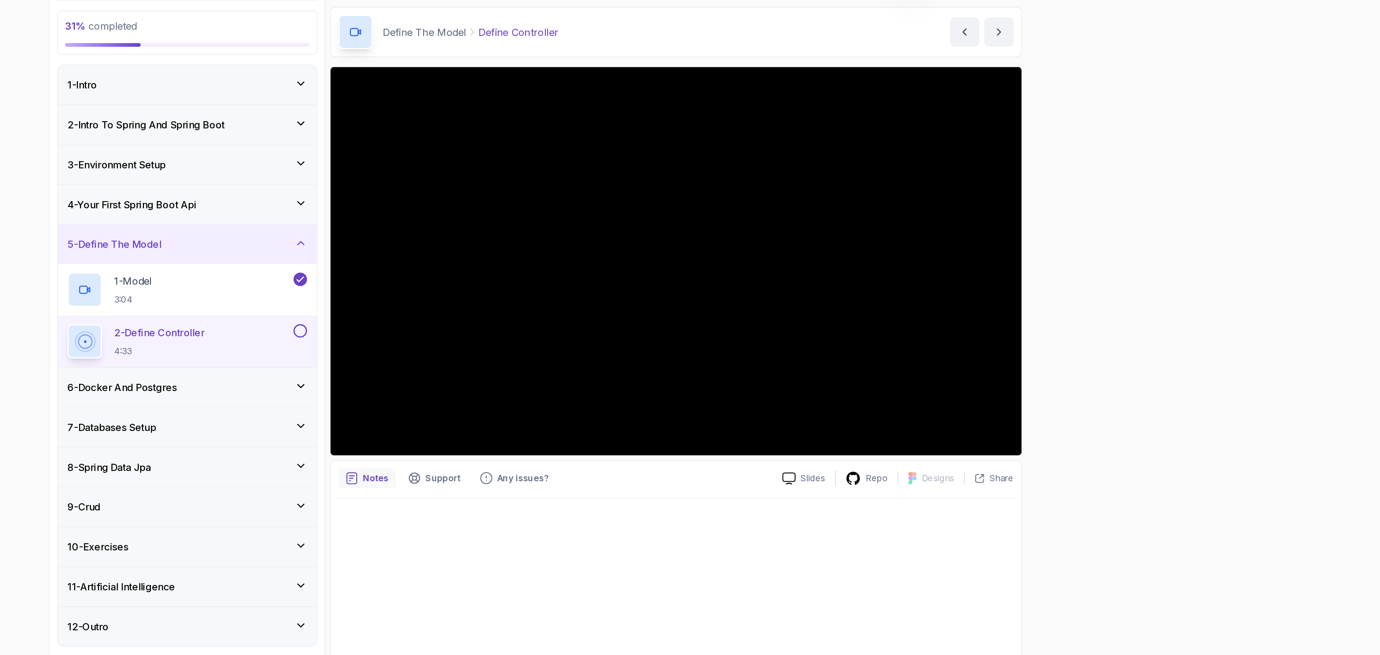
click at [1196, 287] on div "31 % completed 1 - Intro 2 - Intro To Spring And Spring Boot 3 - Environment Se…" at bounding box center [690, 327] width 1380 height 655
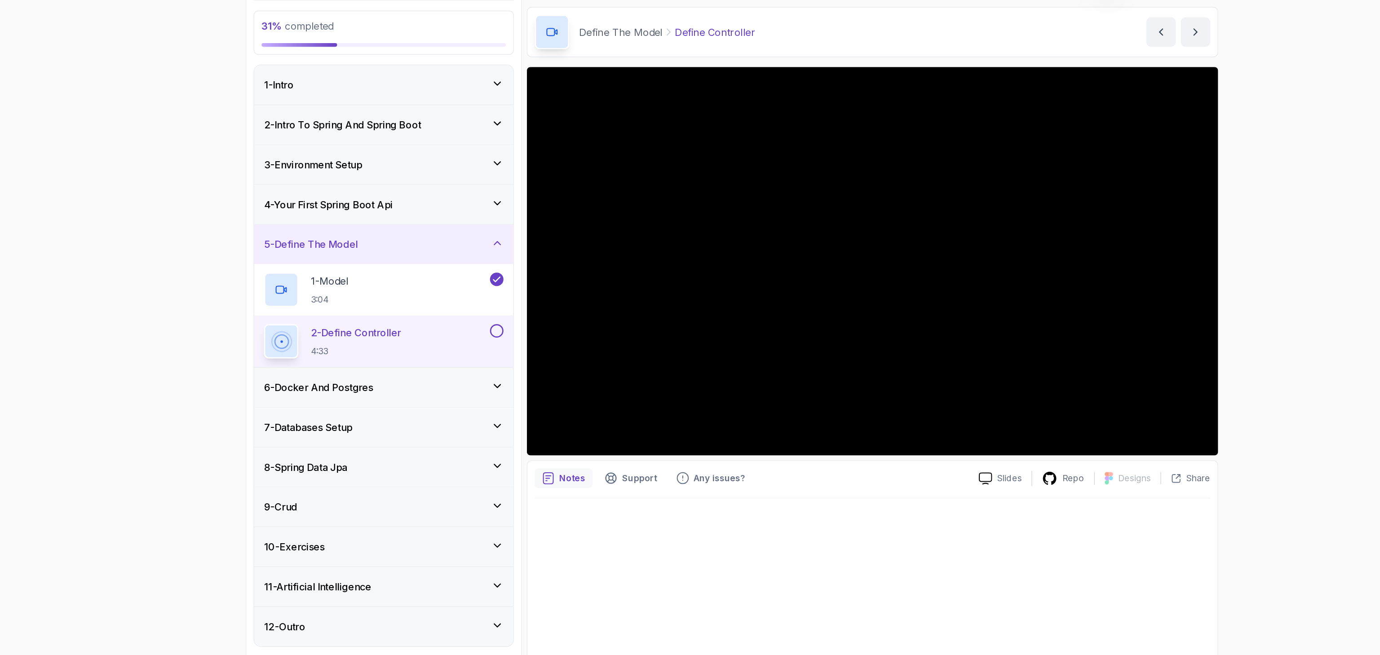
click at [960, 437] on div at bounding box center [793, 521] width 494 height 250
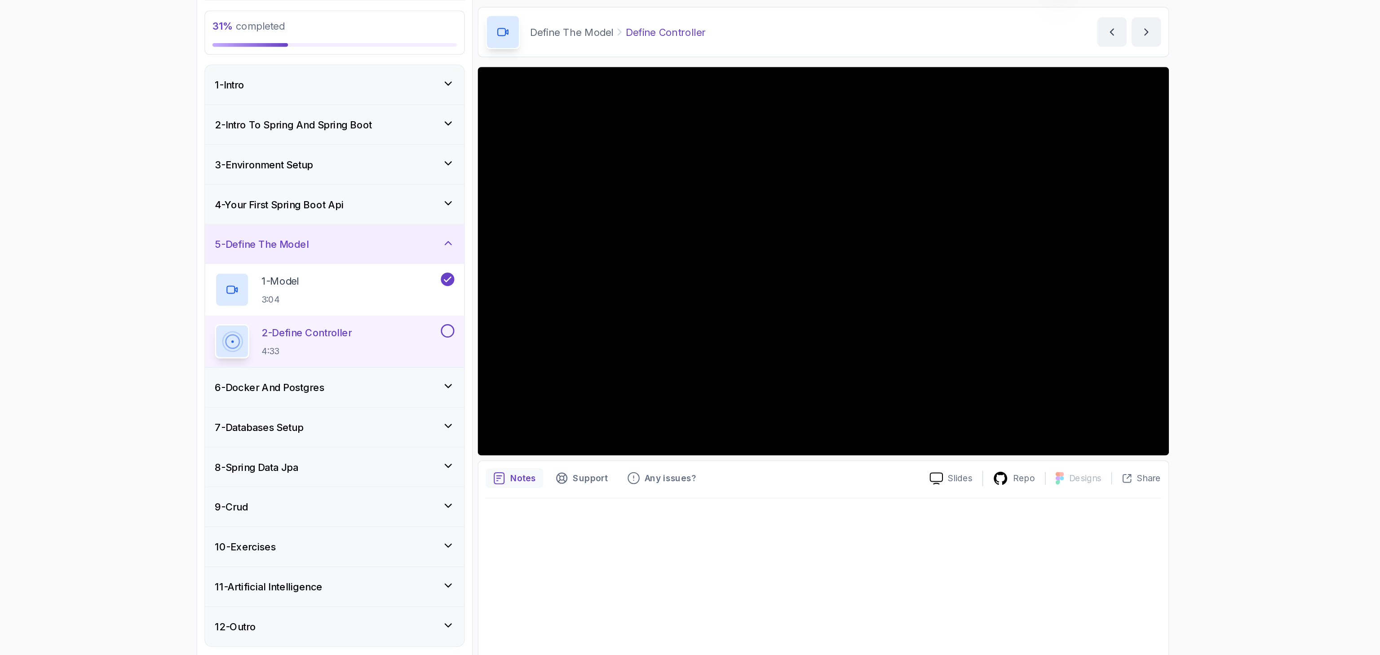
click at [881, 427] on div at bounding box center [793, 521] width 494 height 250
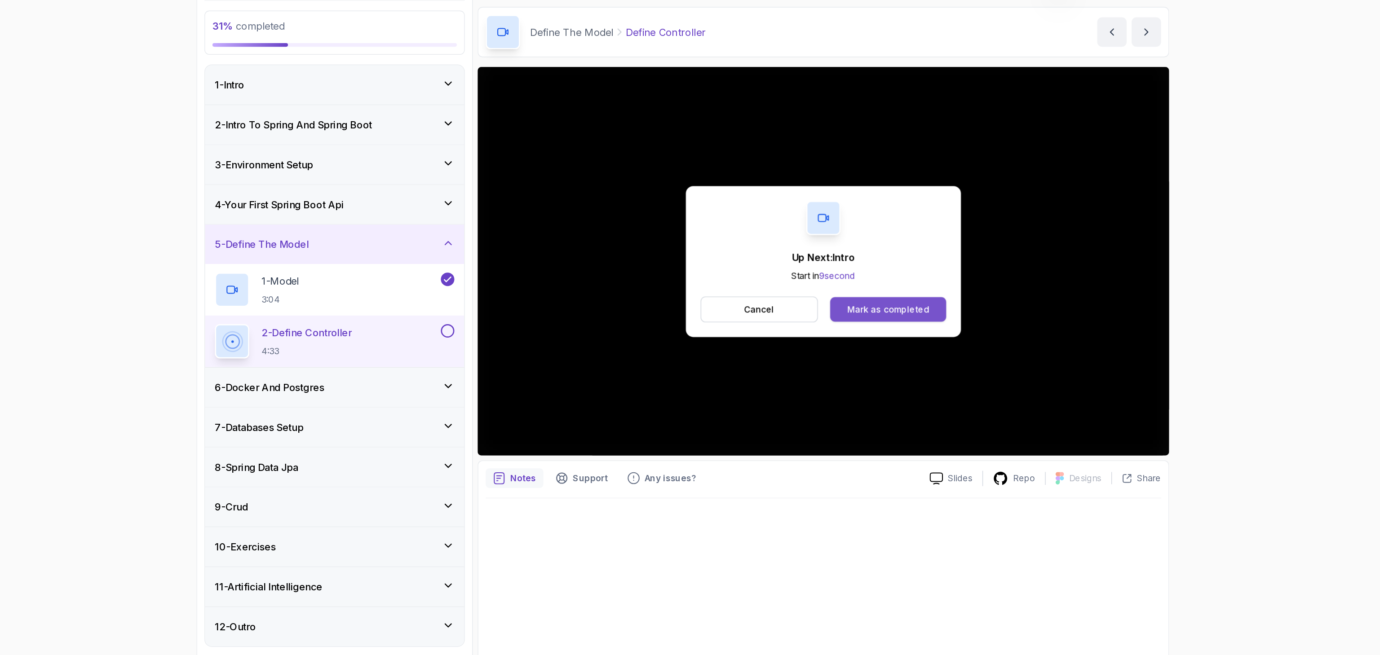
click at [852, 259] on div "Mark as completed" at bounding box center [840, 257] width 60 height 9
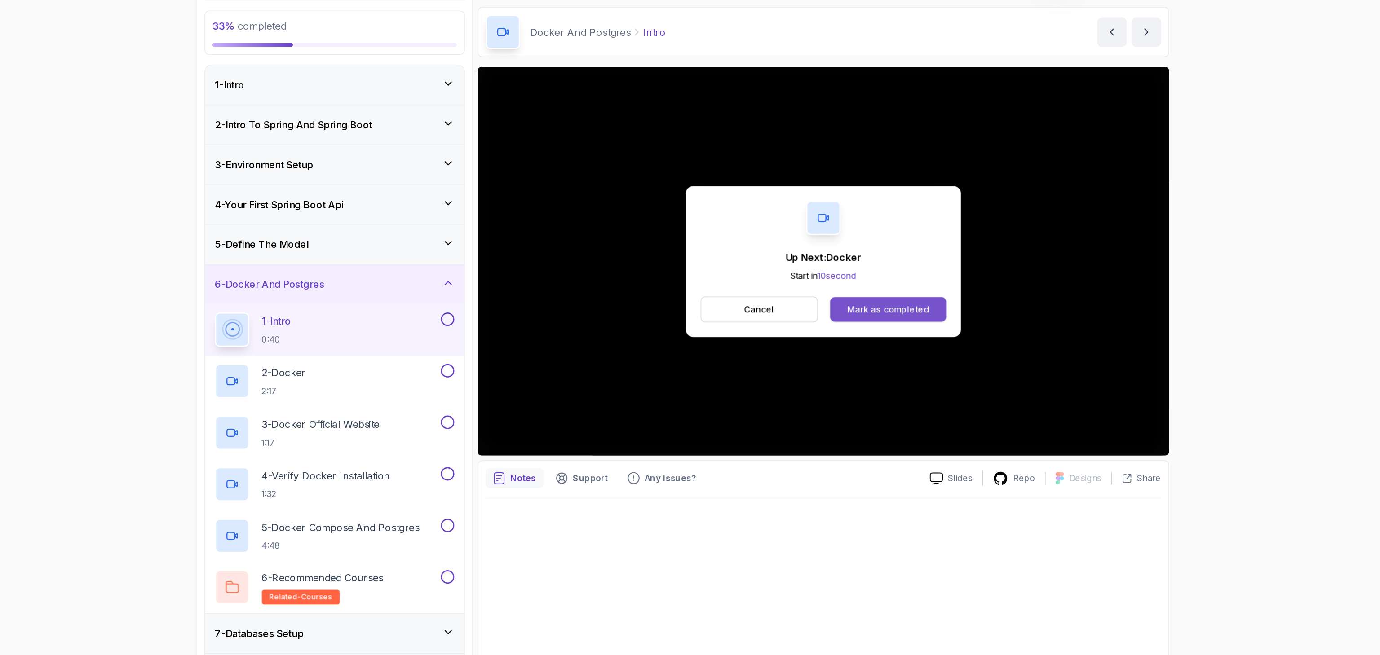
click at [835, 254] on div "Mark as completed" at bounding box center [840, 257] width 60 height 9
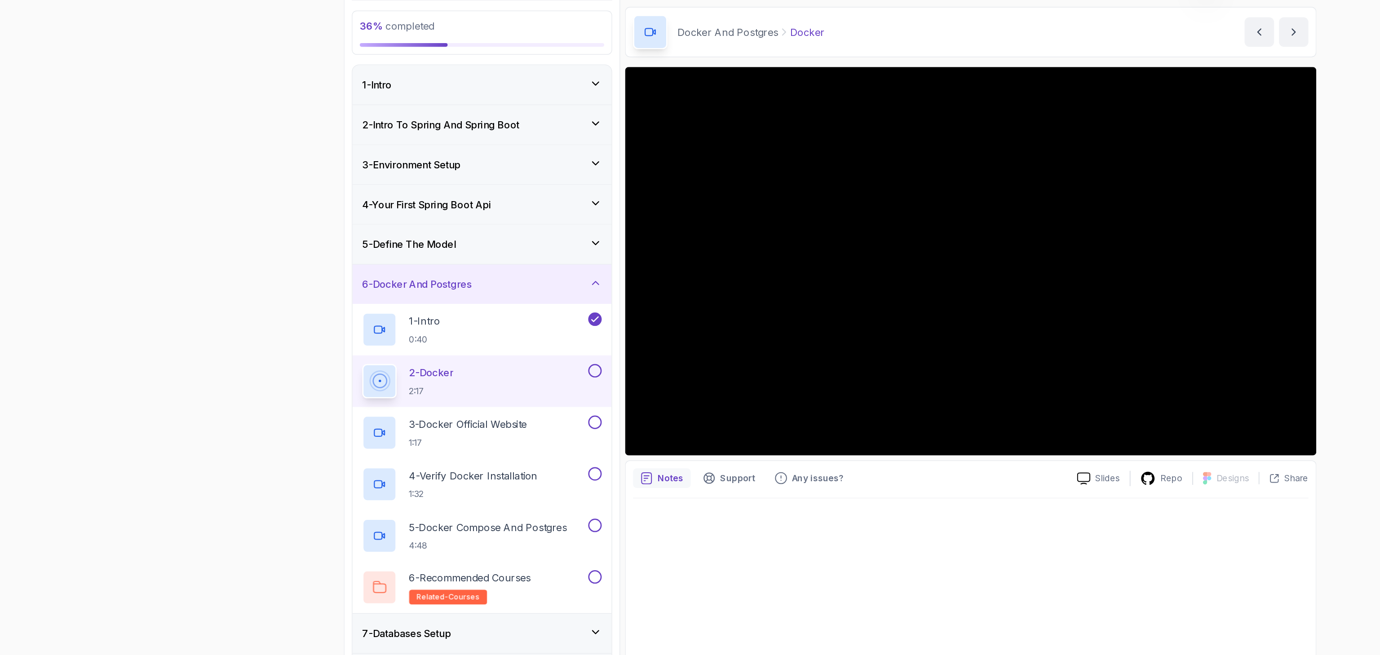
click at [784, 391] on div "Notes Support Any issues? Slides Repo Designs Design not available Share" at bounding box center [793, 510] width 506 height 284
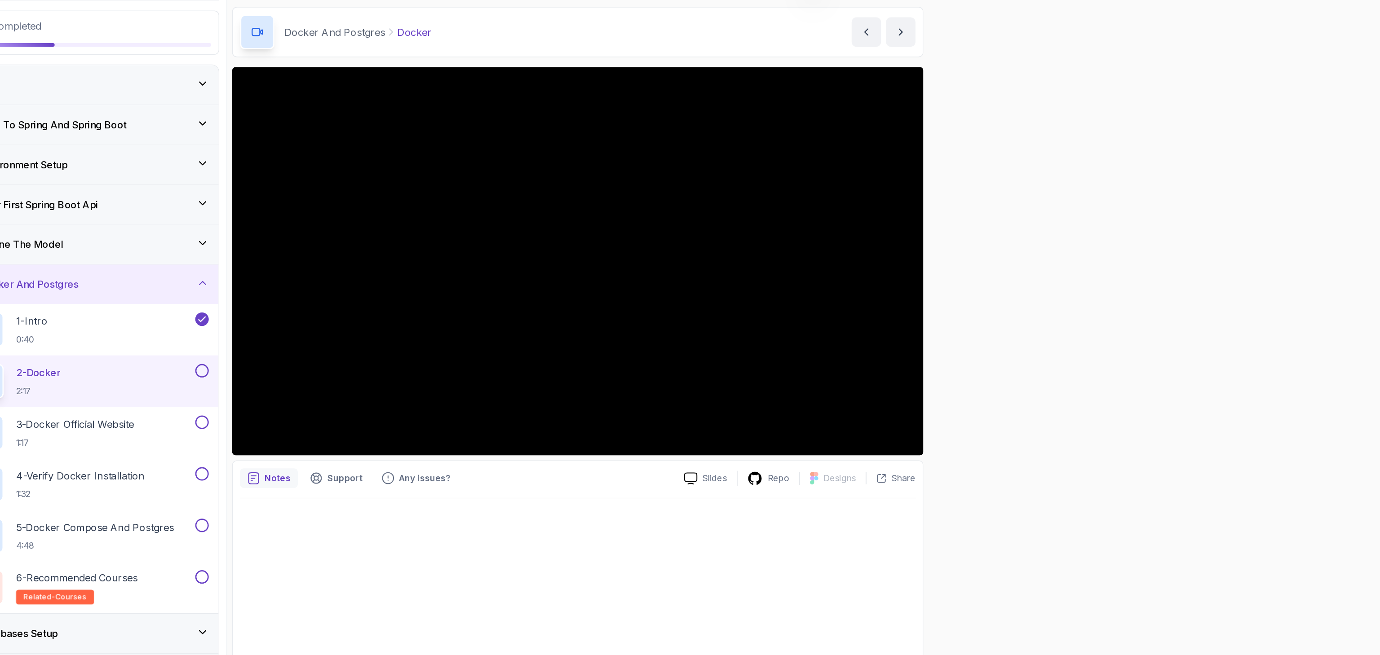
click at [997, 455] on div at bounding box center [793, 521] width 494 height 250
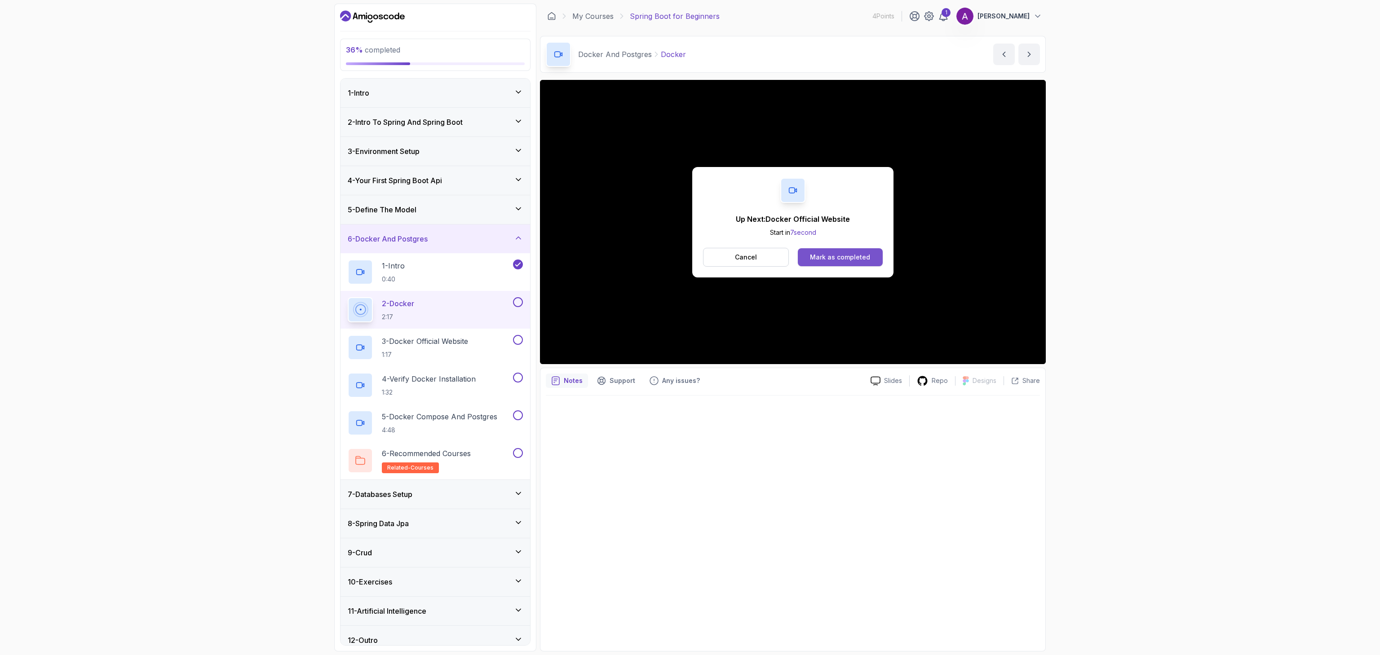
click at [846, 255] on div "Mark as completed" at bounding box center [840, 257] width 60 height 9
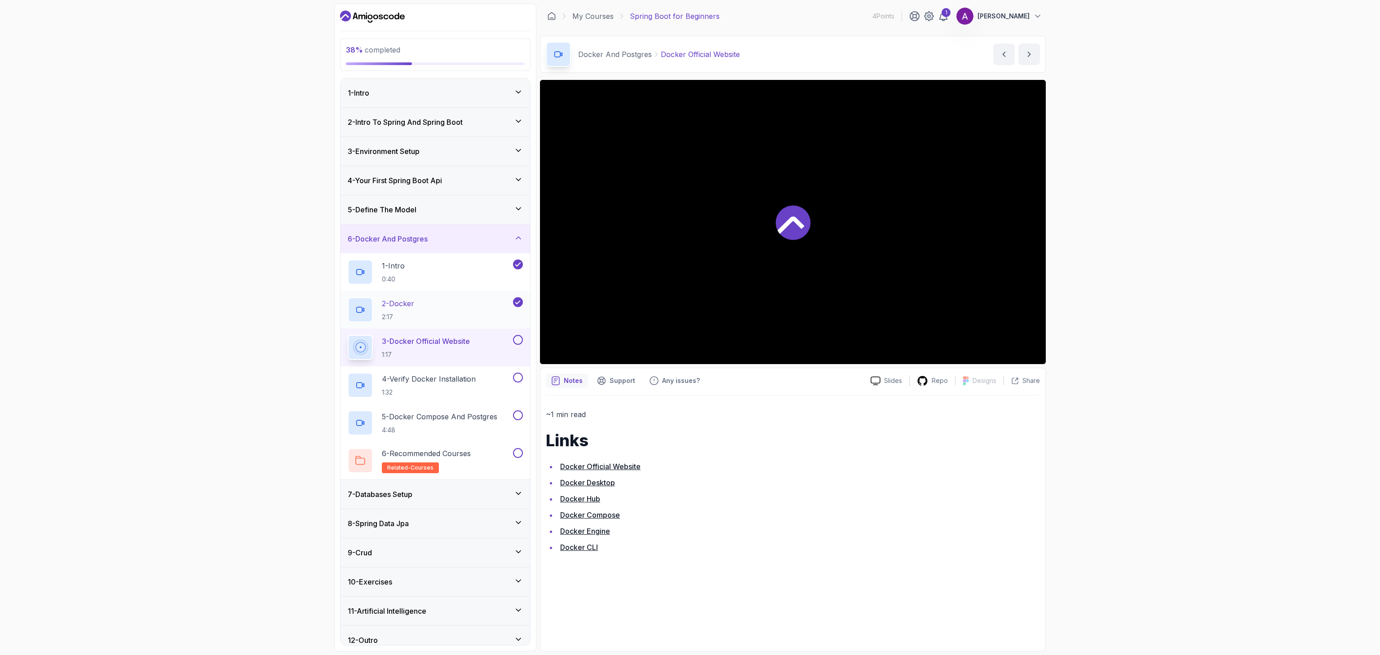
click at [443, 304] on div "2 - Docker 2:17" at bounding box center [430, 309] width 164 height 25
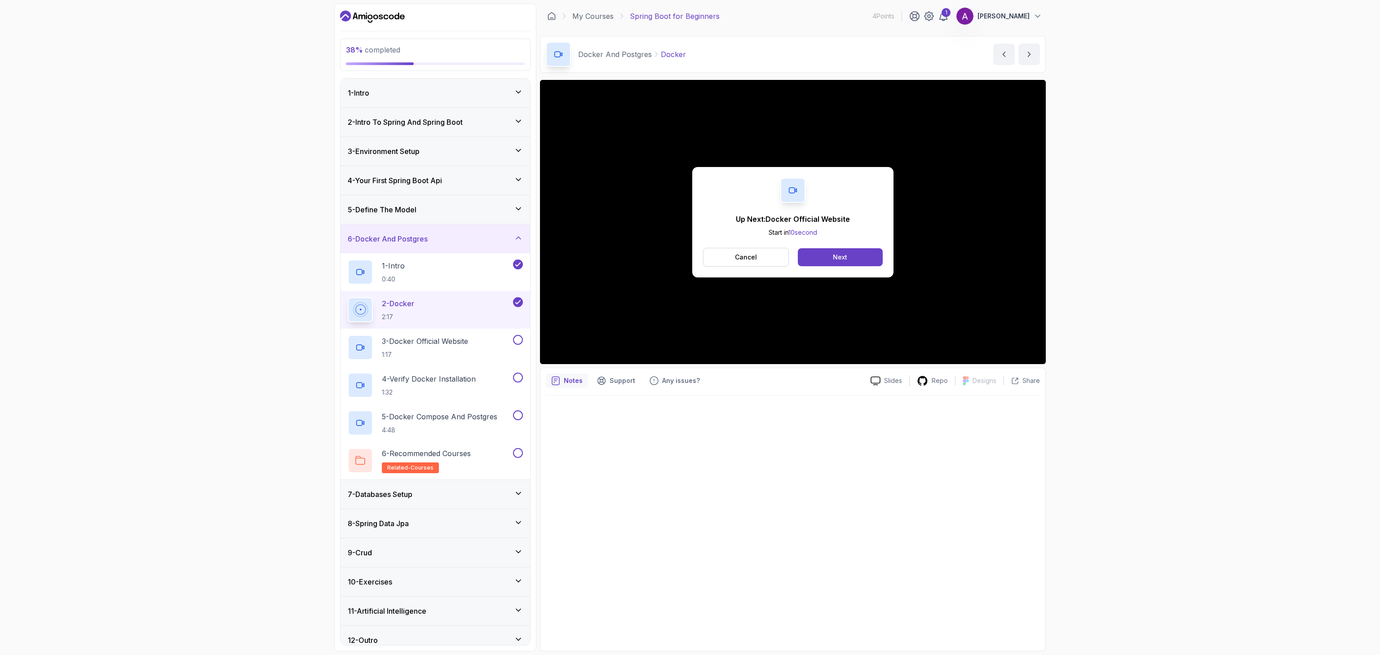
click at [765, 516] on div at bounding box center [793, 521] width 494 height 250
click at [449, 350] on h2 "3 - Docker Official Website 1:17" at bounding box center [425, 347] width 86 height 23
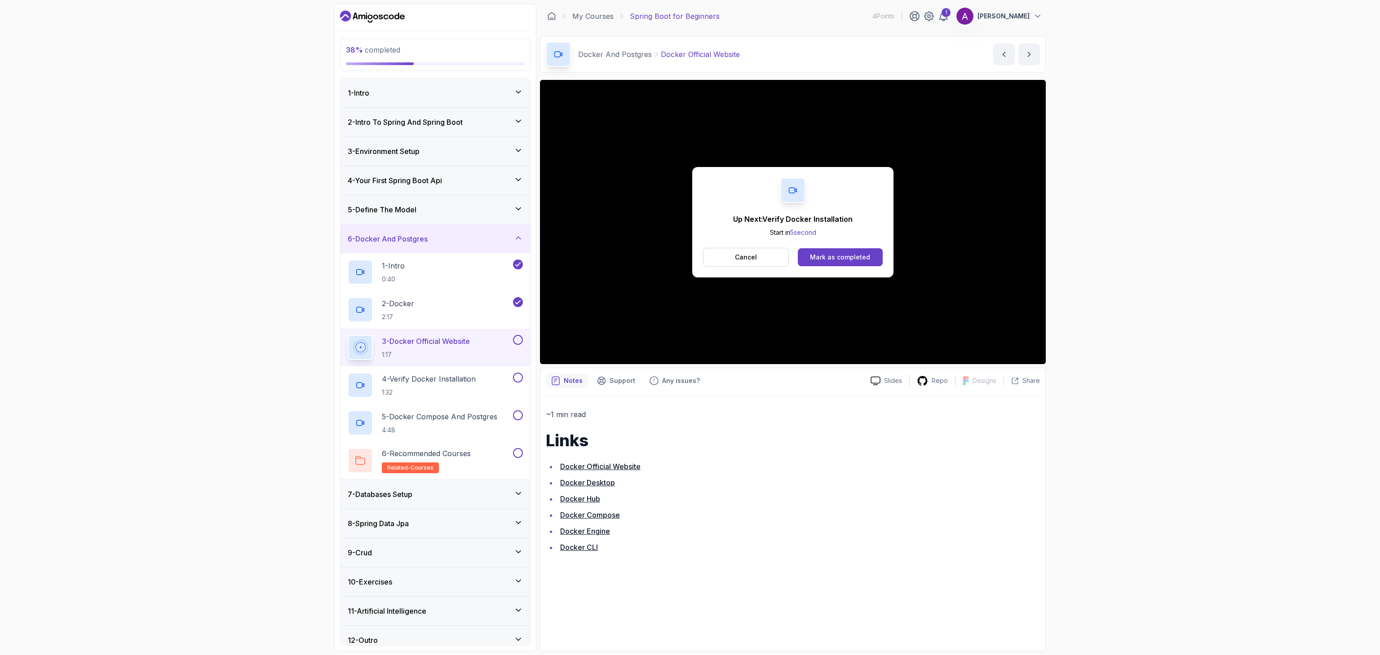
click at [619, 467] on link "Docker Official Website" at bounding box center [600, 466] width 80 height 9
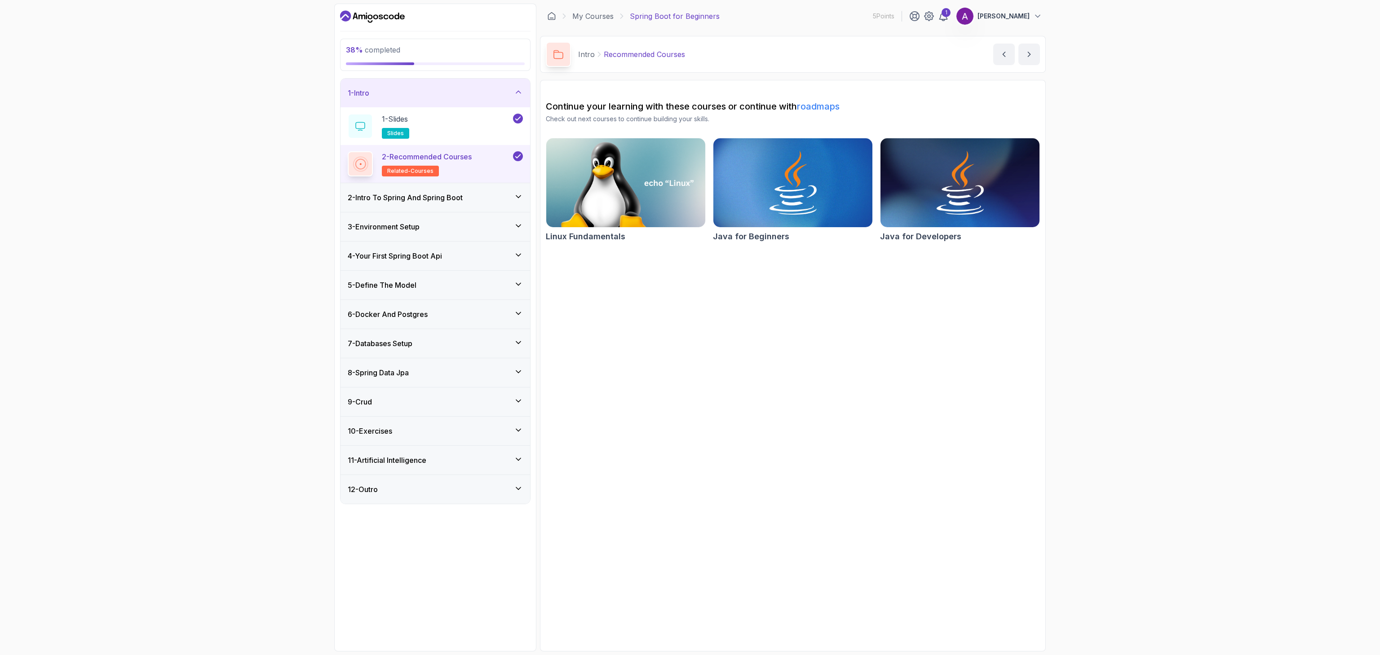
click at [415, 323] on div "6 - Docker And Postgres" at bounding box center [436, 314] width 190 height 29
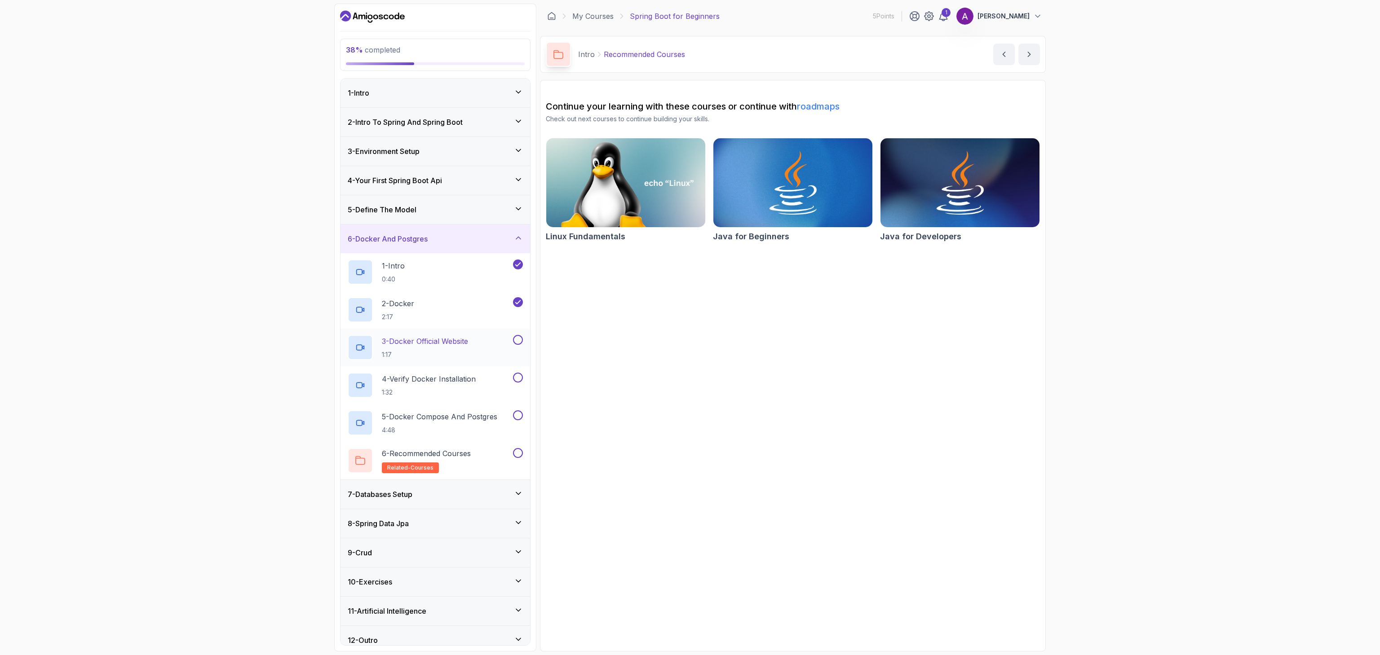
click at [496, 354] on div "3 - Docker Official Website 1:17" at bounding box center [430, 347] width 164 height 25
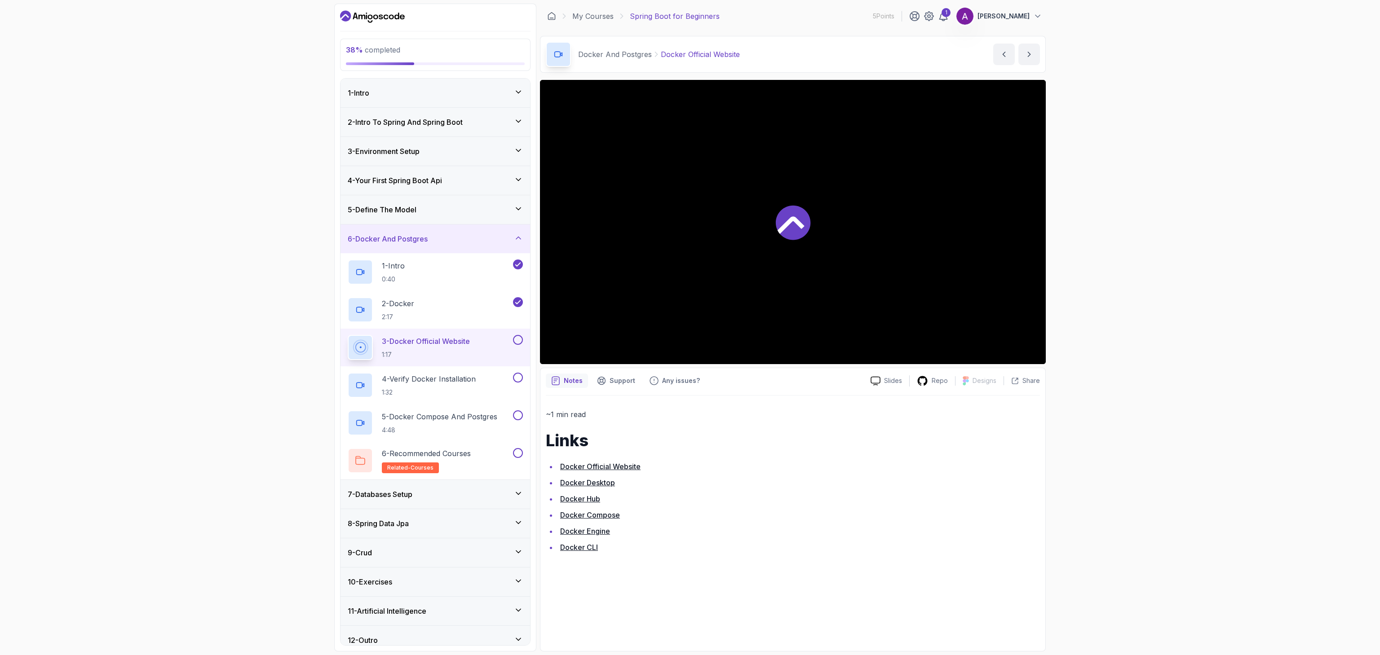
click at [520, 344] on button at bounding box center [518, 340] width 10 height 10
click at [427, 387] on h2 "4 - Verify Docker Installation 1:32" at bounding box center [429, 385] width 94 height 23
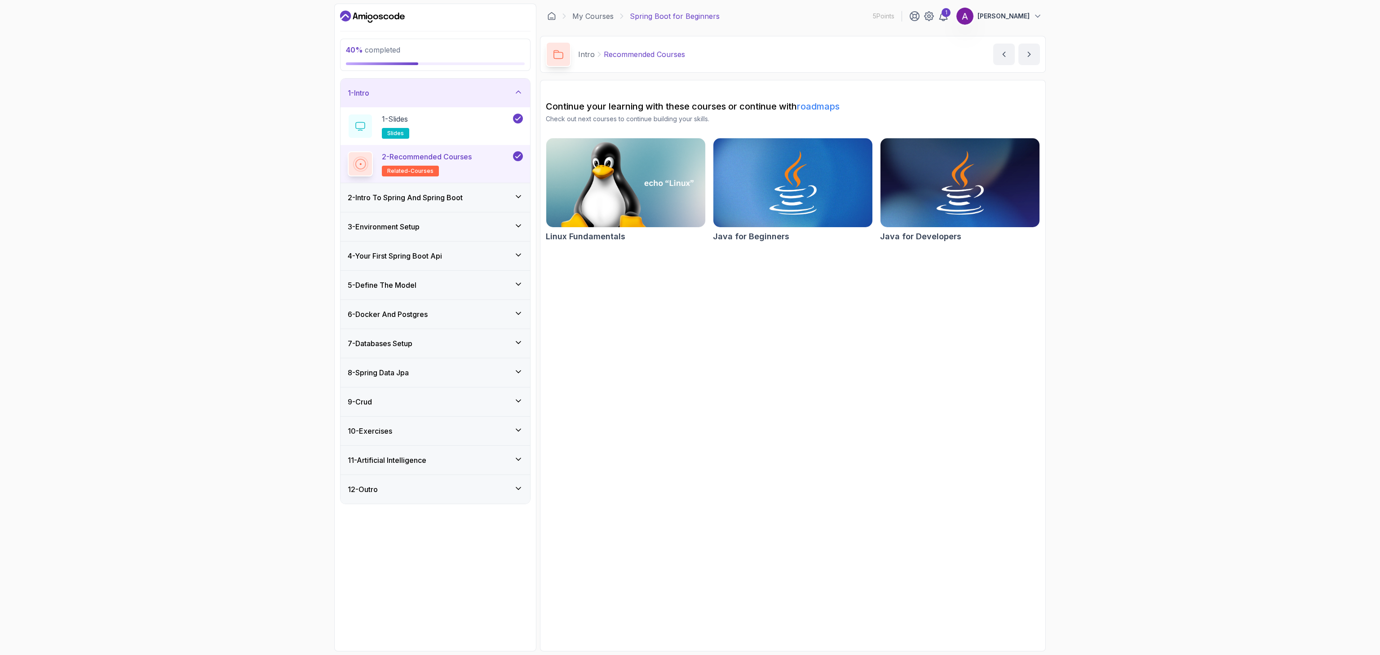
click at [441, 280] on div "5 - Define The Model" at bounding box center [436, 285] width 190 height 29
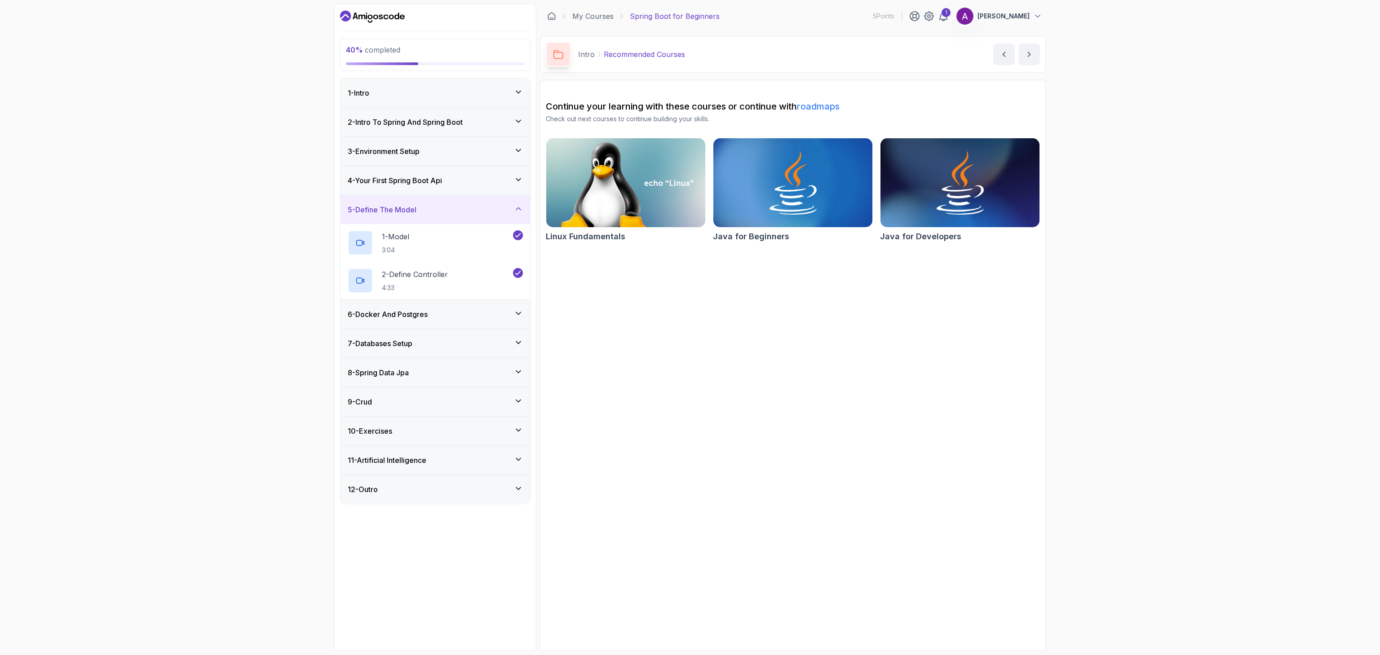
click at [465, 312] on div "6 - Docker And Postgres" at bounding box center [435, 314] width 175 height 11
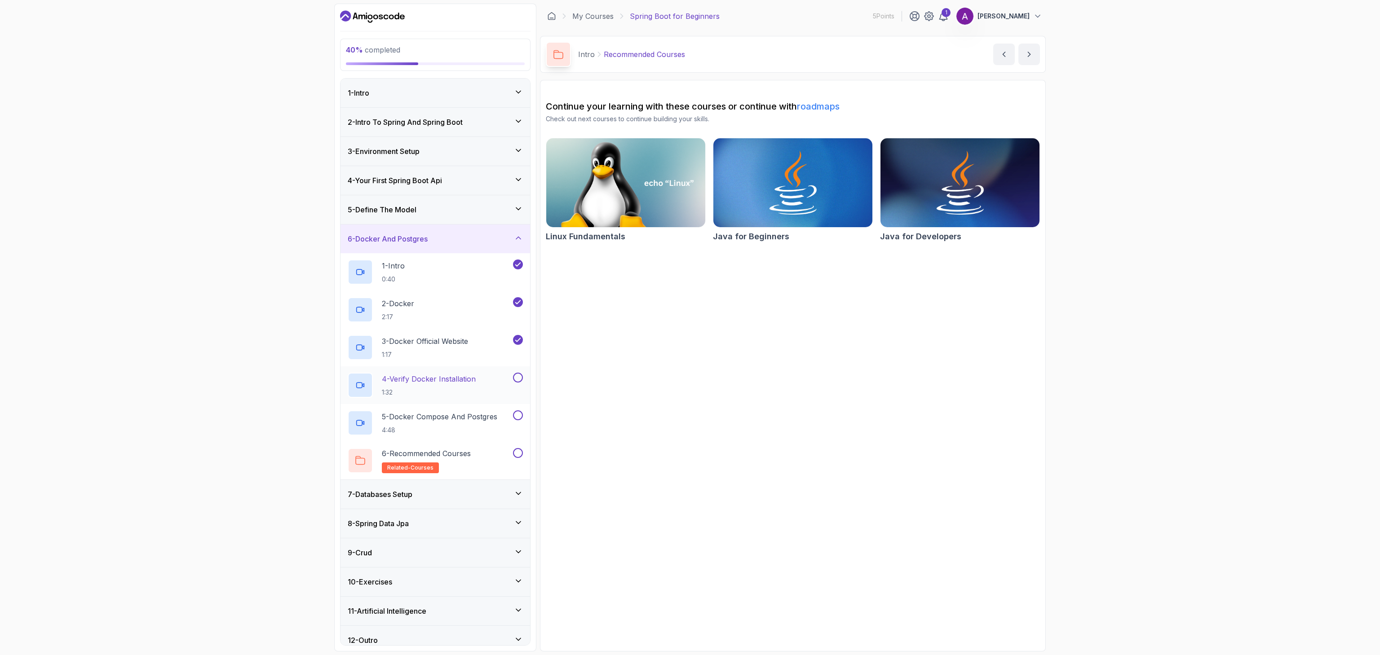
click at [467, 375] on div "4 - Verify Docker Installation 1:32" at bounding box center [430, 385] width 164 height 25
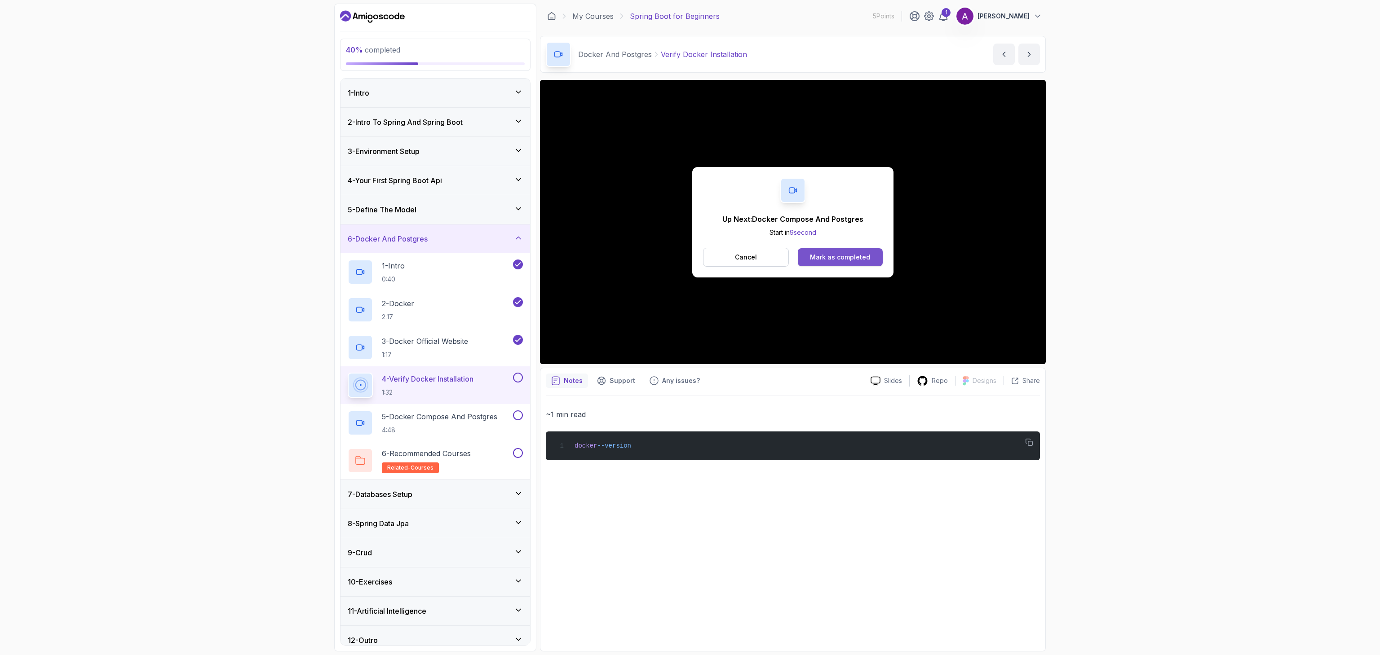
click at [843, 259] on div "Mark as completed" at bounding box center [840, 257] width 60 height 9
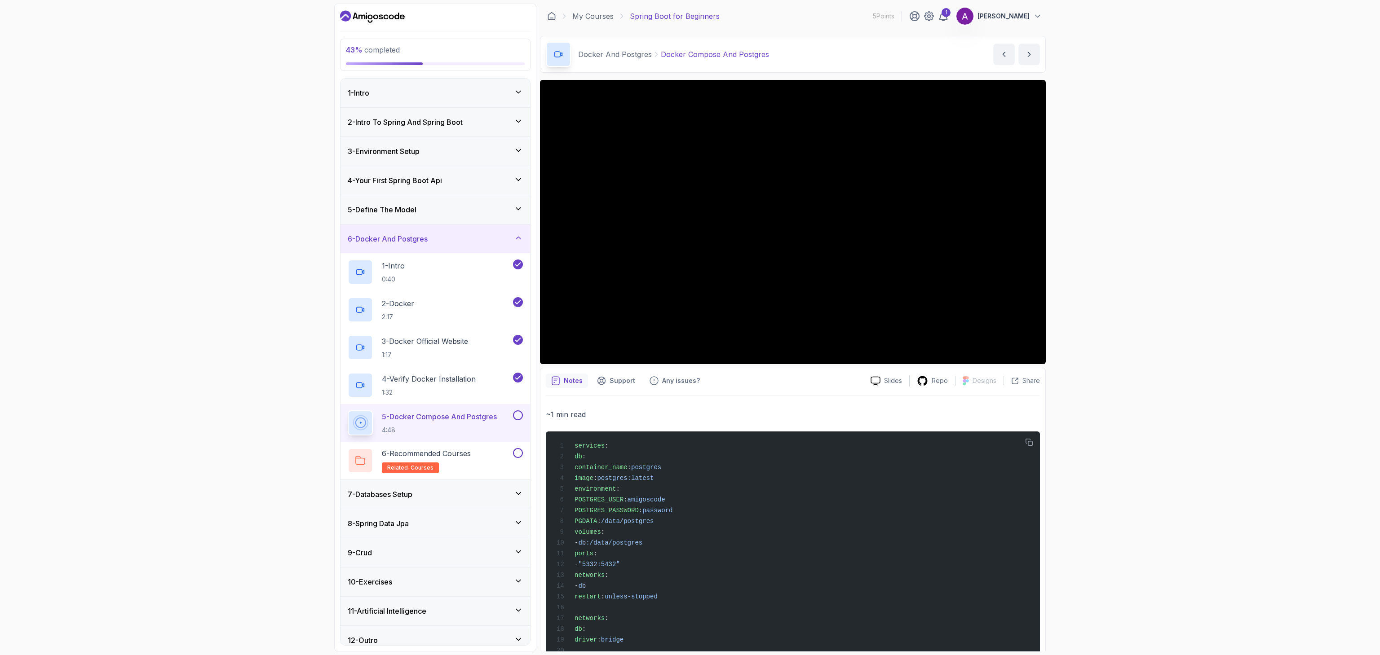
click at [40, 252] on div "43 % completed 1 - Intro 2 - Intro To Spring And Spring Boot 3 - Environment Se…" at bounding box center [690, 327] width 1380 height 655
click at [464, 397] on p "1:32" at bounding box center [429, 392] width 94 height 9
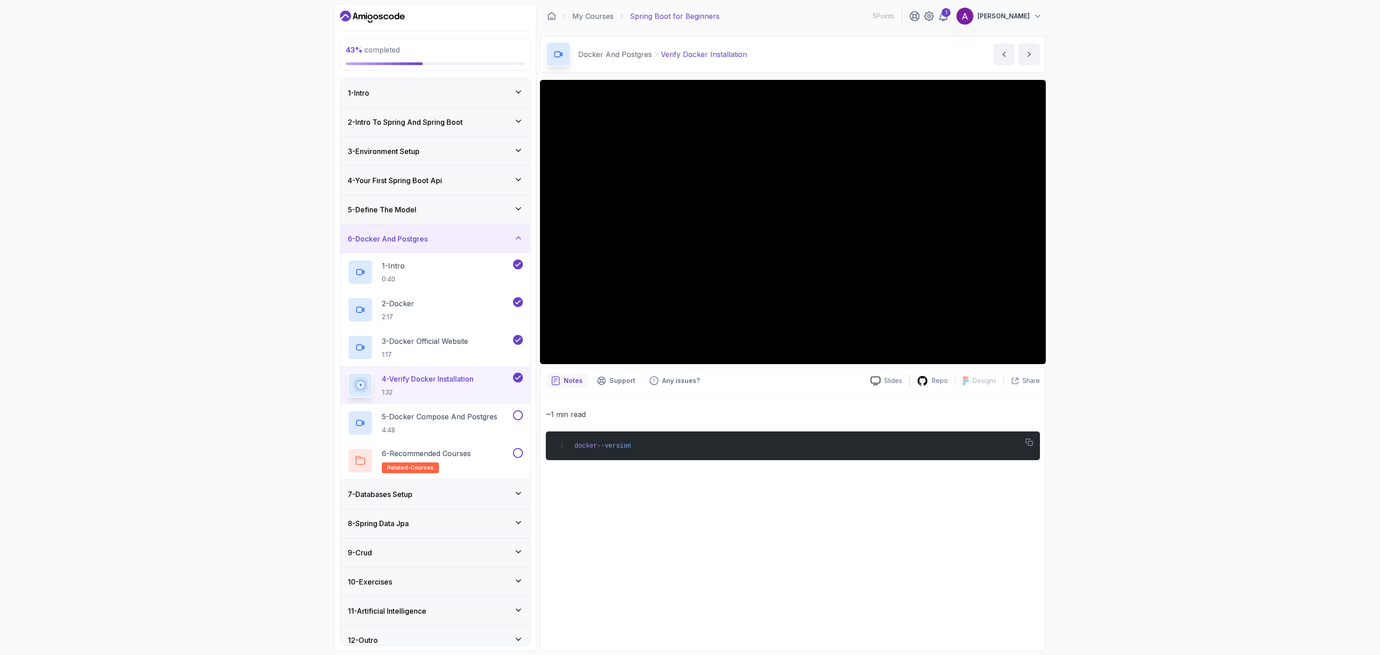
click at [632, 452] on div "docker --version" at bounding box center [793, 446] width 480 height 18
click at [626, 451] on div "docker --version" at bounding box center [793, 446] width 480 height 18
click at [622, 448] on span "--version" at bounding box center [614, 446] width 34 height 7
click at [444, 420] on p "5 - Docker Compose And Postgres" at bounding box center [439, 417] width 115 height 11
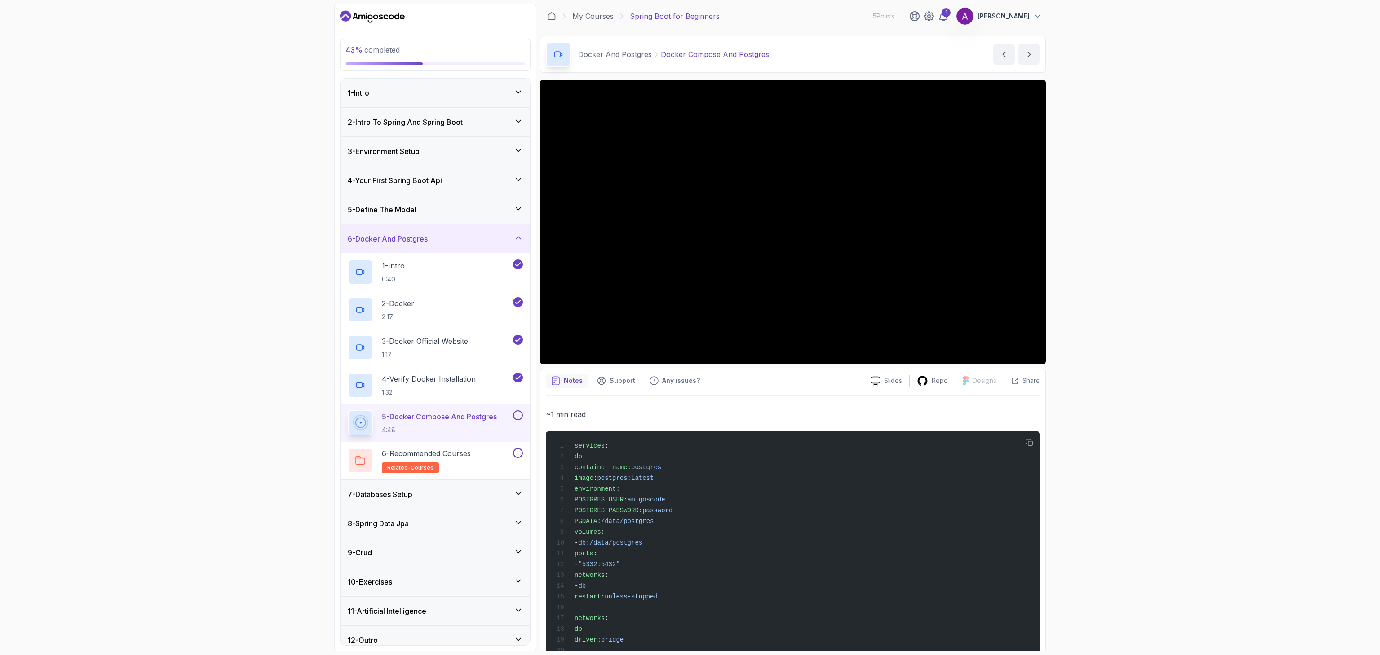
click at [1379, 397] on div "43 % completed 1 - Intro 2 - Intro To Spring And Spring Boot 3 - Environment Se…" at bounding box center [690, 327] width 1380 height 655
click at [1375, 367] on div "43 % completed 1 - Intro 2 - Intro To Spring And Spring Boot 3 - Environment Se…" at bounding box center [690, 327] width 1380 height 655
drag, startPoint x: 1236, startPoint y: 449, endPoint x: 1233, endPoint y: 409, distance: 40.5
click at [1233, 409] on div "43 % completed 1 - Intro 2 - Intro To Spring And Spring Boot 3 - Environment Se…" at bounding box center [690, 327] width 1380 height 655
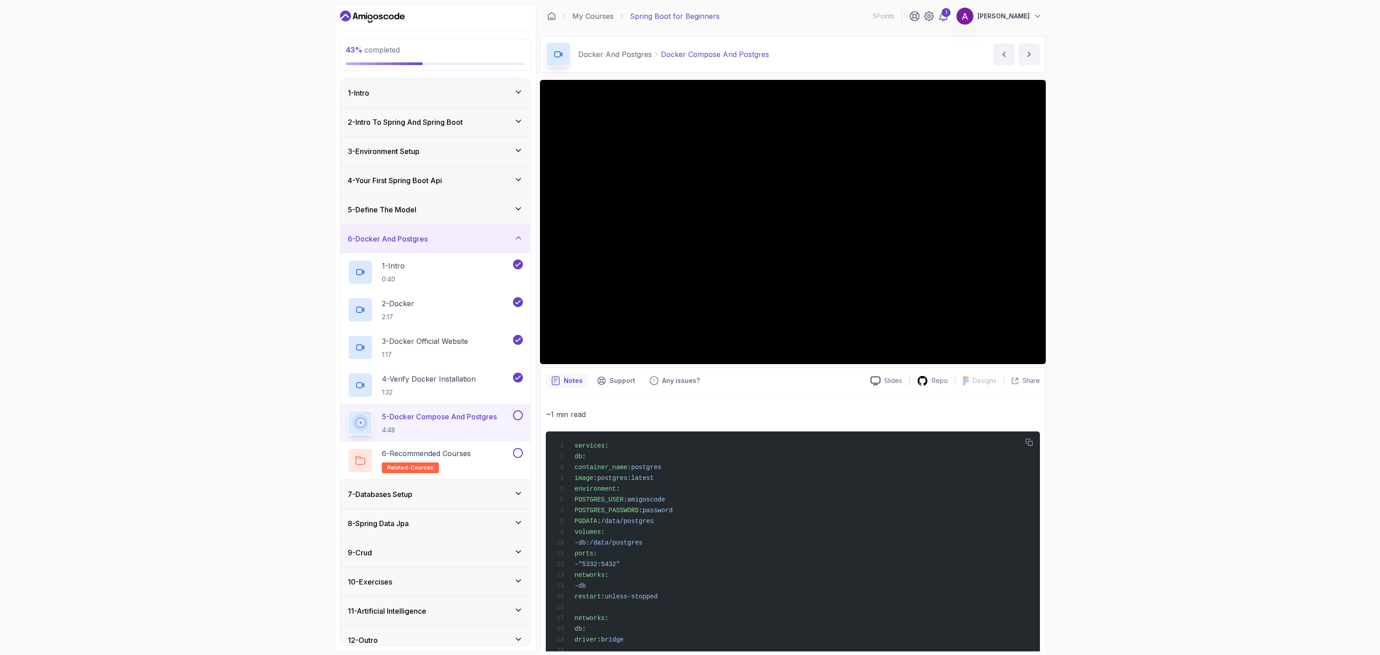
click at [1253, 361] on div "43 % completed 1 - Intro 2 - Intro To Spring And Spring Boot 3 - Environment Se…" at bounding box center [690, 327] width 1380 height 655
drag, startPoint x: 1253, startPoint y: 361, endPoint x: 1292, endPoint y: 269, distance: 100.1
click at [1292, 269] on div "43 % completed 1 - Intro 2 - Intro To Spring And Spring Boot 3 - Environment Se…" at bounding box center [690, 327] width 1380 height 655
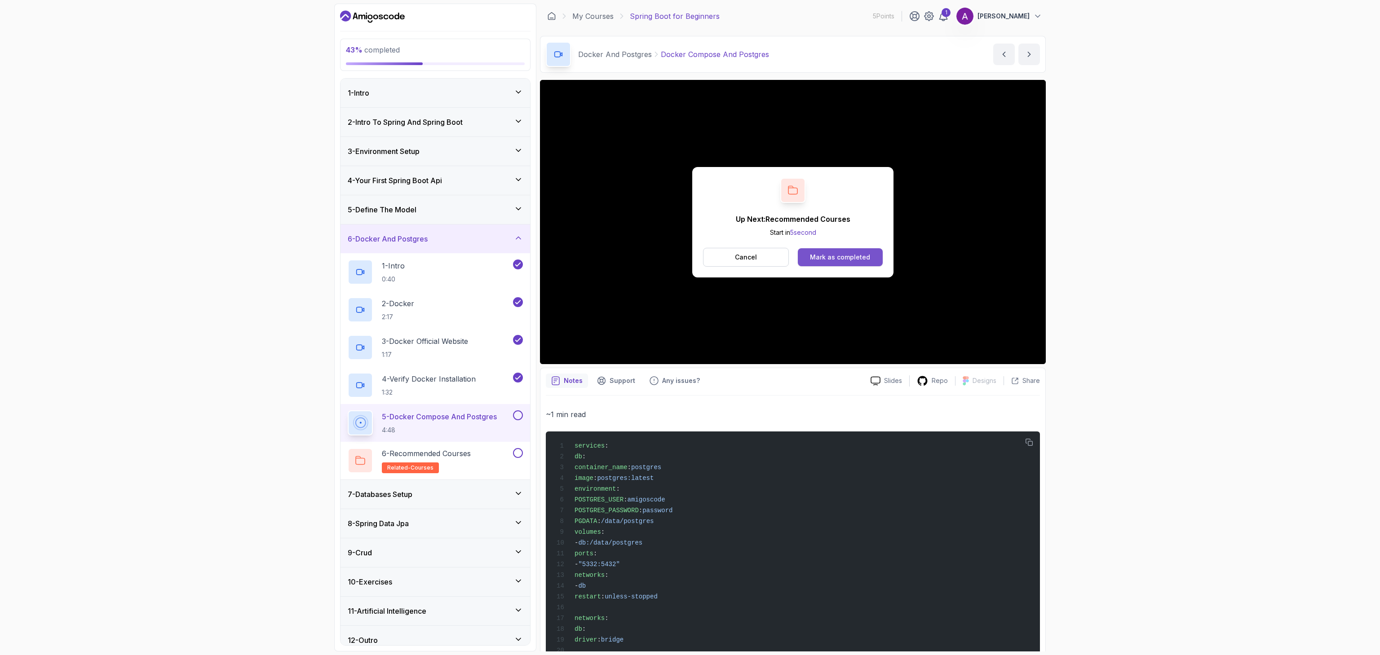
click at [834, 260] on div "Mark as completed" at bounding box center [840, 257] width 60 height 9
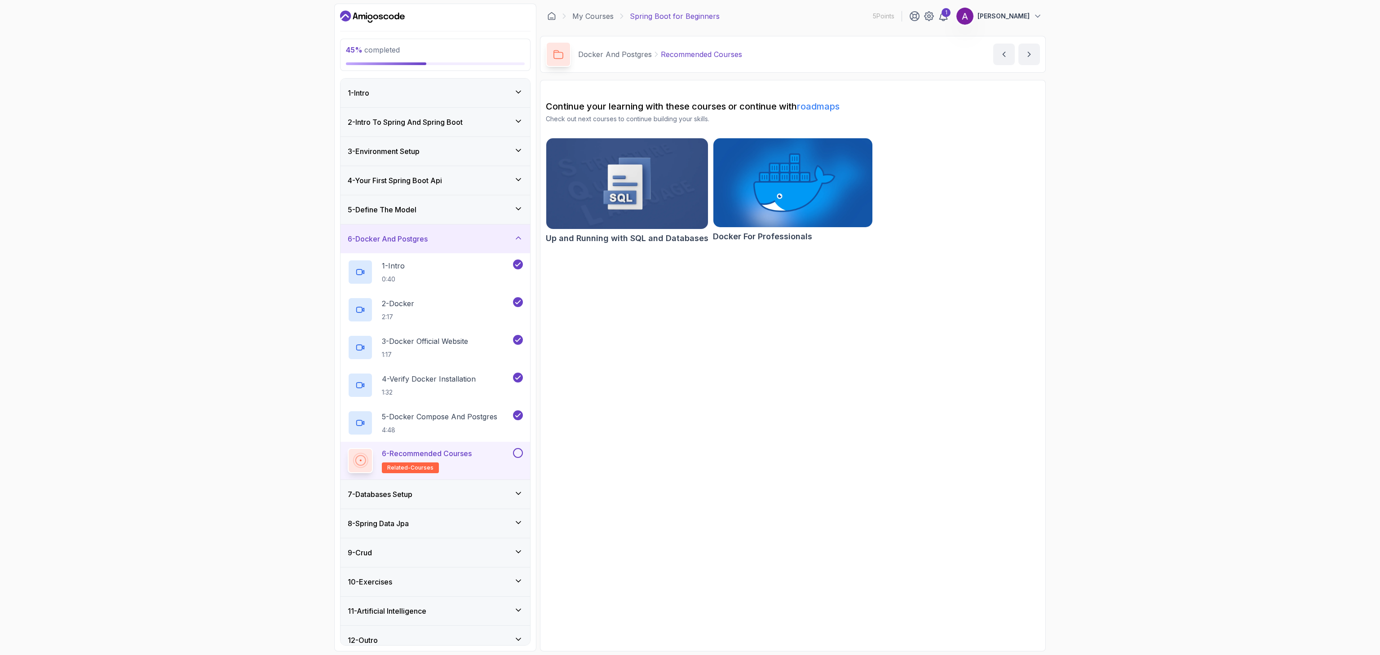
click at [640, 170] on img at bounding box center [627, 183] width 170 height 95
click at [794, 206] on img at bounding box center [792, 182] width 167 height 93
click at [462, 425] on h2 "5 - Docker Compose And Postgres 4:48" at bounding box center [439, 423] width 115 height 23
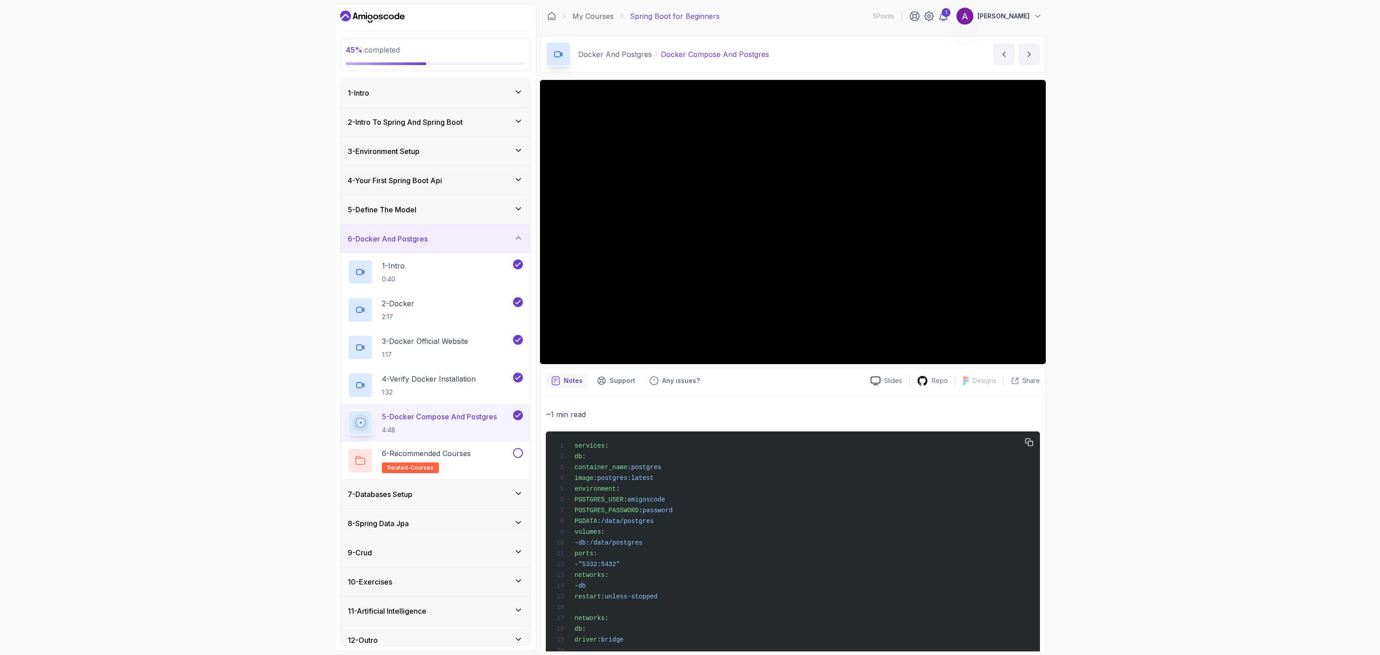
click at [712, 474] on div "services : db : container_name : postgres image : postgres:latest environment :…" at bounding box center [793, 559] width 480 height 244
click at [1022, 439] on button "button" at bounding box center [1029, 442] width 14 height 14
click at [1282, 315] on div "45 % completed 1 - Intro 2 - Intro To Spring And Spring Boot 3 - Environment Se…" at bounding box center [690, 327] width 1380 height 655
click at [1313, 201] on div "45 % completed 1 - Intro 2 - Intro To Spring And Spring Boot 3 - Environment Se…" at bounding box center [690, 327] width 1380 height 655
click at [1299, 249] on div "45 % completed 1 - Intro 2 - Intro To Spring And Spring Boot 3 - Environment Se…" at bounding box center [690, 327] width 1380 height 655
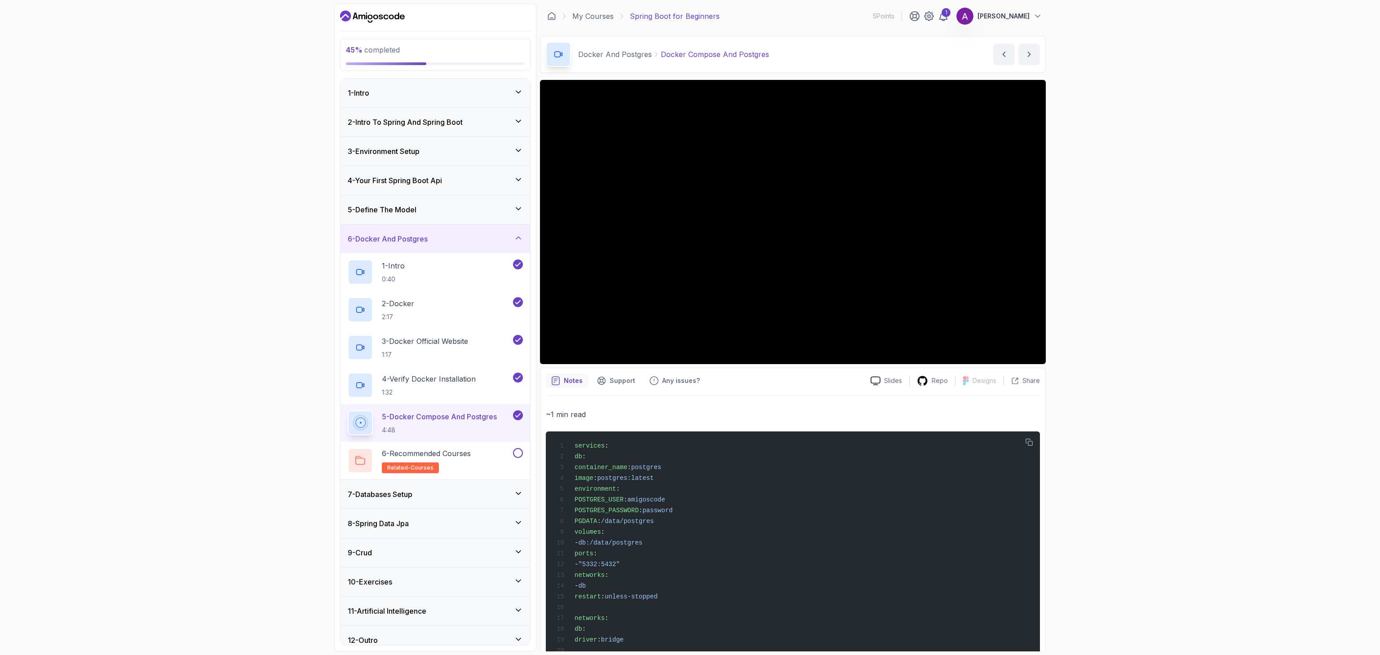
click at [1287, 293] on div "45 % completed 1 - Intro 2 - Intro To Spring And Spring Boot 3 - Environment Se…" at bounding box center [690, 327] width 1380 height 655
click at [1331, 350] on div "45 % completed 1 - Intro 2 - Intro To Spring And Spring Boot 3 - Environment Se…" at bounding box center [690, 327] width 1380 height 655
click at [1131, 646] on div "45 % completed 1 - Intro 2 - Intro To Spring And Spring Boot 3 - Environment Se…" at bounding box center [690, 327] width 1380 height 655
click at [1271, 448] on div "45 % completed 1 - Intro 2 - Intro To Spring And Spring Boot 3 - Environment Se…" at bounding box center [690, 327] width 1380 height 655
click at [1324, 403] on div "45 % completed 1 - Intro 2 - Intro To Spring And Spring Boot 3 - Environment Se…" at bounding box center [690, 327] width 1380 height 655
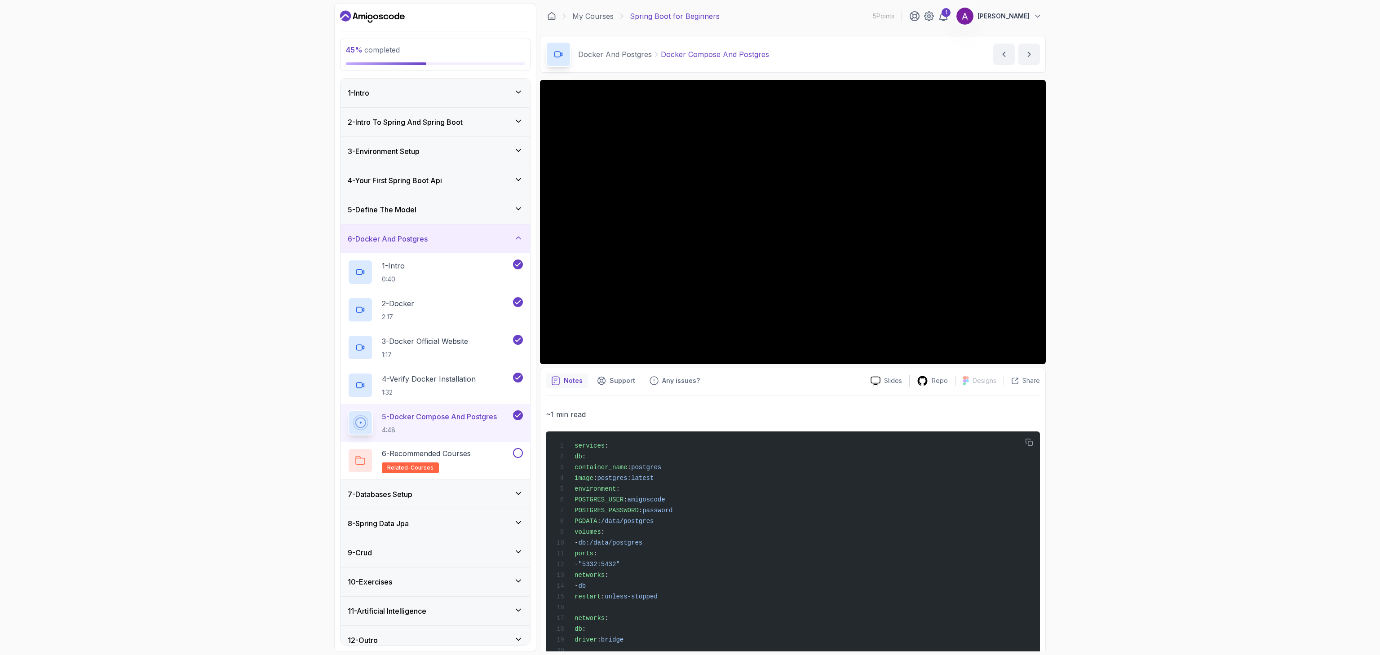
click at [1341, 494] on div "45 % completed 1 - Intro 2 - Intro To Spring And Spring Boot 3 - Environment Se…" at bounding box center [690, 327] width 1380 height 655
click at [1375, 491] on div "45 % completed 1 - Intro 2 - Intro To Spring And Spring Boot 3 - Environment Se…" at bounding box center [690, 327] width 1380 height 655
click at [489, 469] on div "6 - Recommended Courses related-courses" at bounding box center [430, 460] width 164 height 25
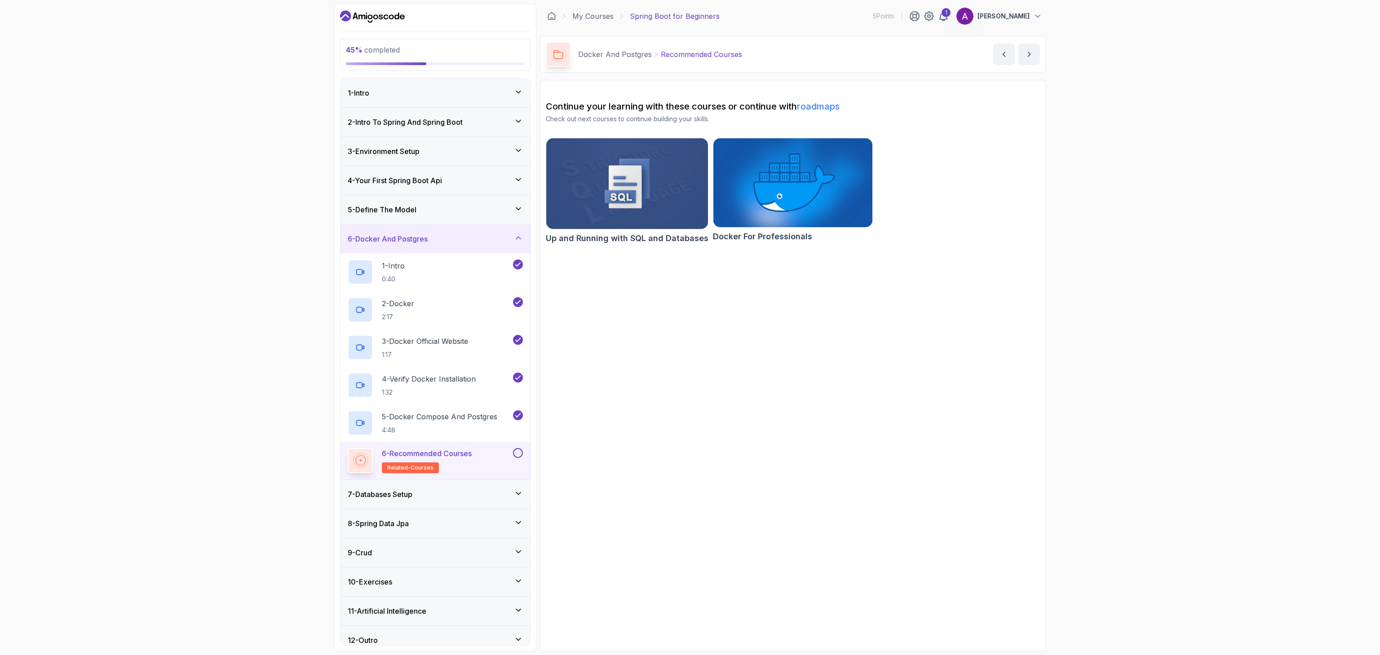
click at [814, 257] on section "Continue your learning with these courses or continue with roadmaps Check out n…" at bounding box center [793, 366] width 506 height 572
click at [516, 454] on button at bounding box center [518, 453] width 10 height 10
click at [816, 546] on section "Continue your learning with these courses or continue with roadmaps Check out n…" at bounding box center [793, 366] width 506 height 572
click at [1342, 397] on div "48 % completed 1 - Intro 2 - Intro To Spring And Spring Boot 3 - Environment Se…" at bounding box center [690, 327] width 1380 height 655
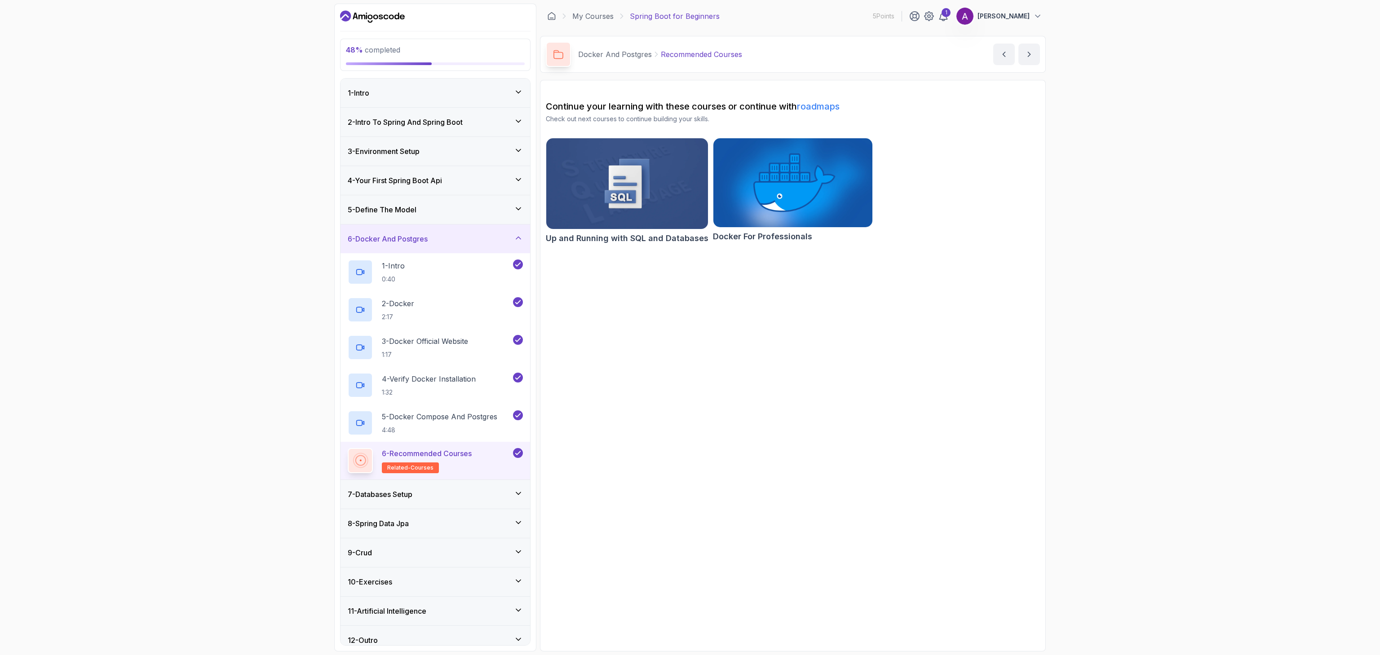
click at [492, 509] on div "7 - Databases Setup" at bounding box center [436, 494] width 190 height 29
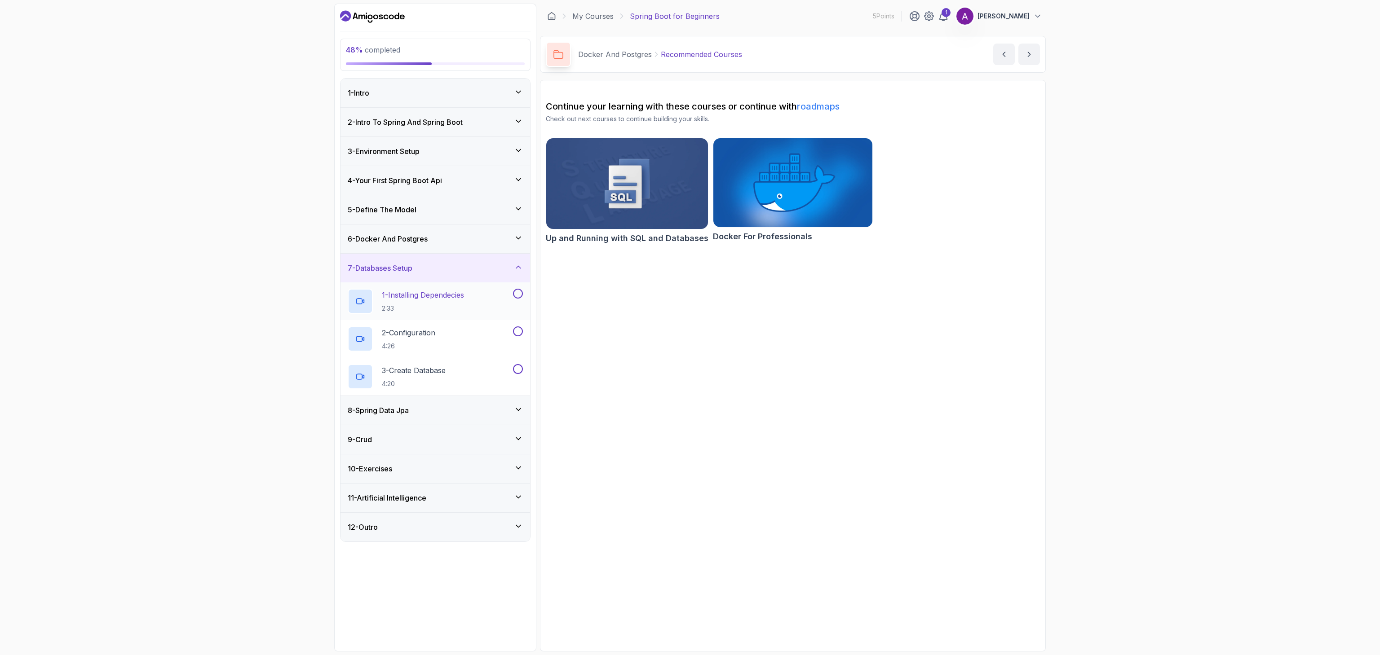
click at [464, 308] on p "2:33" at bounding box center [423, 308] width 82 height 9
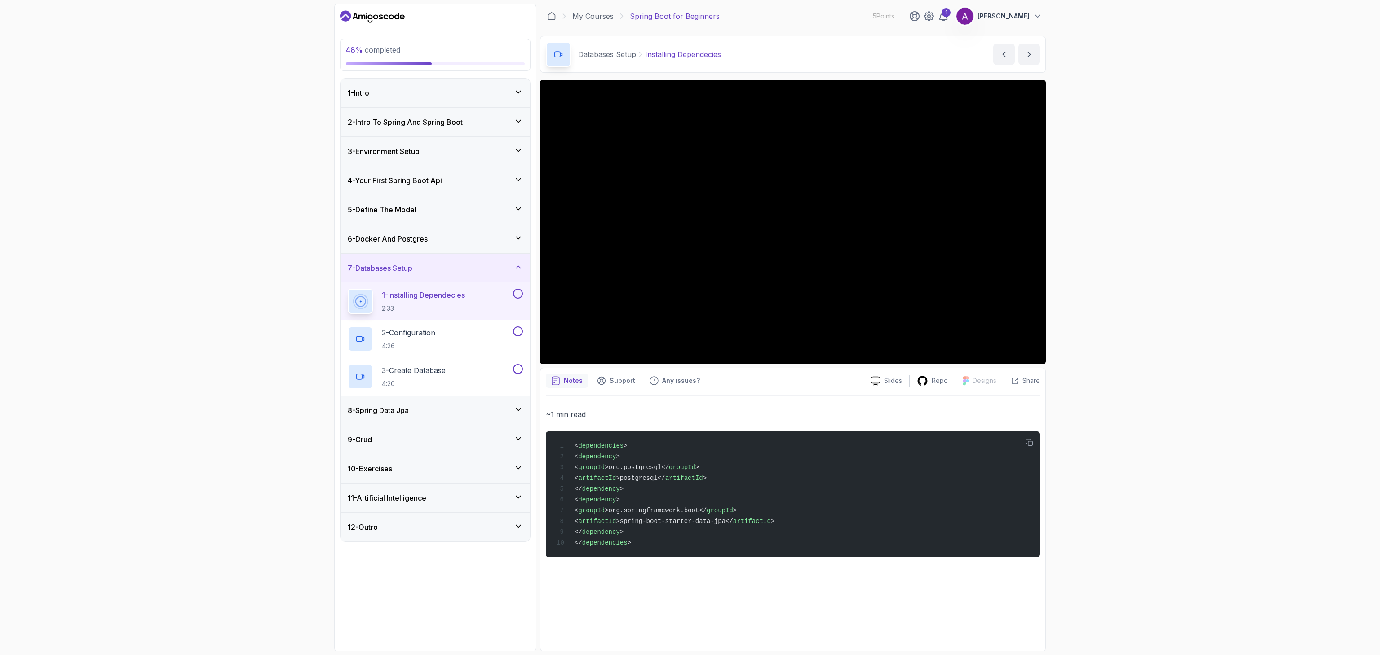
click at [1320, 321] on div "48 % completed 1 - Intro 2 - Intro To Spring And Spring Boot 3 - Environment Se…" at bounding box center [690, 327] width 1380 height 655
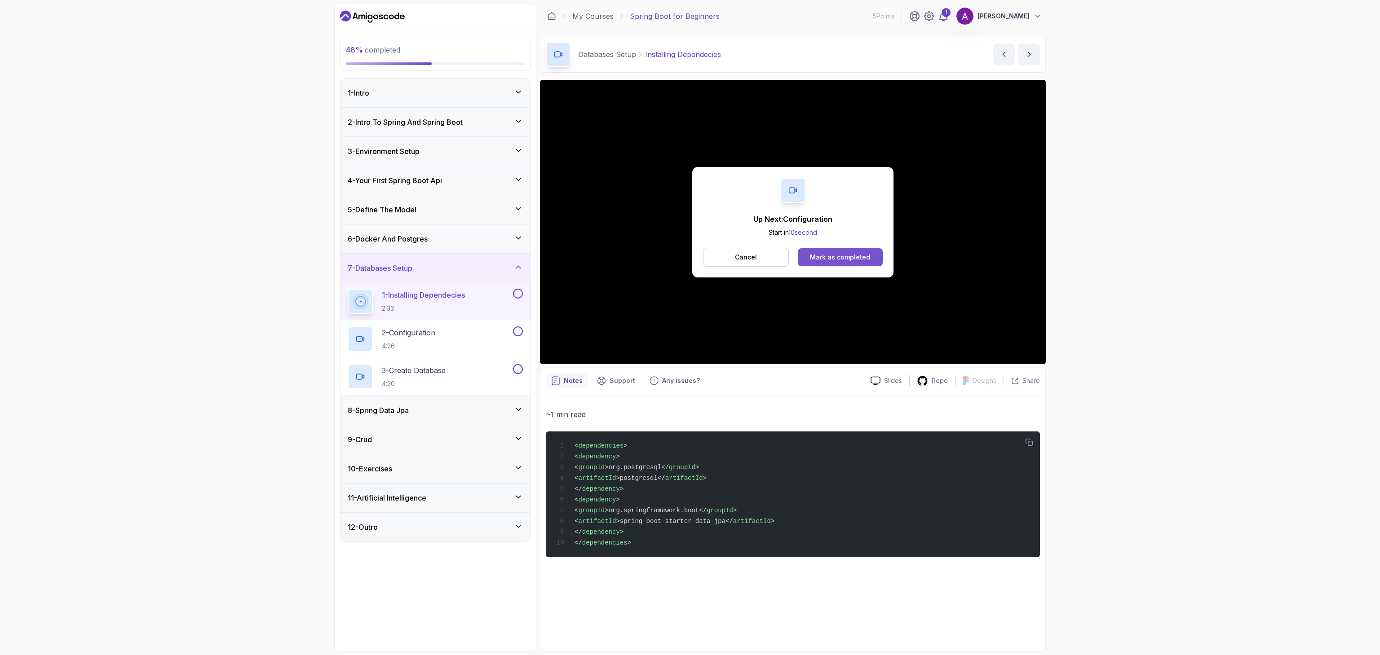
click at [837, 259] on div "Mark as completed" at bounding box center [840, 257] width 60 height 9
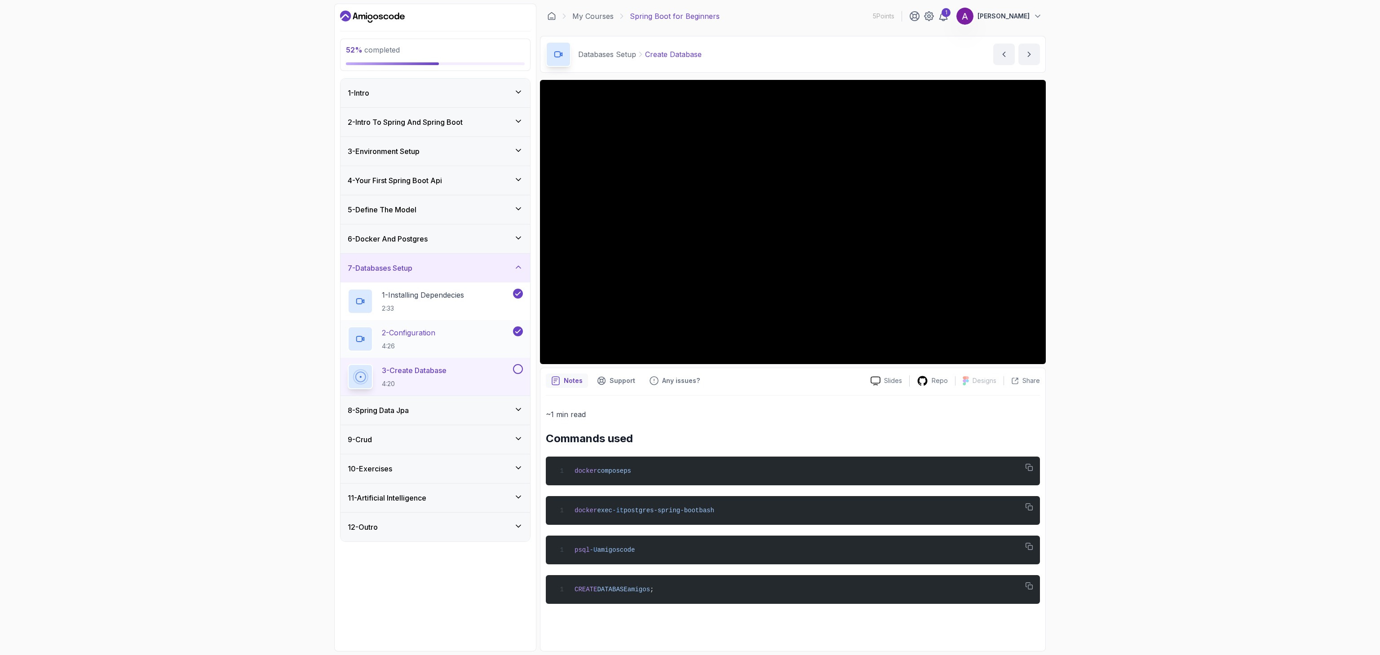
click at [455, 334] on div "2 - Configuration 4:26" at bounding box center [430, 339] width 164 height 25
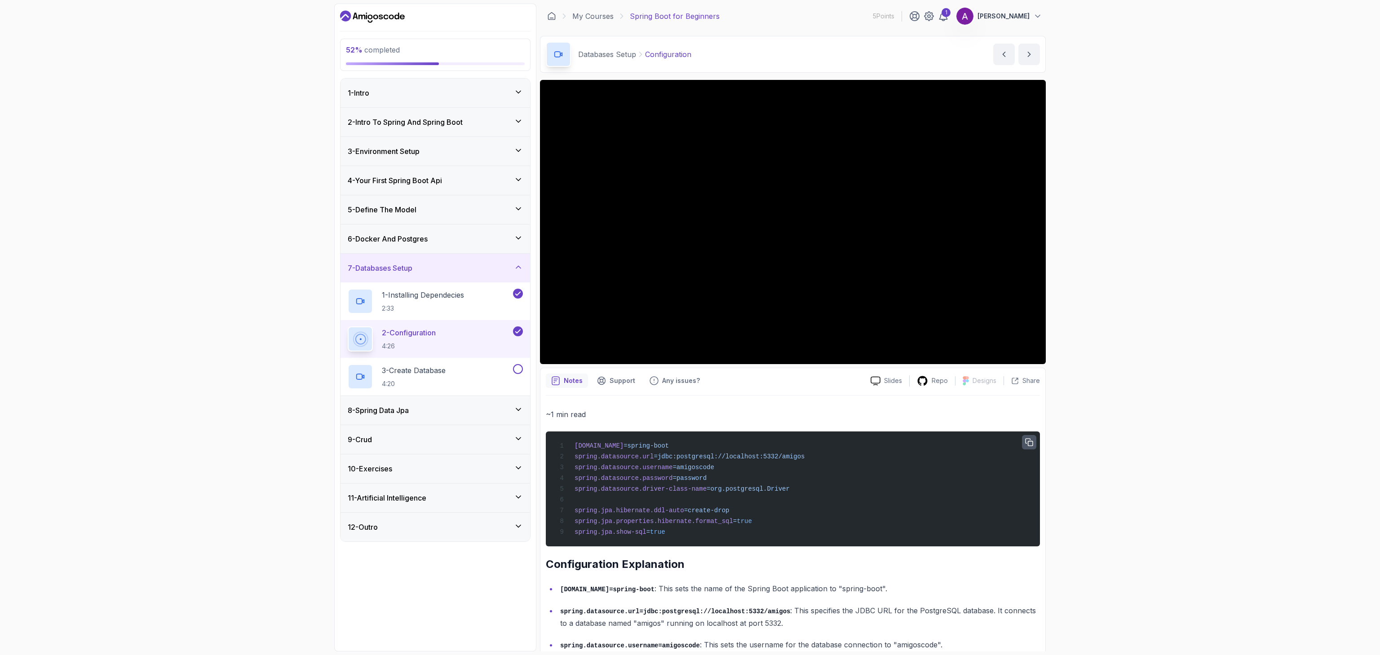
click at [1033, 445] on icon "button" at bounding box center [1029, 442] width 7 height 7
click at [456, 381] on div "3 - Create Database 4:20" at bounding box center [430, 376] width 164 height 25
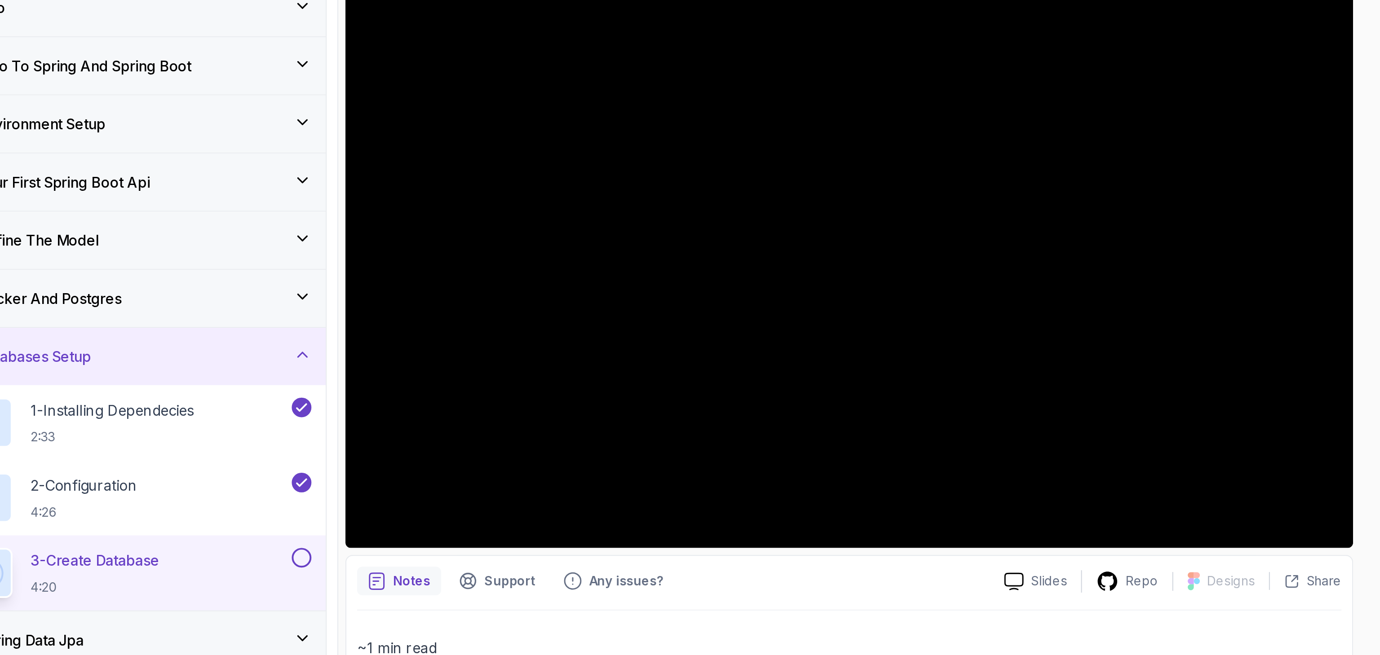
click at [871, 399] on div "~1 min read Commands used docker compose ps docker exec -it postgres-spring-boo…" at bounding box center [793, 521] width 494 height 250
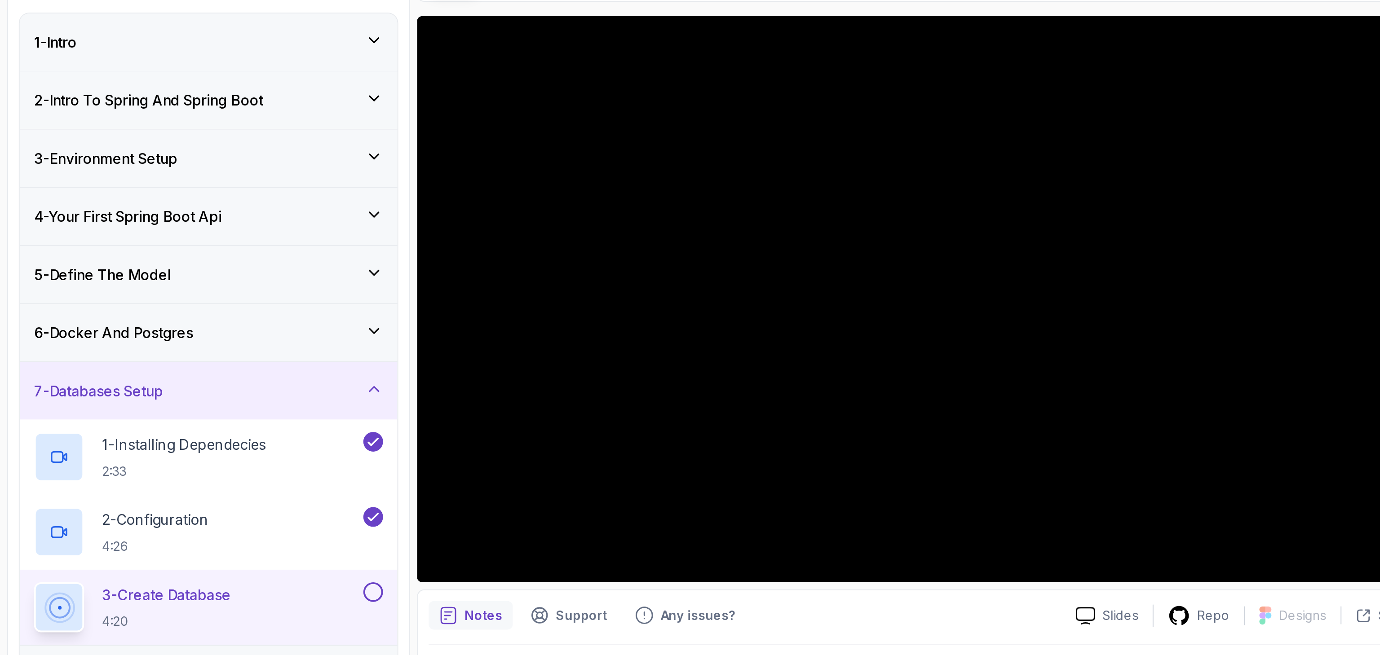
click at [904, 397] on div "~1 min read Commands used docker compose ps docker exec -it postgres-spring-boo…" at bounding box center [793, 521] width 494 height 250
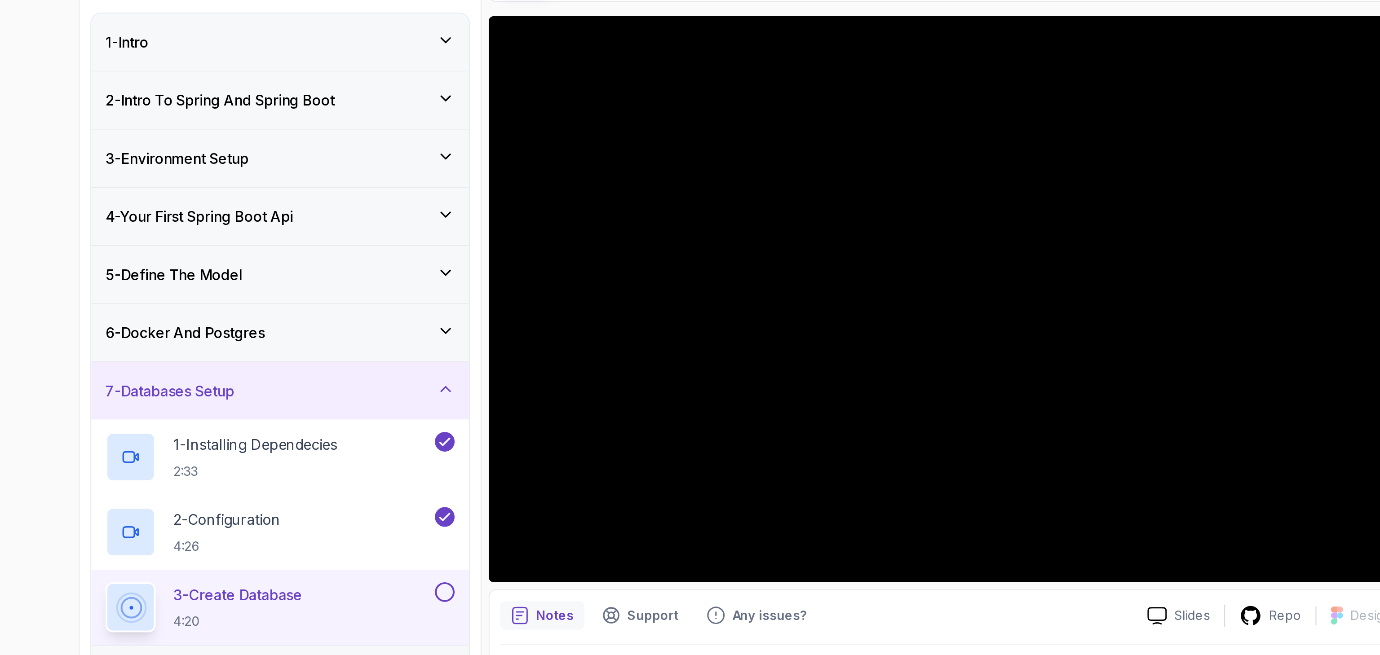
click at [805, 381] on div "Notes Support Any issues?" at bounding box center [705, 381] width 318 height 14
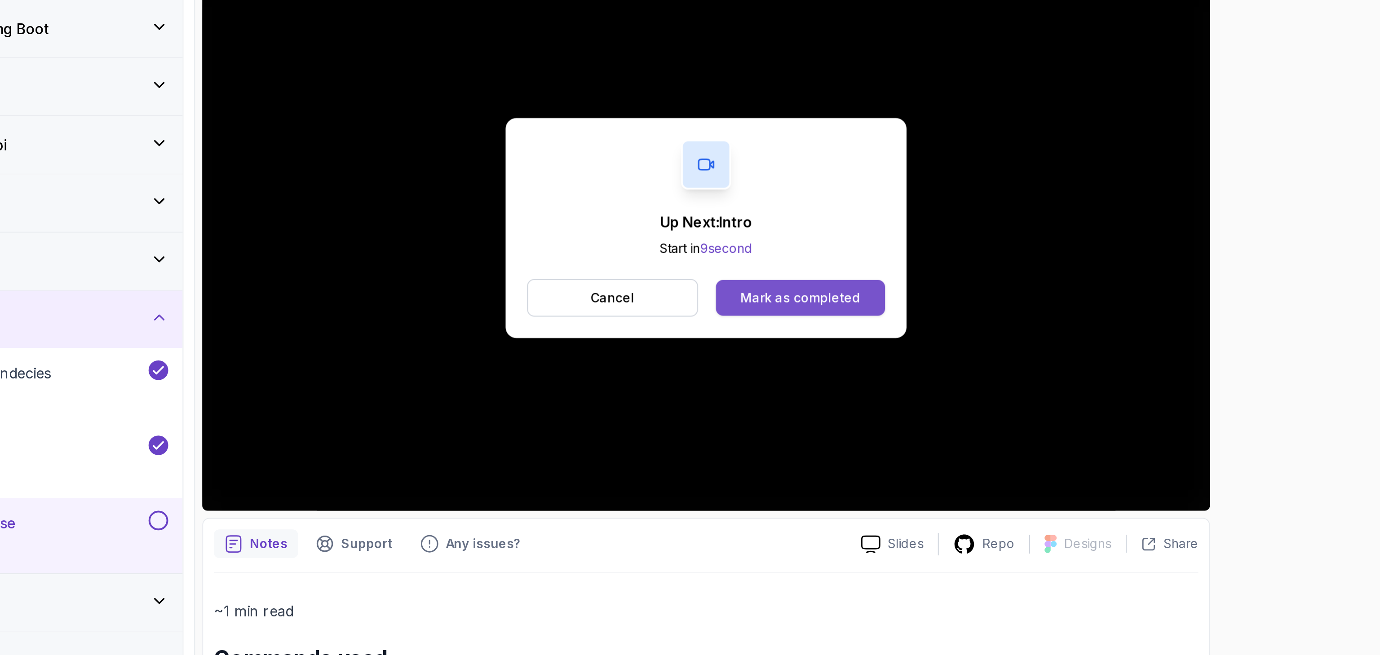
click at [829, 264] on button "Mark as completed" at bounding box center [840, 257] width 85 height 18
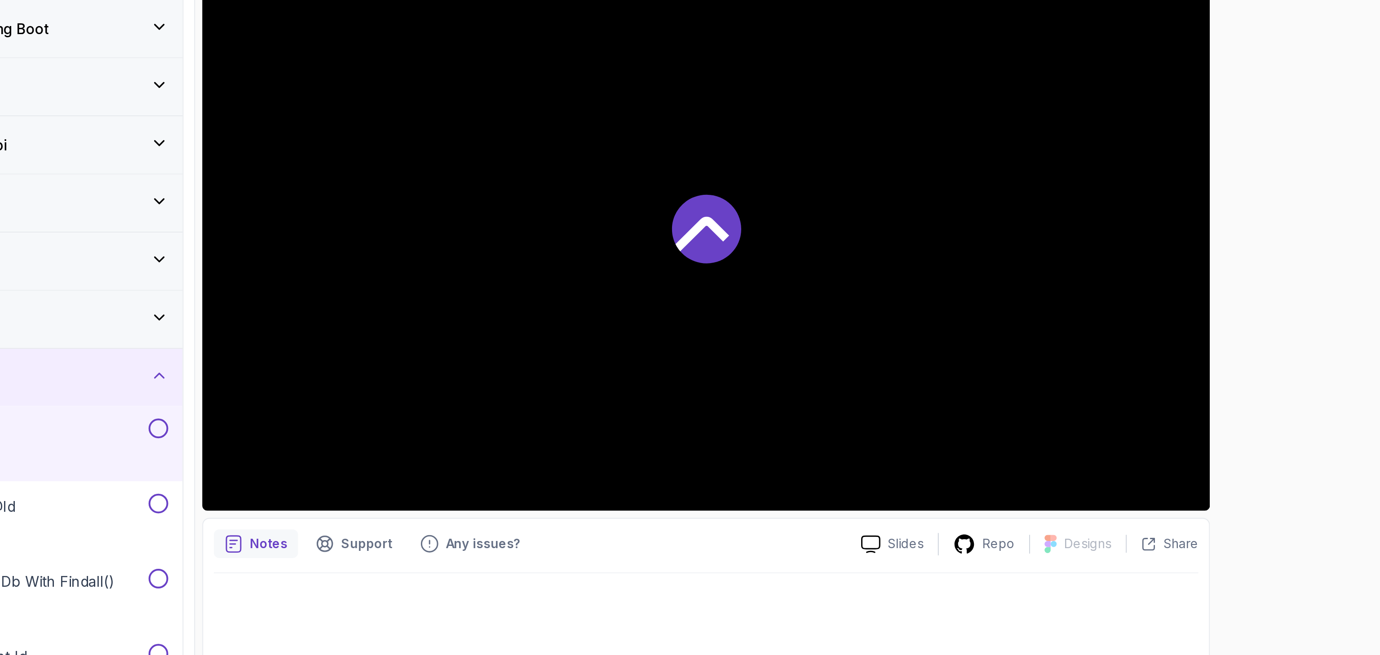
click at [510, 301] on div "8 - Spring Data Jpa" at bounding box center [435, 297] width 175 height 11
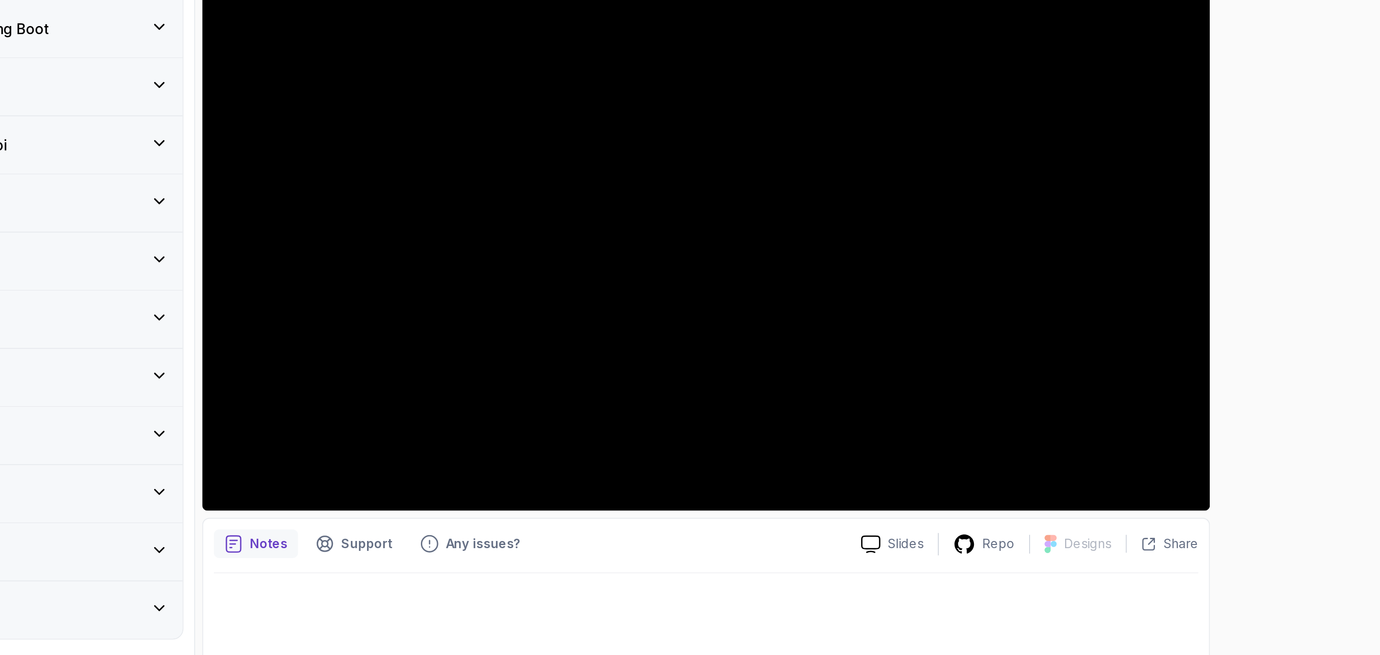
click at [516, 270] on icon at bounding box center [518, 267] width 9 height 9
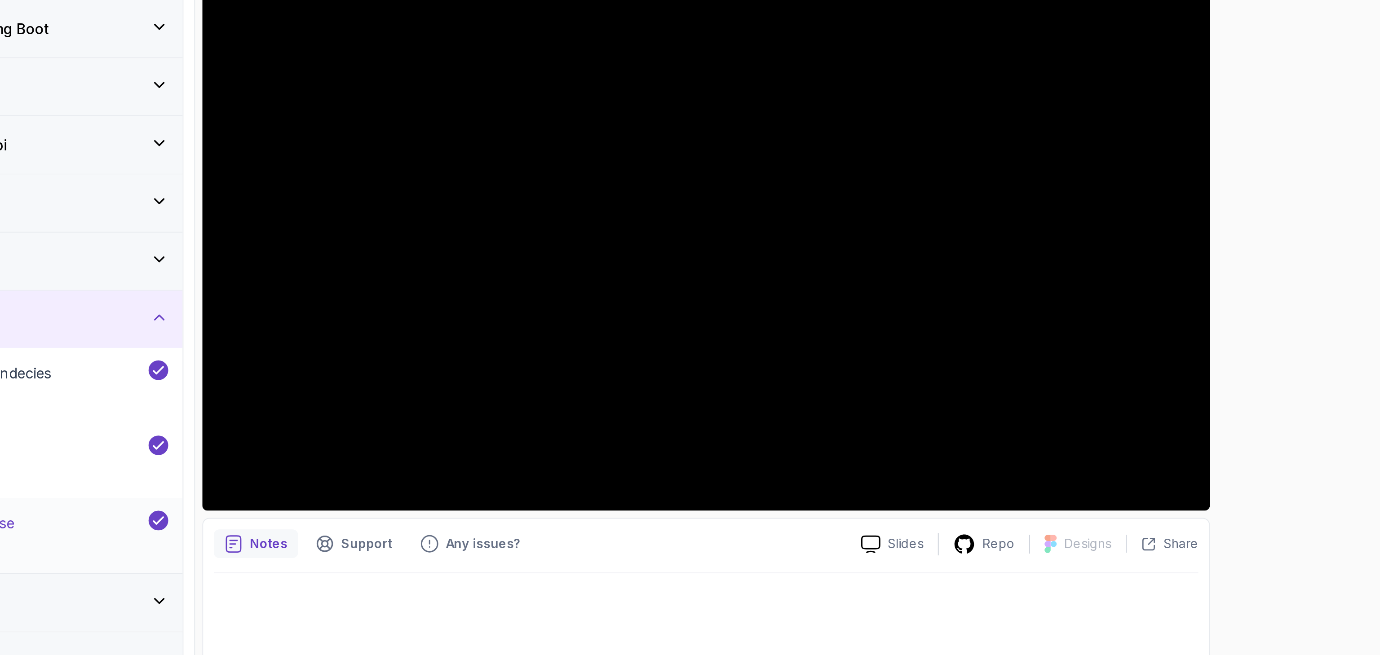
click at [493, 375] on div "3 - Create Database 4:20" at bounding box center [430, 376] width 164 height 25
click at [1088, 365] on div "55 % completed 1 - Intro 2 - Intro To Spring And Spring Boot 3 - Environment Se…" at bounding box center [690, 327] width 1380 height 655
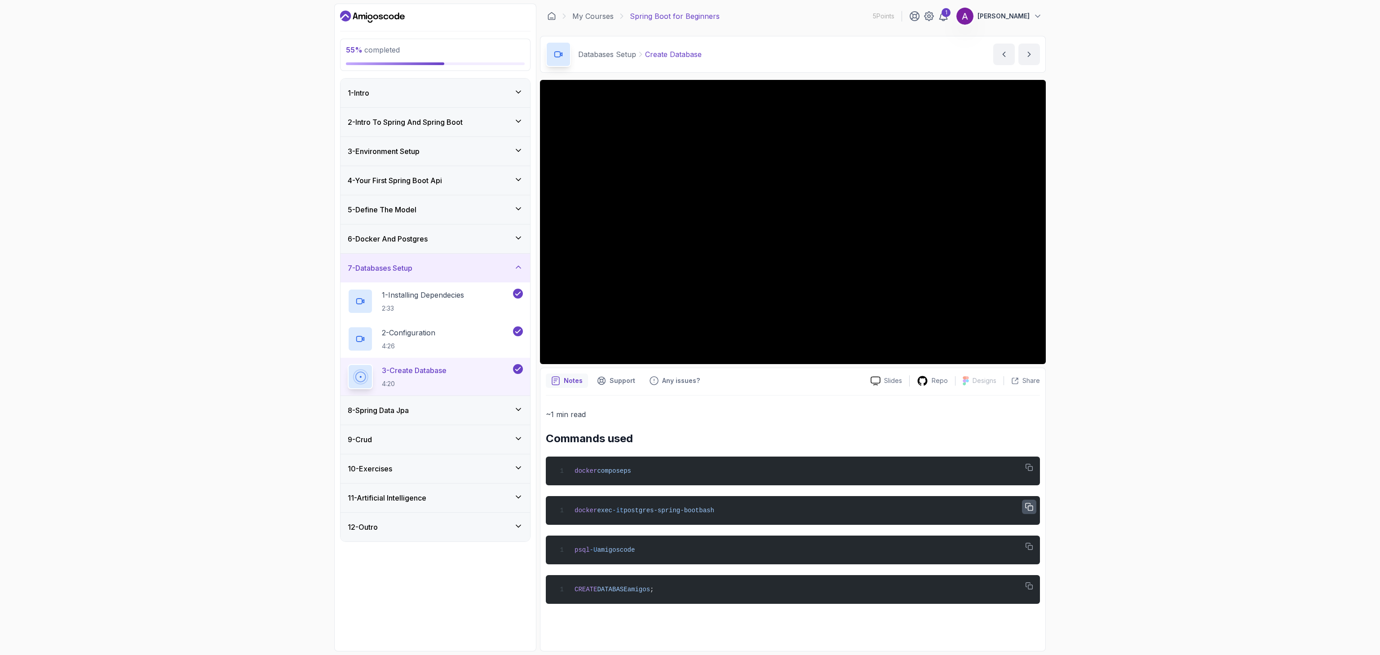
click at [1027, 514] on button "button" at bounding box center [1029, 507] width 14 height 14
click at [1036, 510] on button "button" at bounding box center [1029, 507] width 14 height 14
click at [1035, 544] on button "button" at bounding box center [1029, 547] width 14 height 14
click at [1018, 585] on div "CREATE DATABASE amigos ;" at bounding box center [793, 590] width 480 height 18
click at [1026, 587] on icon "button" at bounding box center [1029, 586] width 7 height 7
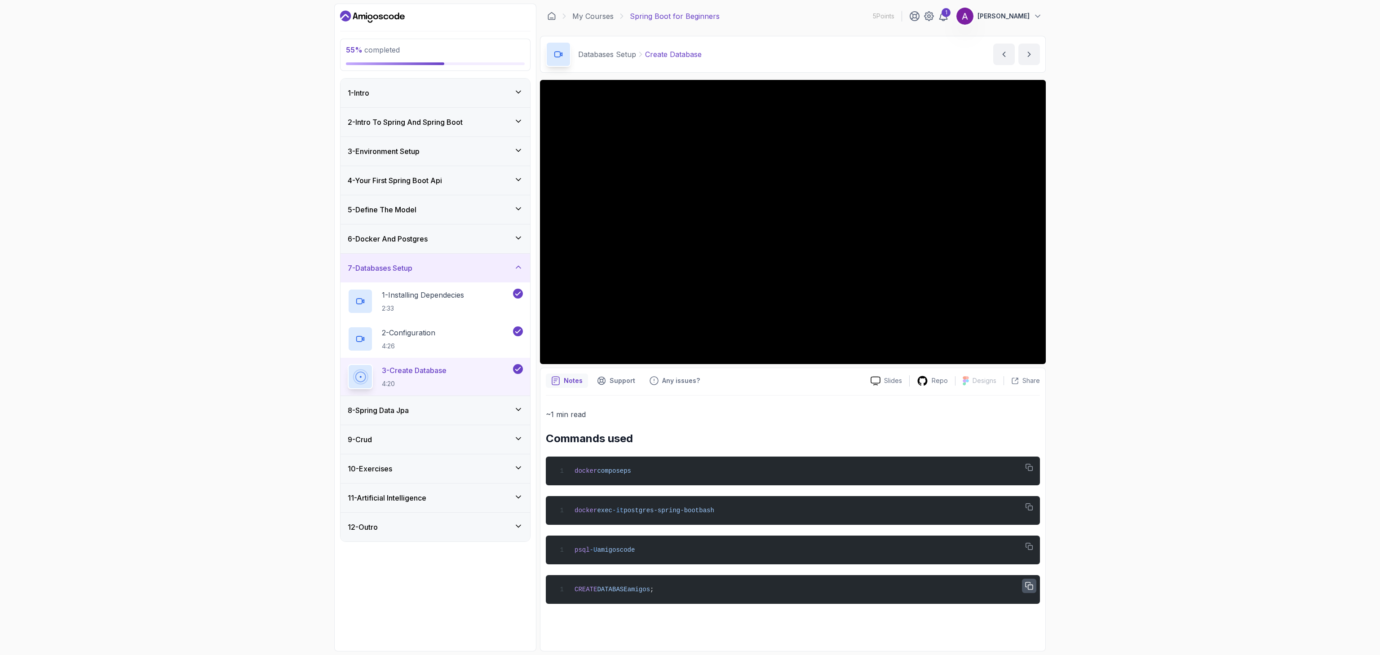
click at [1032, 587] on icon "button" at bounding box center [1029, 587] width 8 height 8
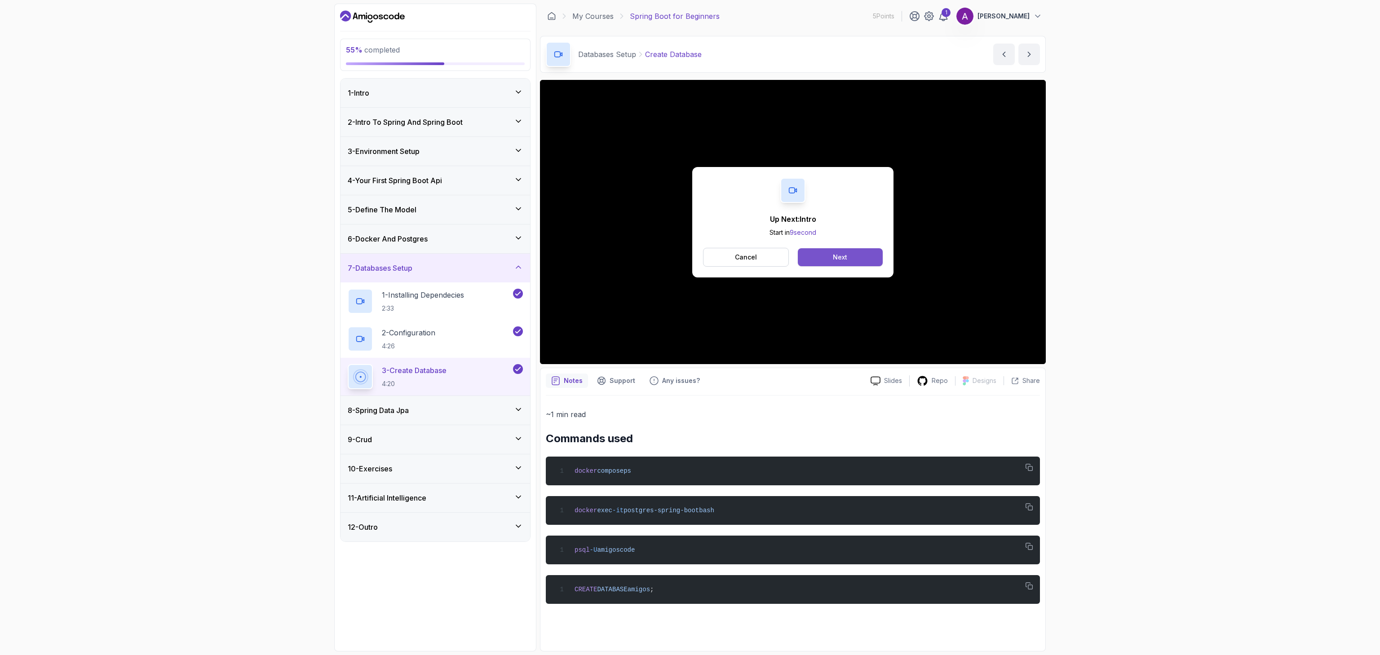
click at [832, 259] on button "Next" at bounding box center [840, 257] width 85 height 18
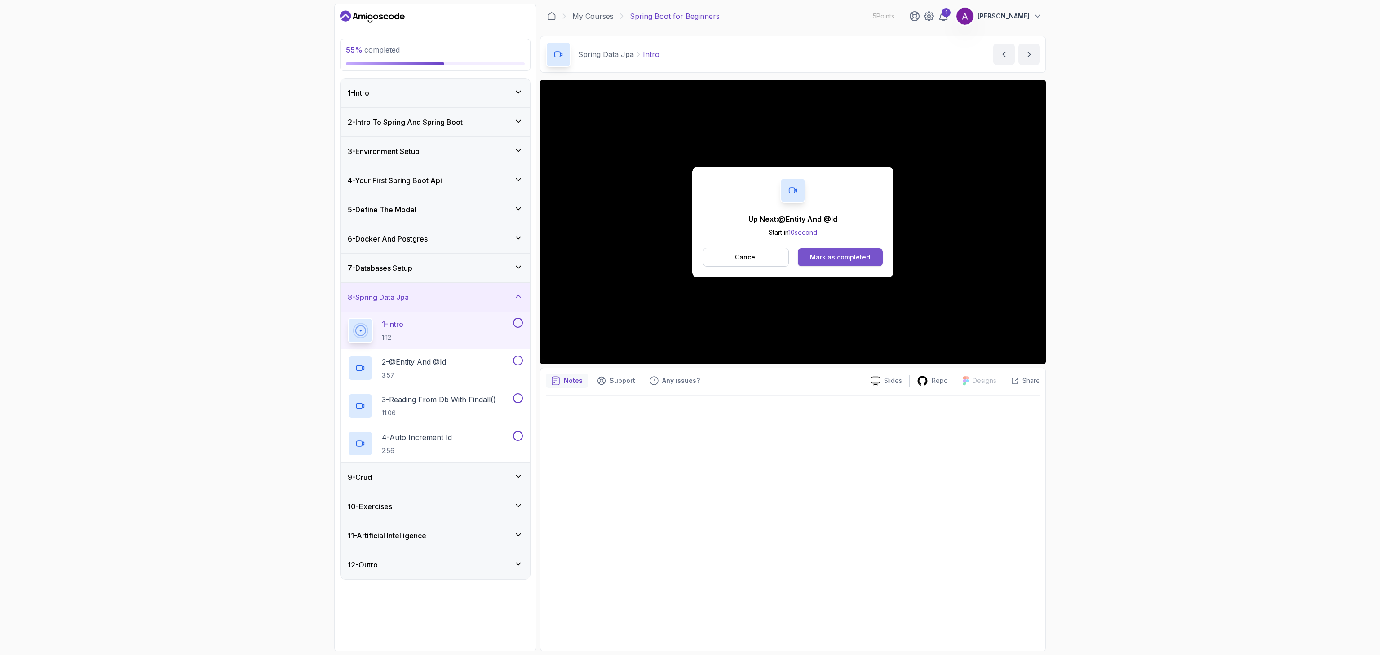
click at [852, 260] on div "Mark as completed" at bounding box center [840, 257] width 60 height 9
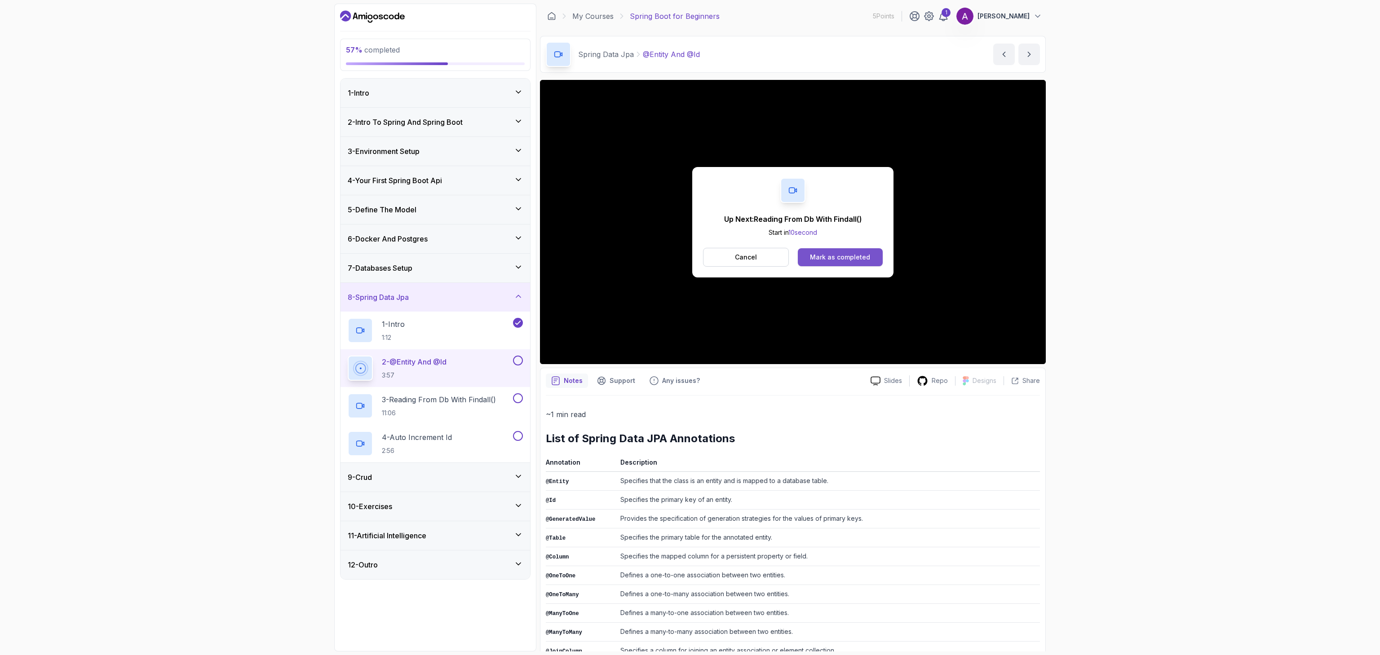
click at [851, 252] on button "Mark as completed" at bounding box center [840, 257] width 85 height 18
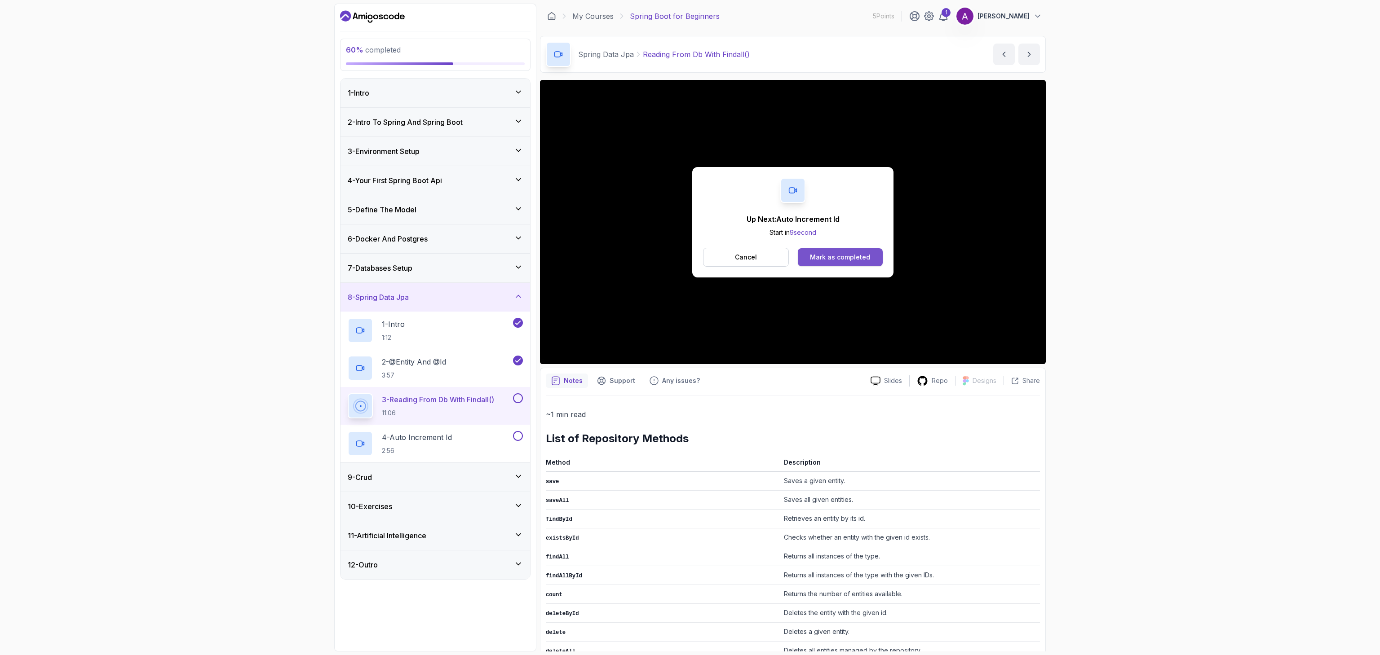
click at [839, 254] on div "Mark as completed" at bounding box center [840, 257] width 60 height 9
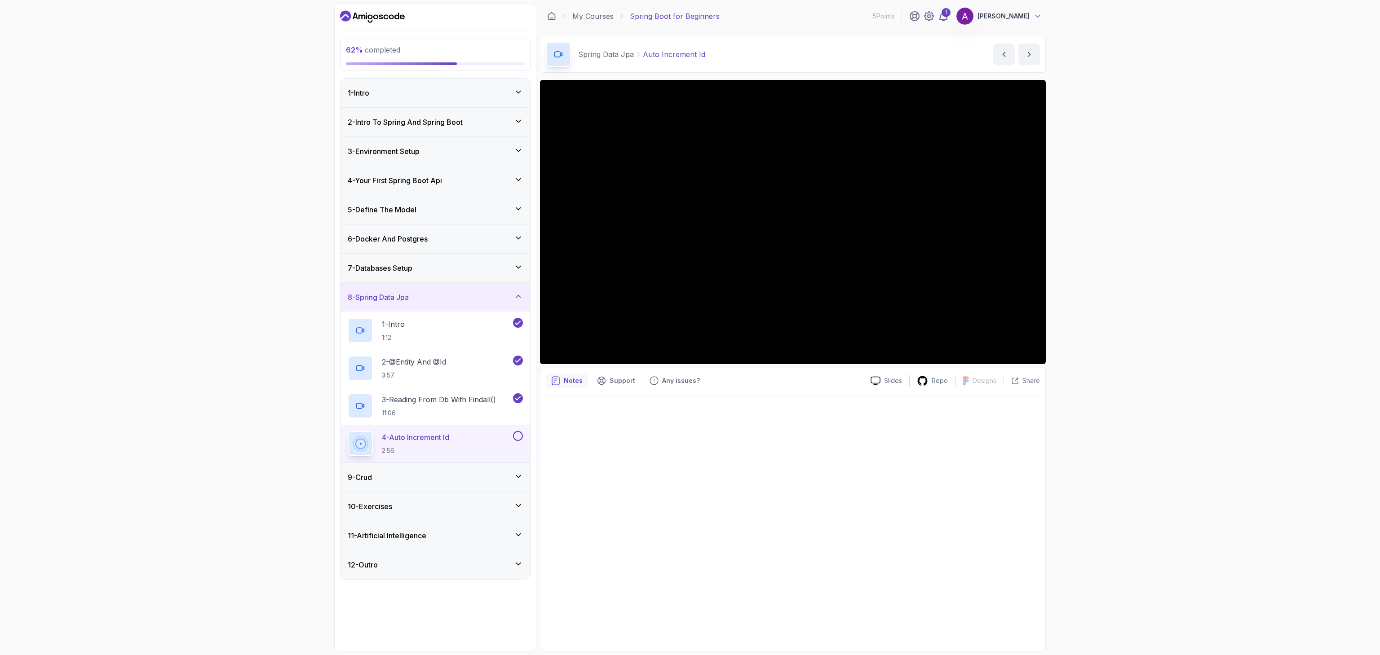
click at [489, 483] on div "9 - Crud" at bounding box center [435, 477] width 175 height 11
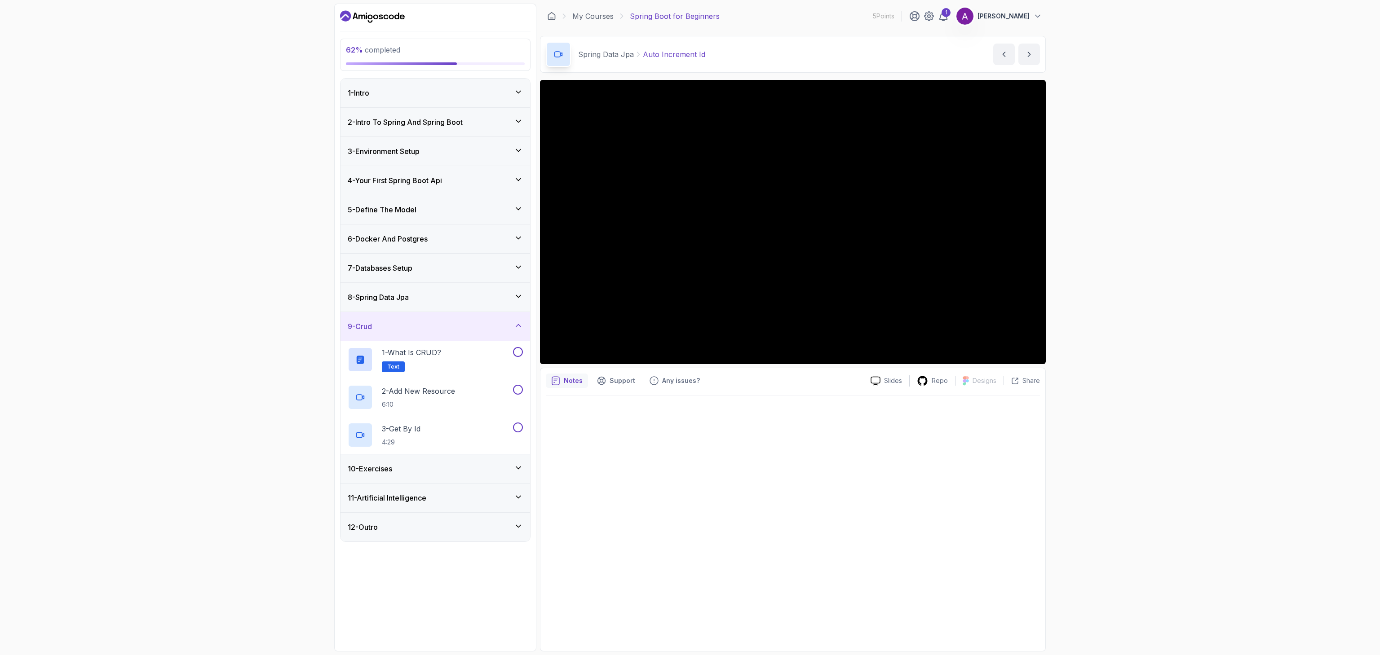
click at [507, 332] on div "9 - Crud" at bounding box center [435, 326] width 175 height 11
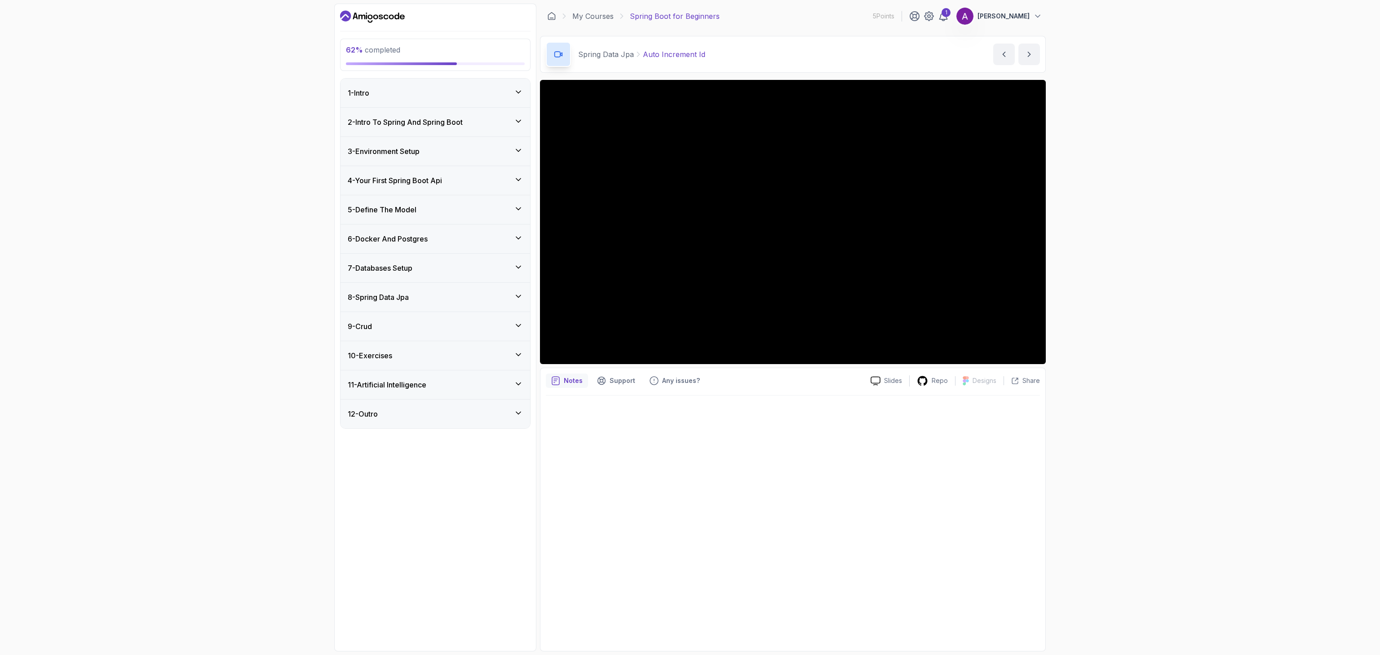
click at [488, 361] on div "10 - Exercises" at bounding box center [435, 355] width 175 height 11
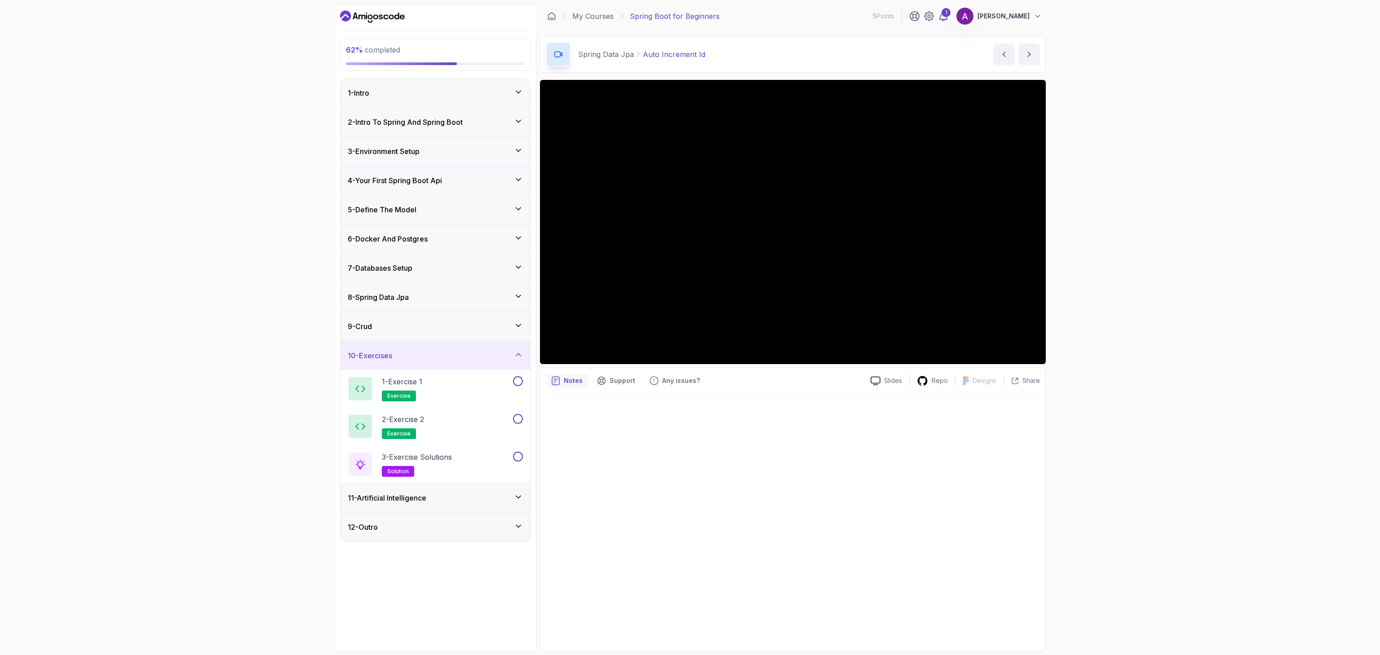
click at [478, 498] on div "11 - Artificial Intelligence" at bounding box center [435, 498] width 175 height 11
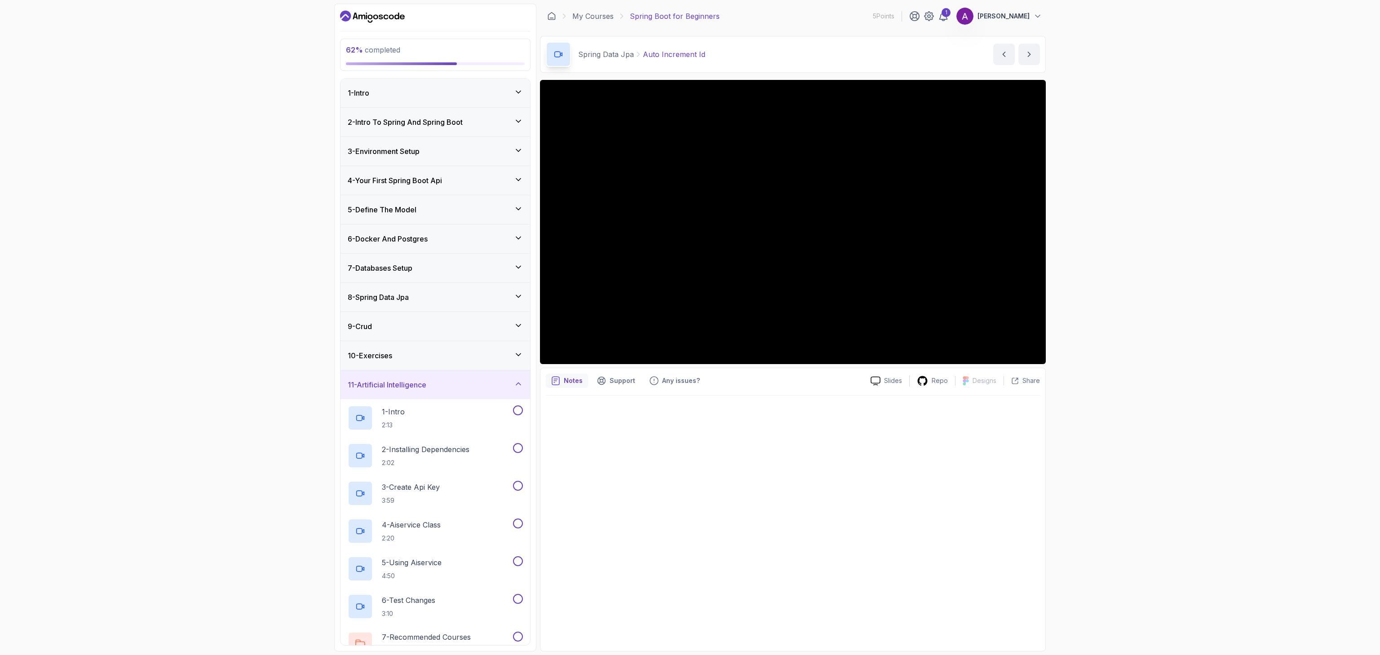
click at [481, 398] on div "11 - Artificial Intelligence" at bounding box center [436, 385] width 190 height 29
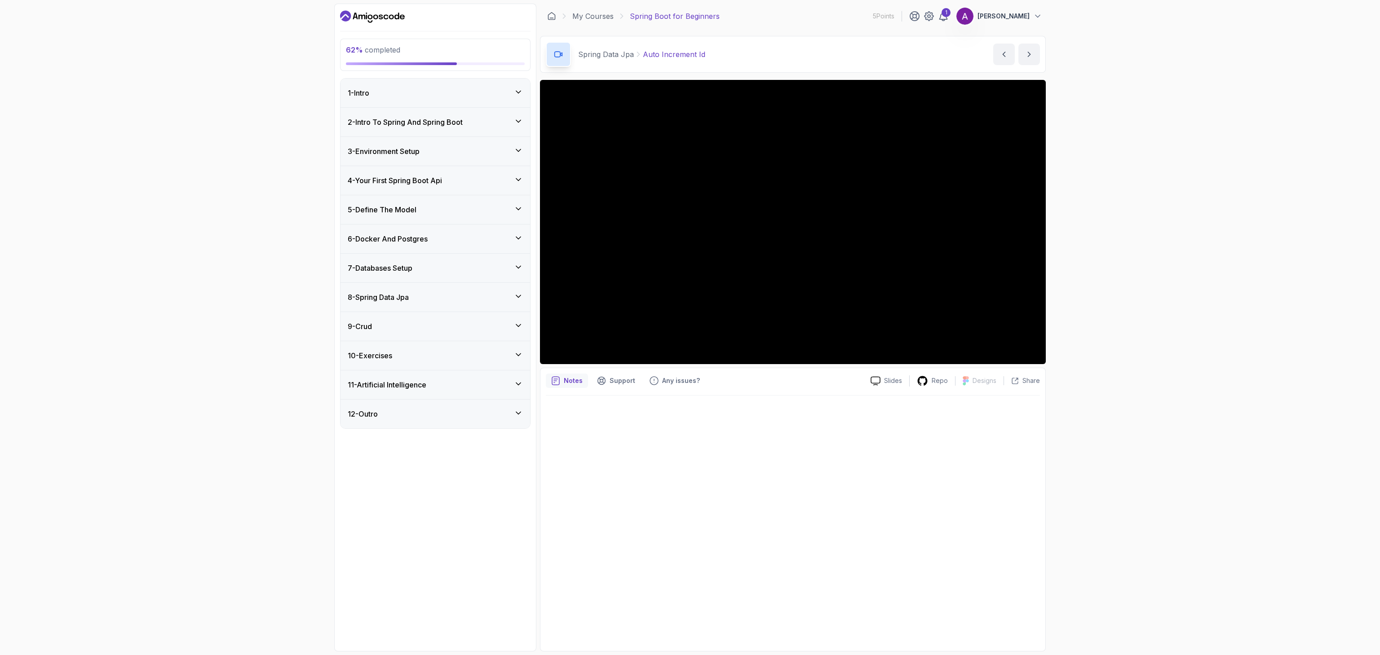
click at [486, 426] on div "12 - Outro" at bounding box center [436, 414] width 190 height 29
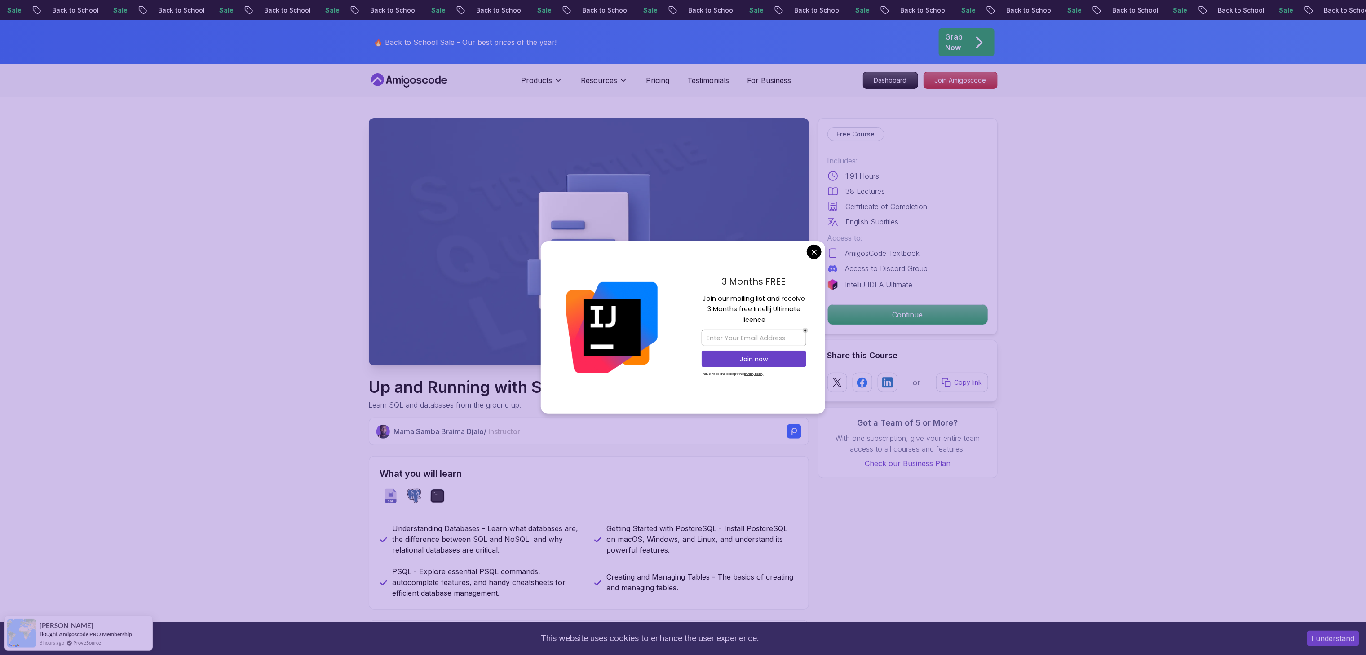
click at [691, 187] on img at bounding box center [589, 242] width 440 height 248
click at [821, 249] on div "3 Months FREE Join our mailing list and receive 3 Months free Intellij Ultimate…" at bounding box center [754, 327] width 142 height 173
